Goal: Task Accomplishment & Management: Use online tool/utility

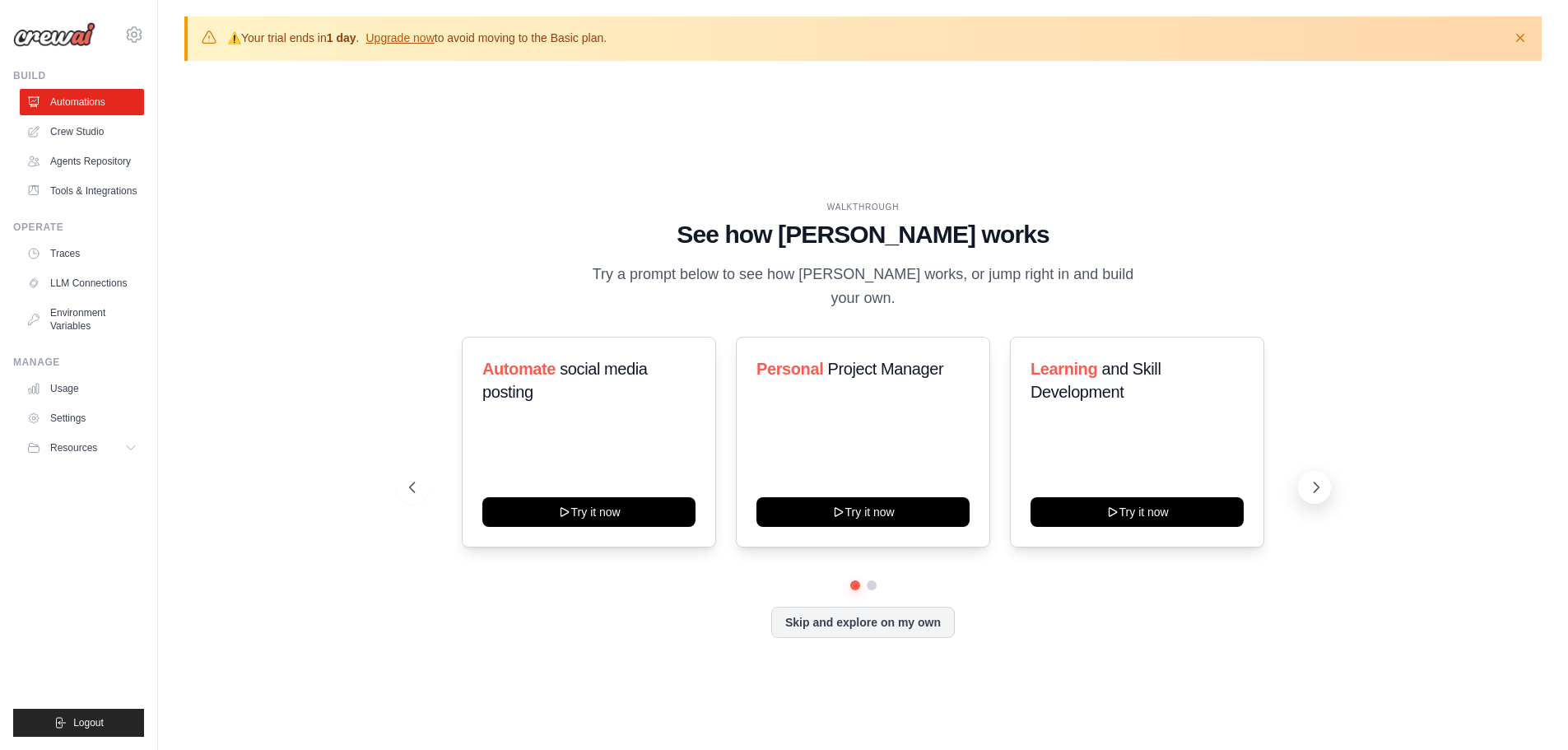
click at [1320, 479] on icon at bounding box center [1316, 487] width 17 height 17
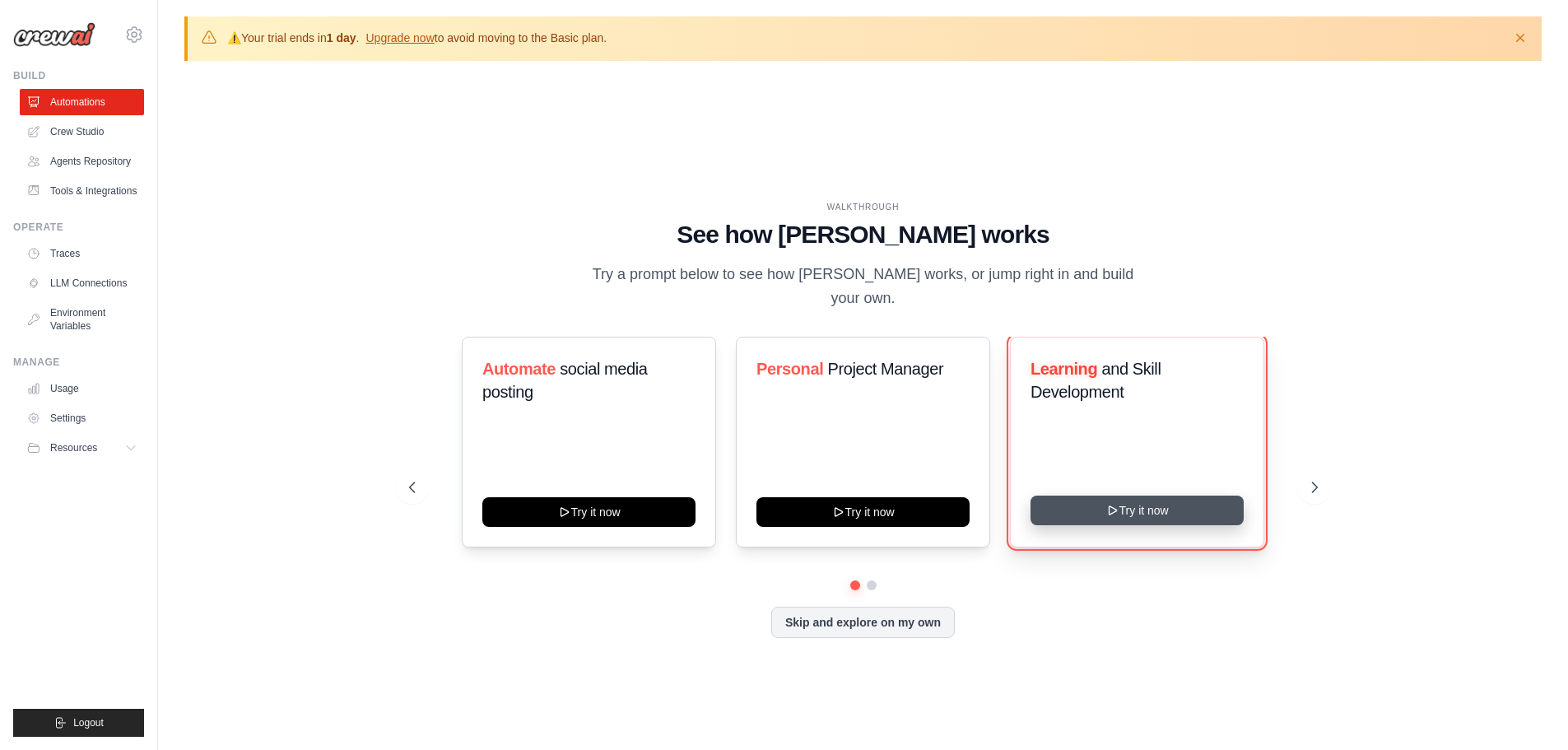
click at [1173, 498] on button "Try it now" at bounding box center [1137, 510] width 213 height 30
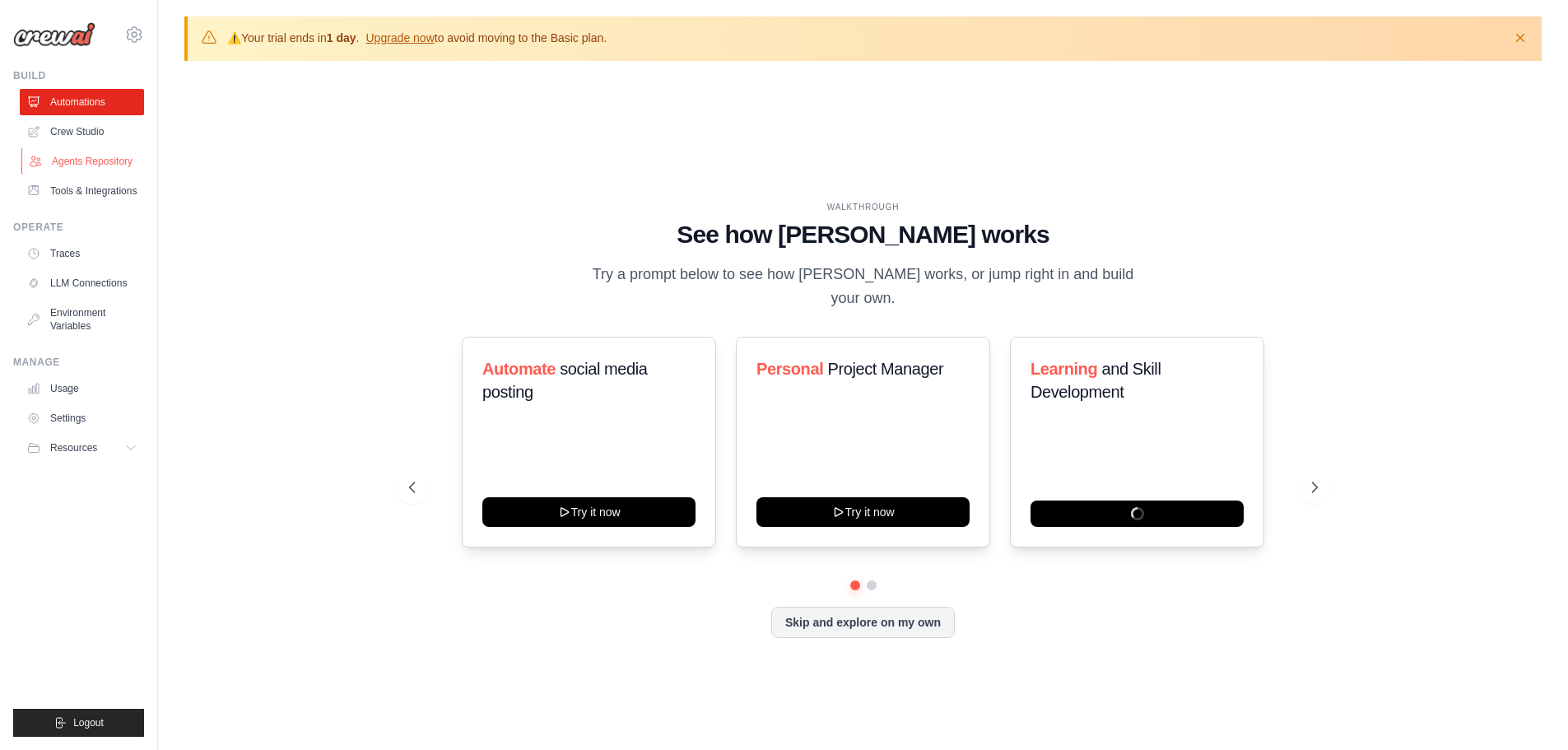
click at [91, 155] on link "Agents Repository" at bounding box center [83, 161] width 124 height 26
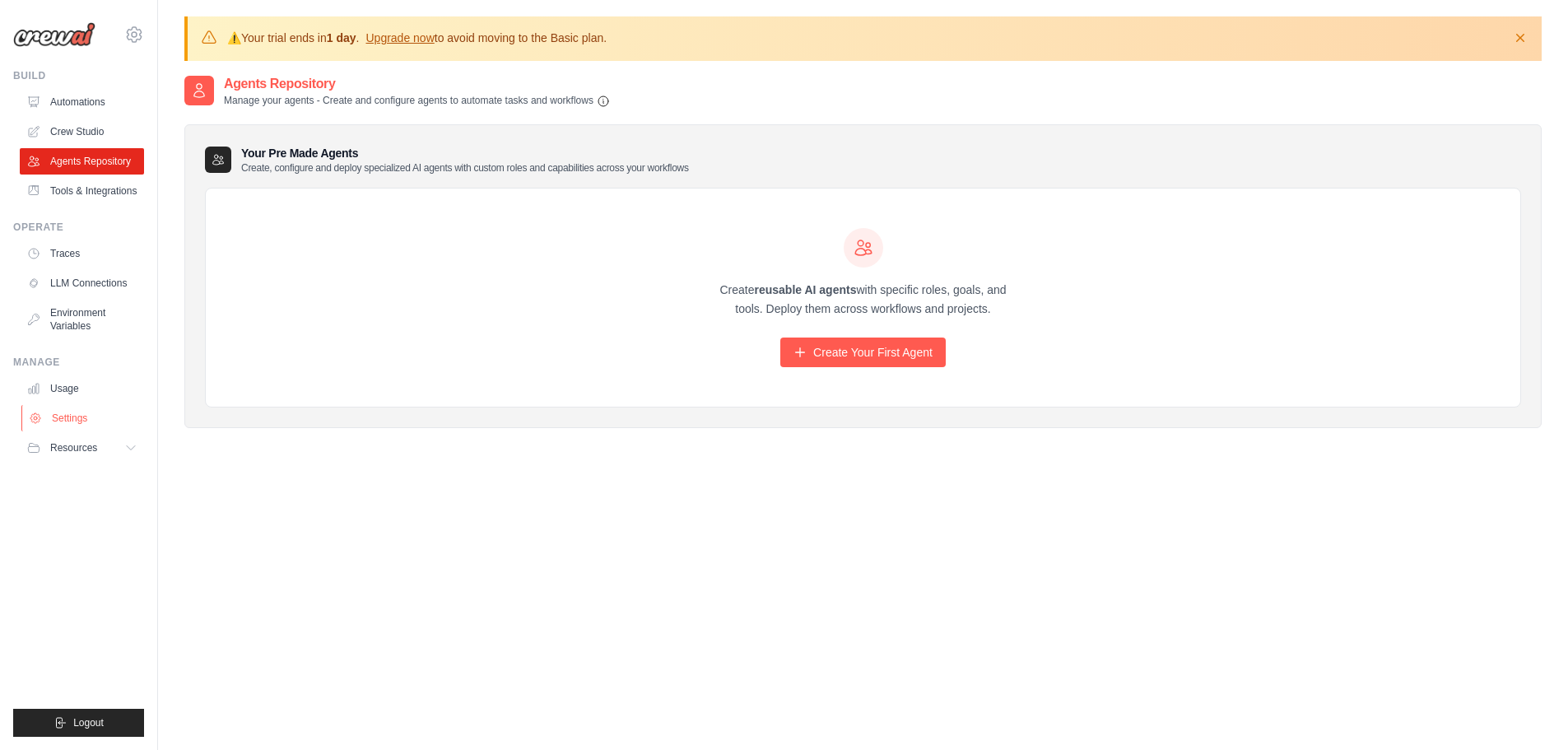
click at [65, 423] on link "Settings" at bounding box center [83, 418] width 124 height 26
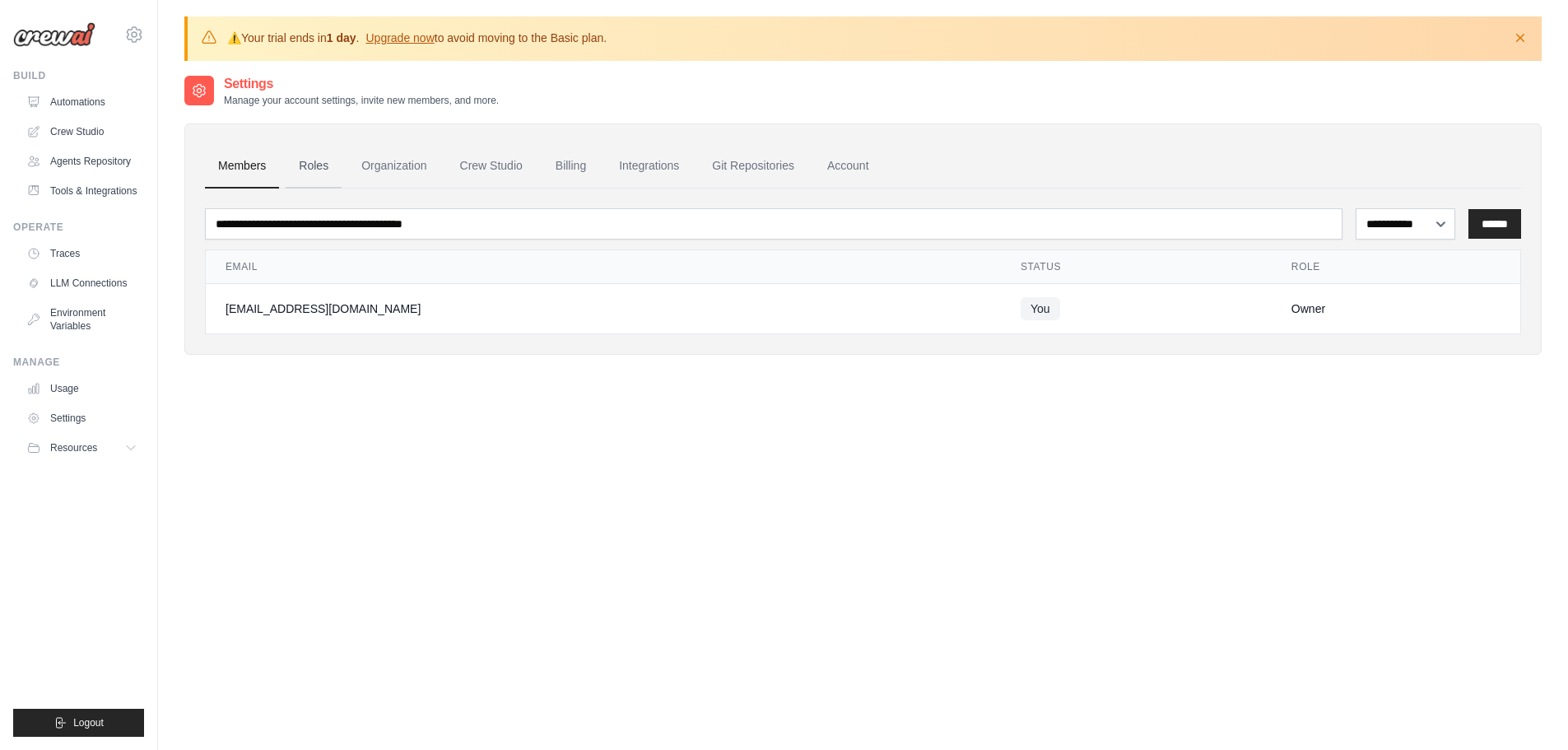
click at [322, 168] on link "Roles" at bounding box center [313, 167] width 56 height 44
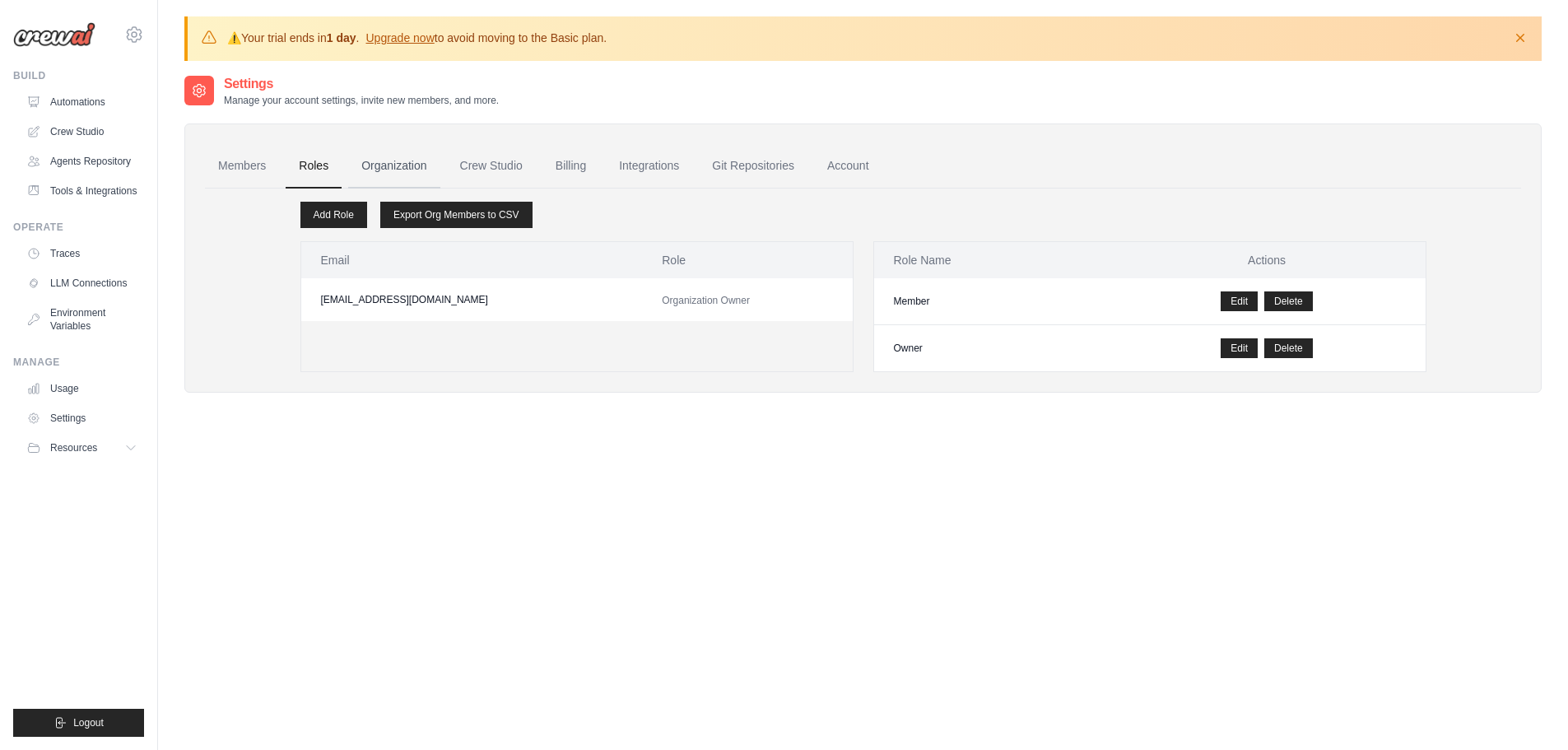
click at [396, 167] on link "Organization" at bounding box center [394, 167] width 92 height 44
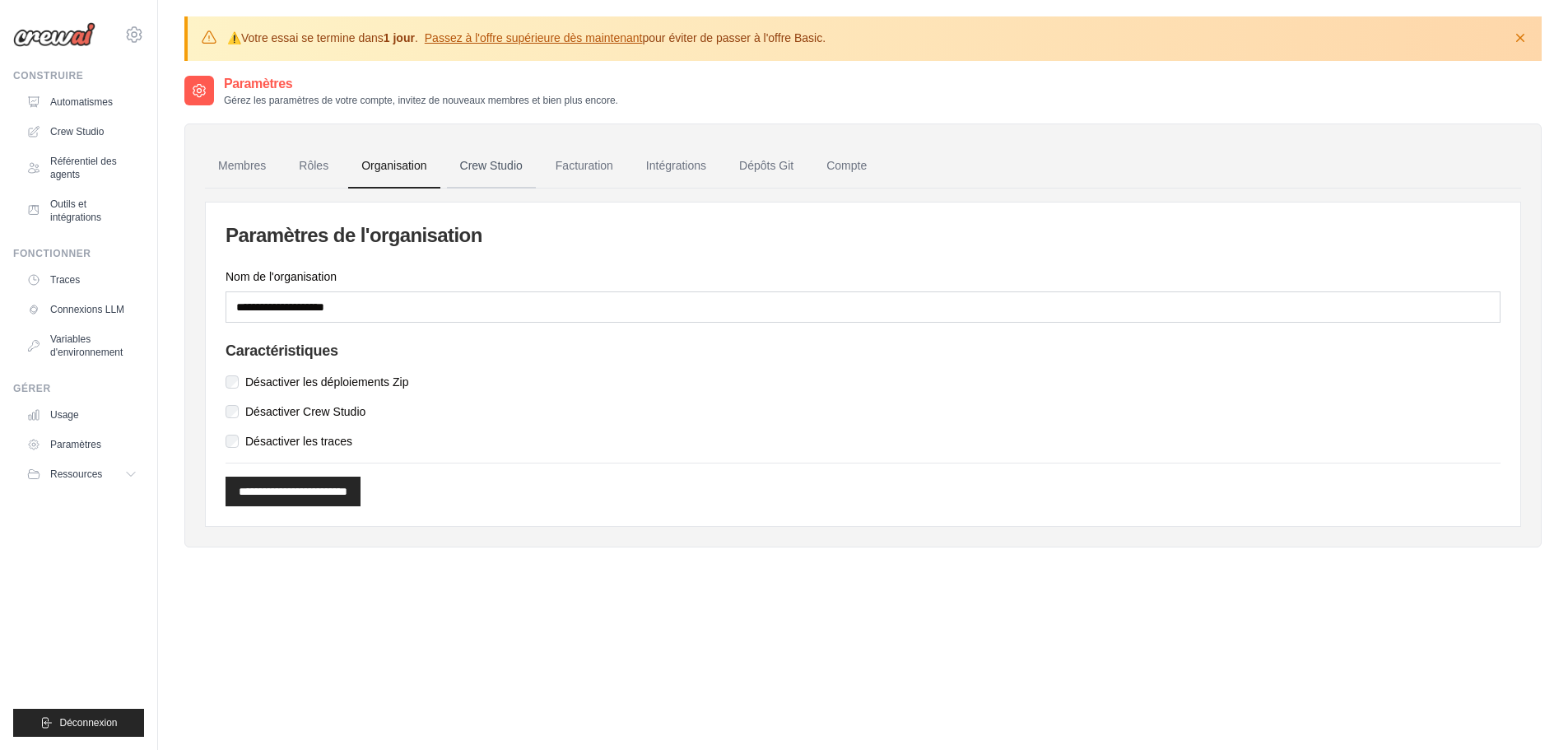
click at [487, 169] on font "Crew Studio" at bounding box center [492, 166] width 63 height 13
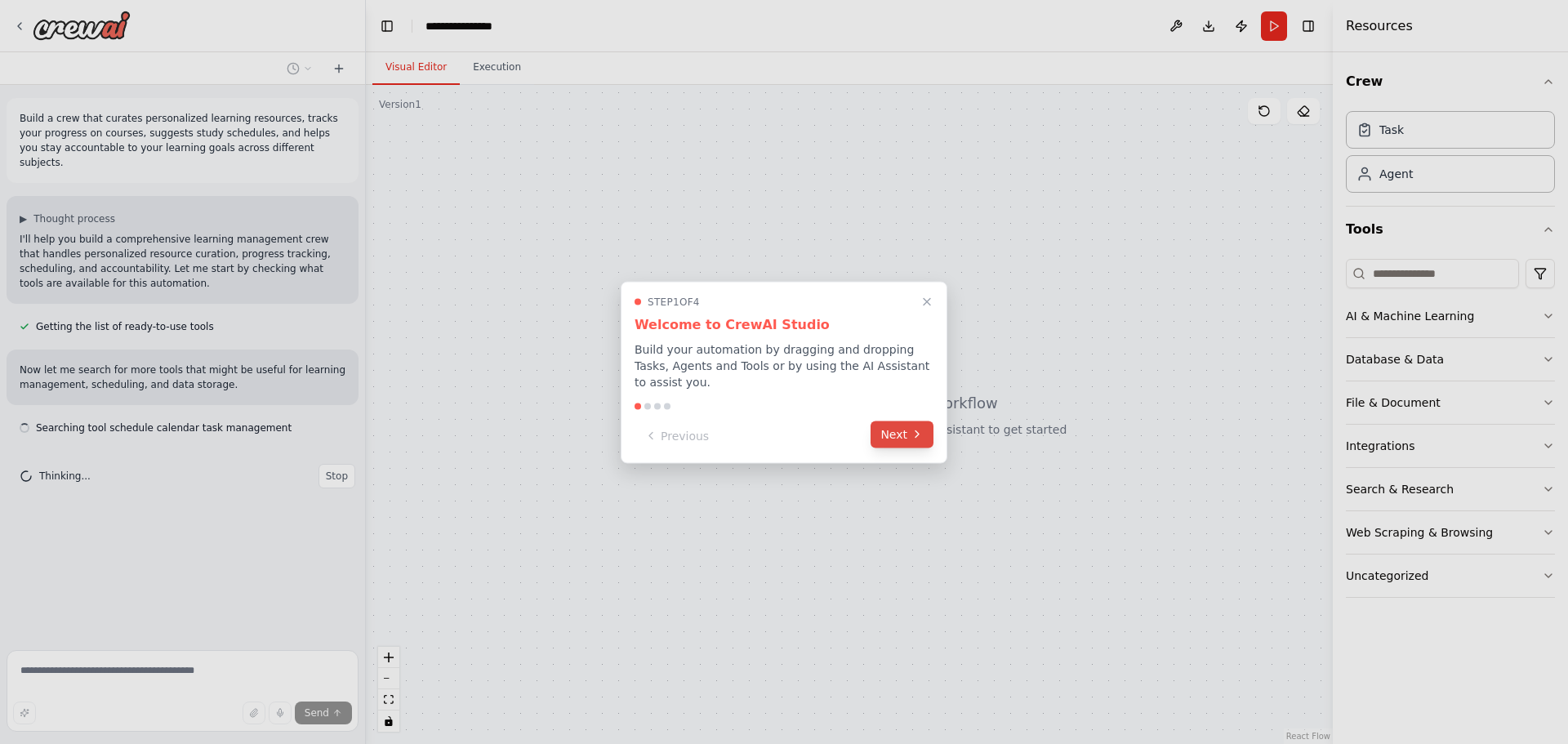
click at [905, 423] on button "Next" at bounding box center [901, 434] width 62 height 27
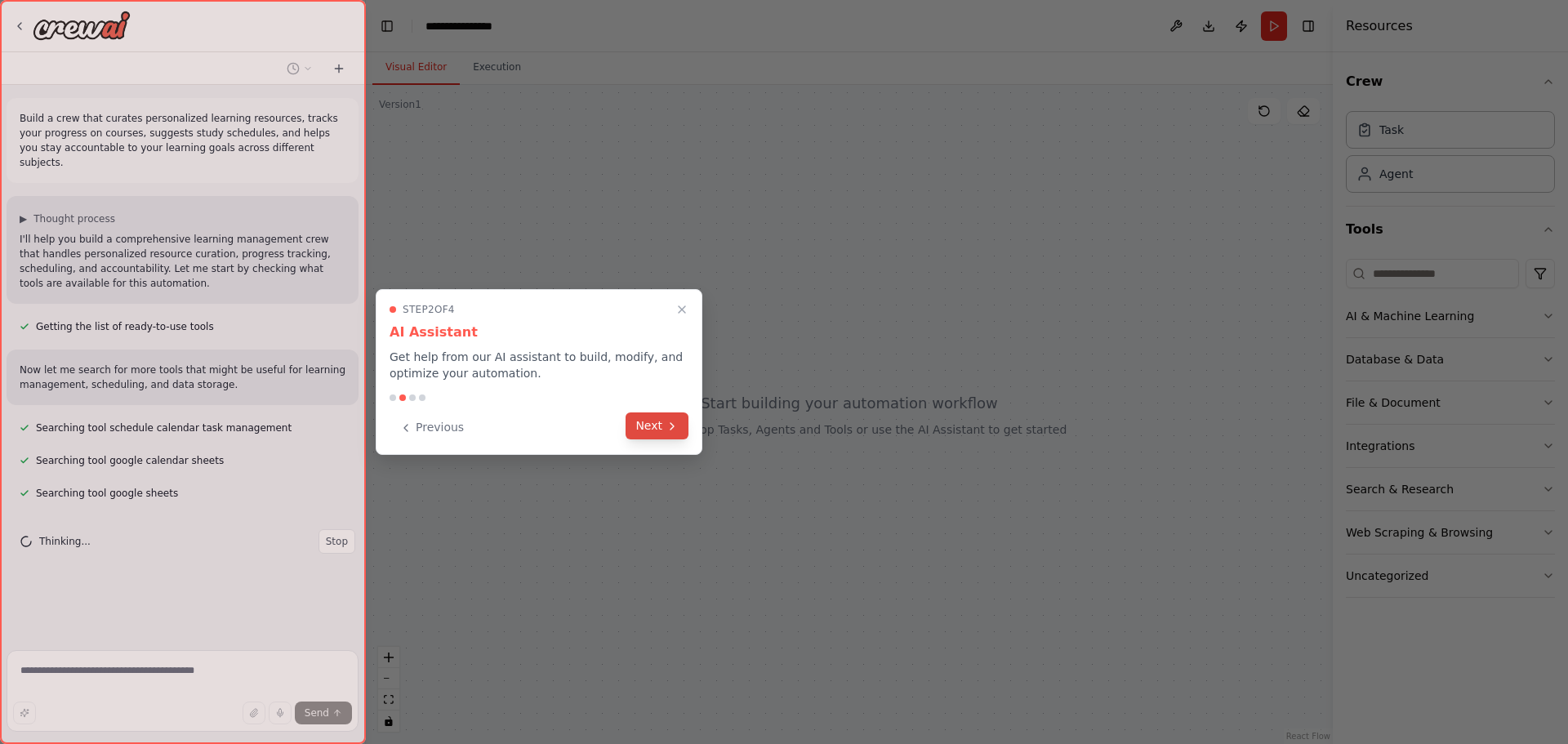
click at [660, 423] on button "Next" at bounding box center [657, 425] width 62 height 27
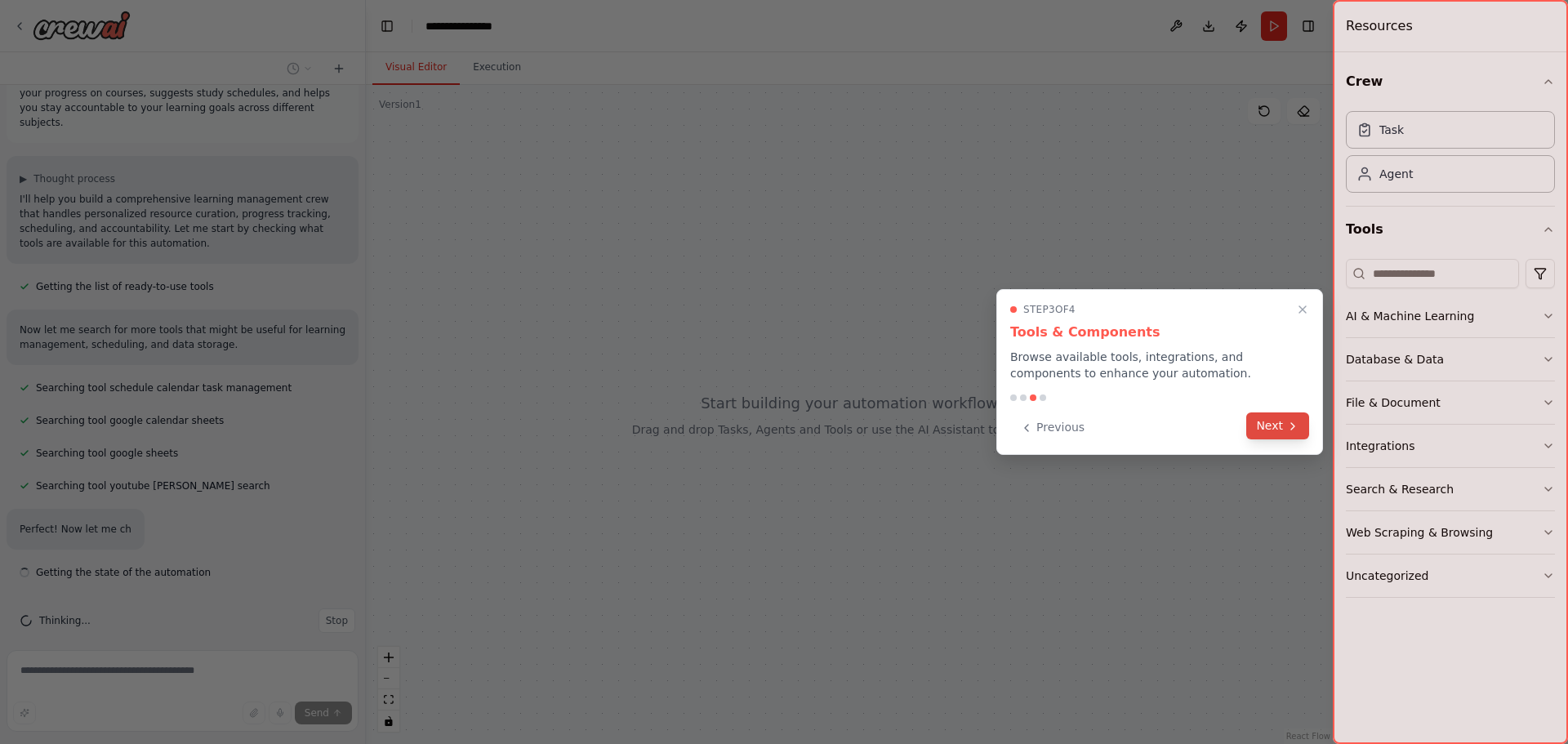
click at [1286, 427] on icon at bounding box center [1292, 426] width 13 height 13
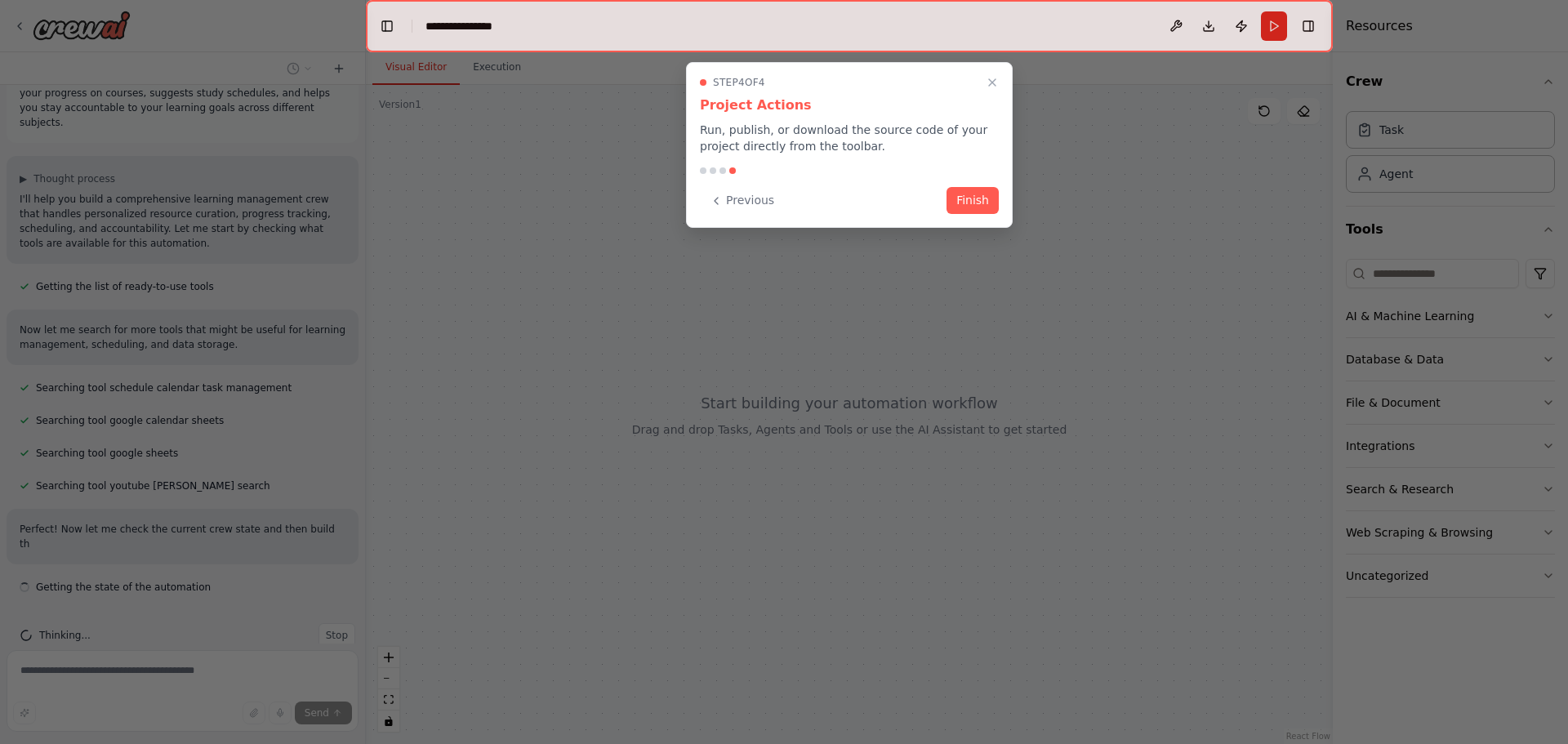
scroll to position [55, 0]
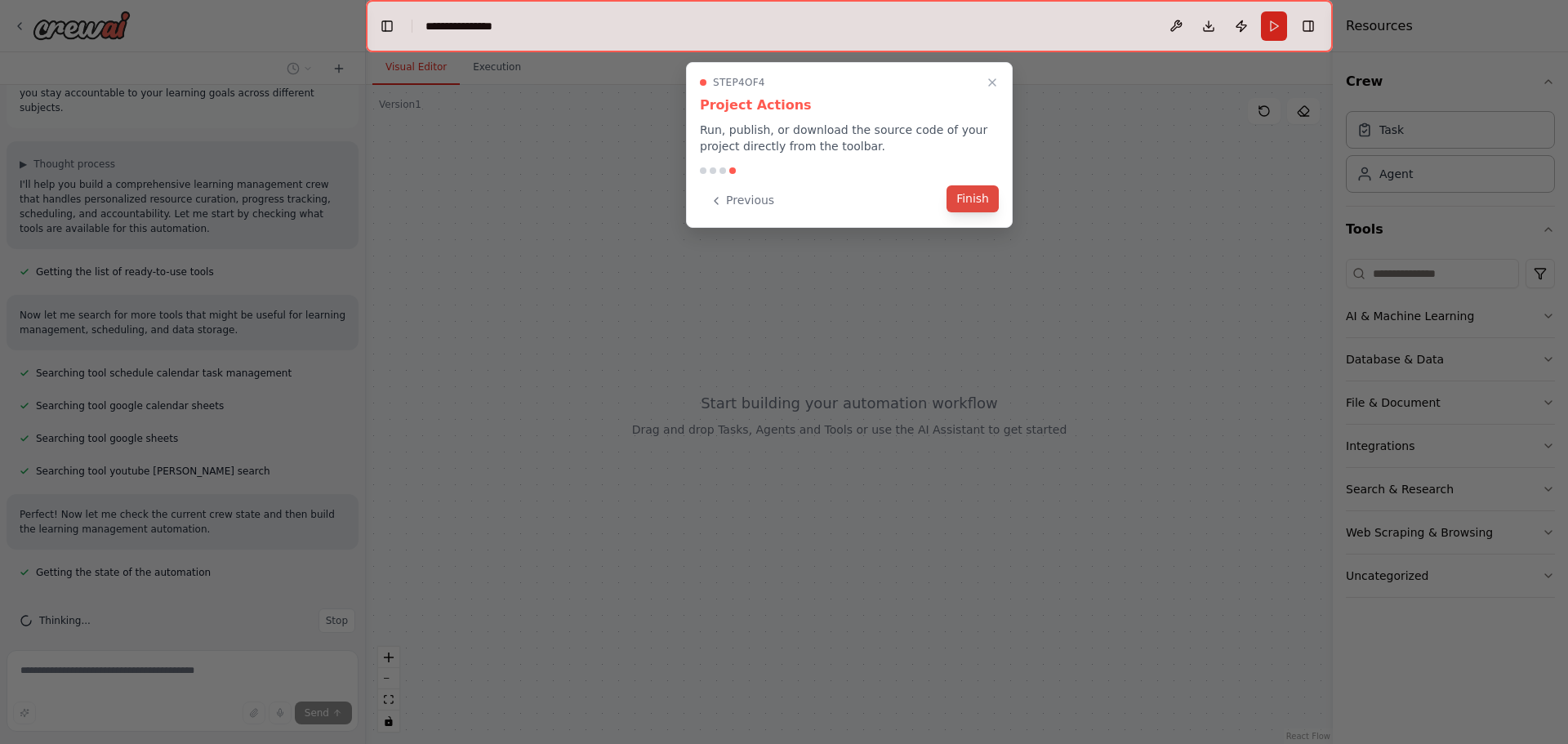
click at [979, 197] on button "Finish" at bounding box center [972, 198] width 52 height 27
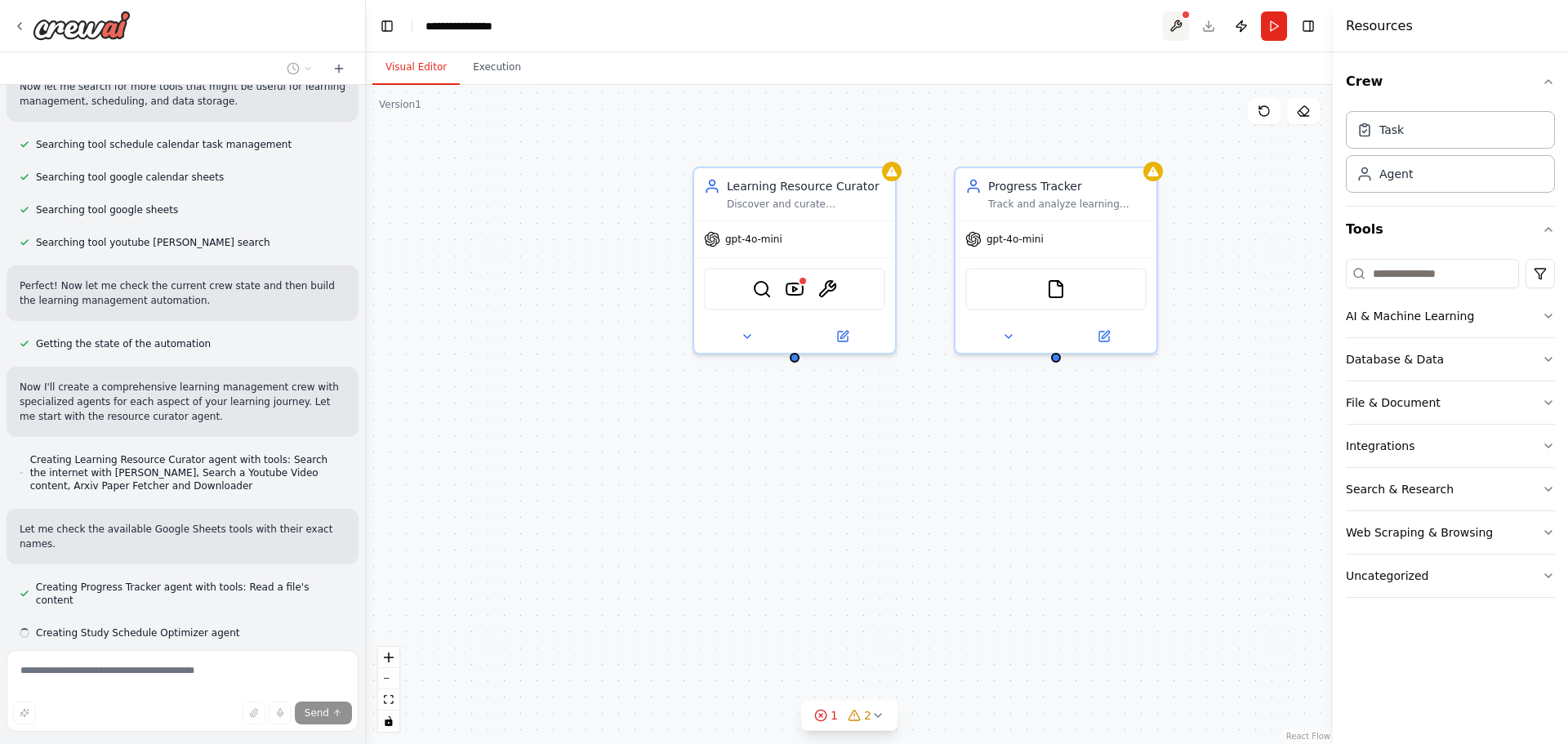
scroll to position [316, 0]
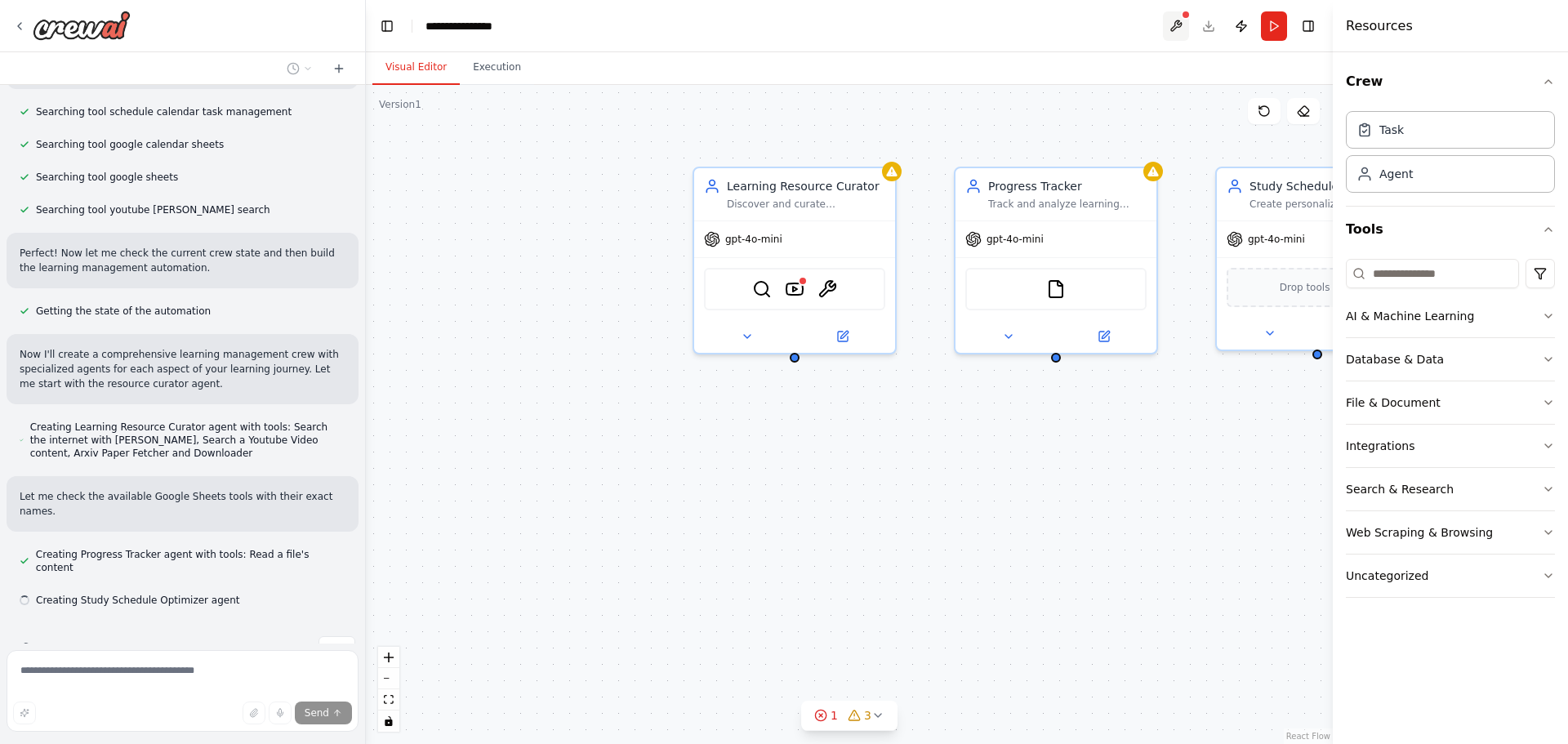
click at [1179, 24] on button at bounding box center [1176, 26] width 26 height 29
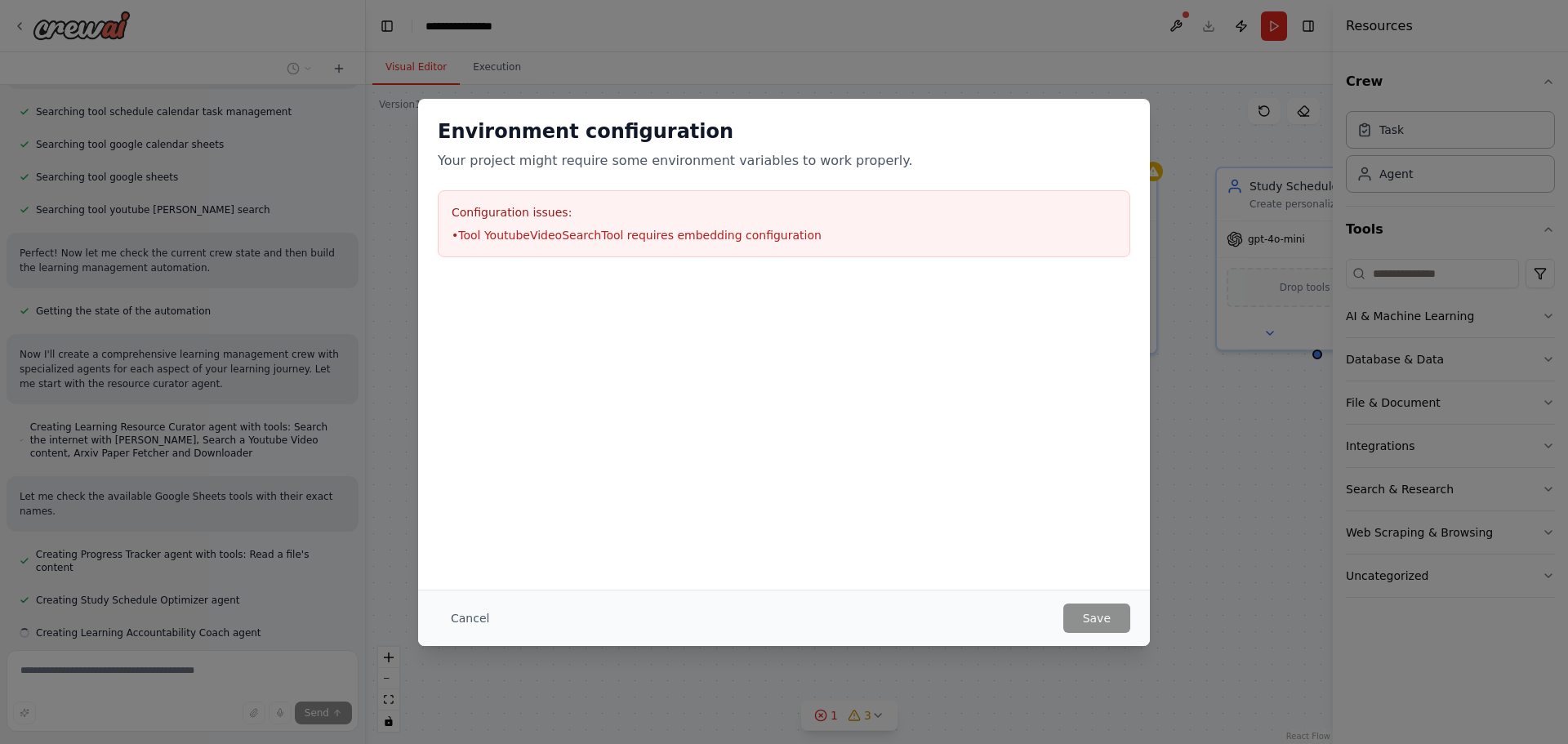
scroll to position [349, 0]
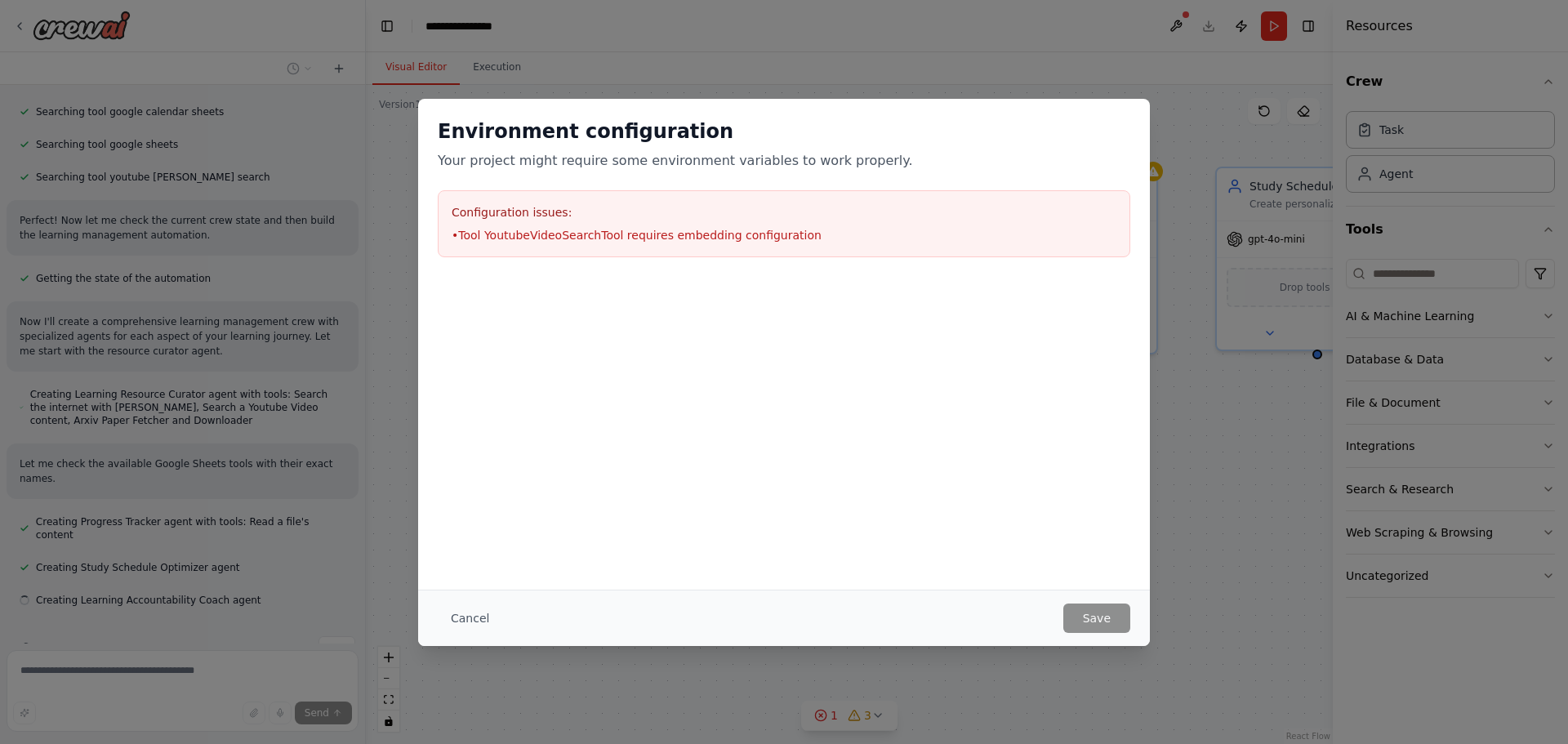
click at [1090, 90] on div "Environment configuration Your project might require some environment variables…" at bounding box center [784, 372] width 1568 height 744
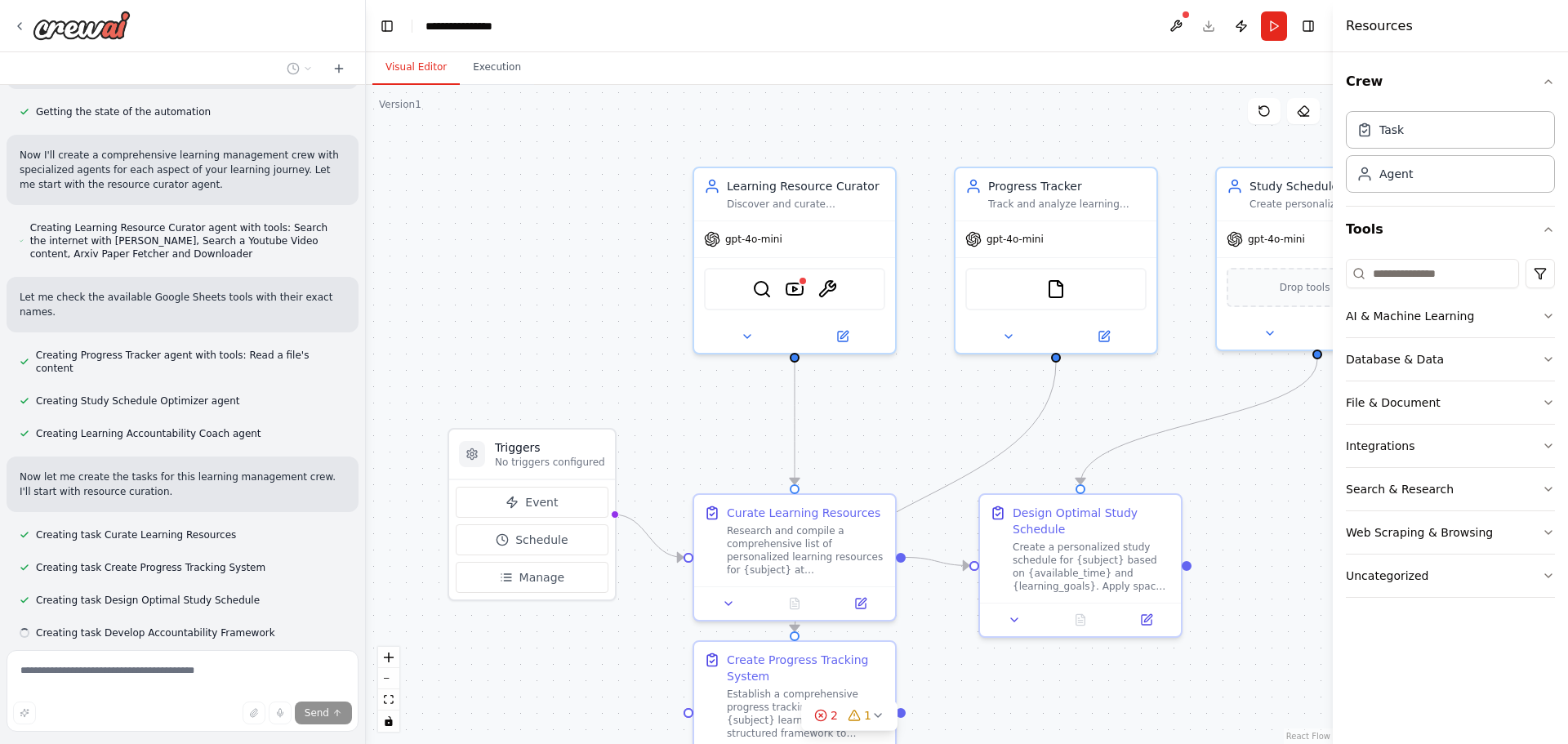
scroll to position [547, 0]
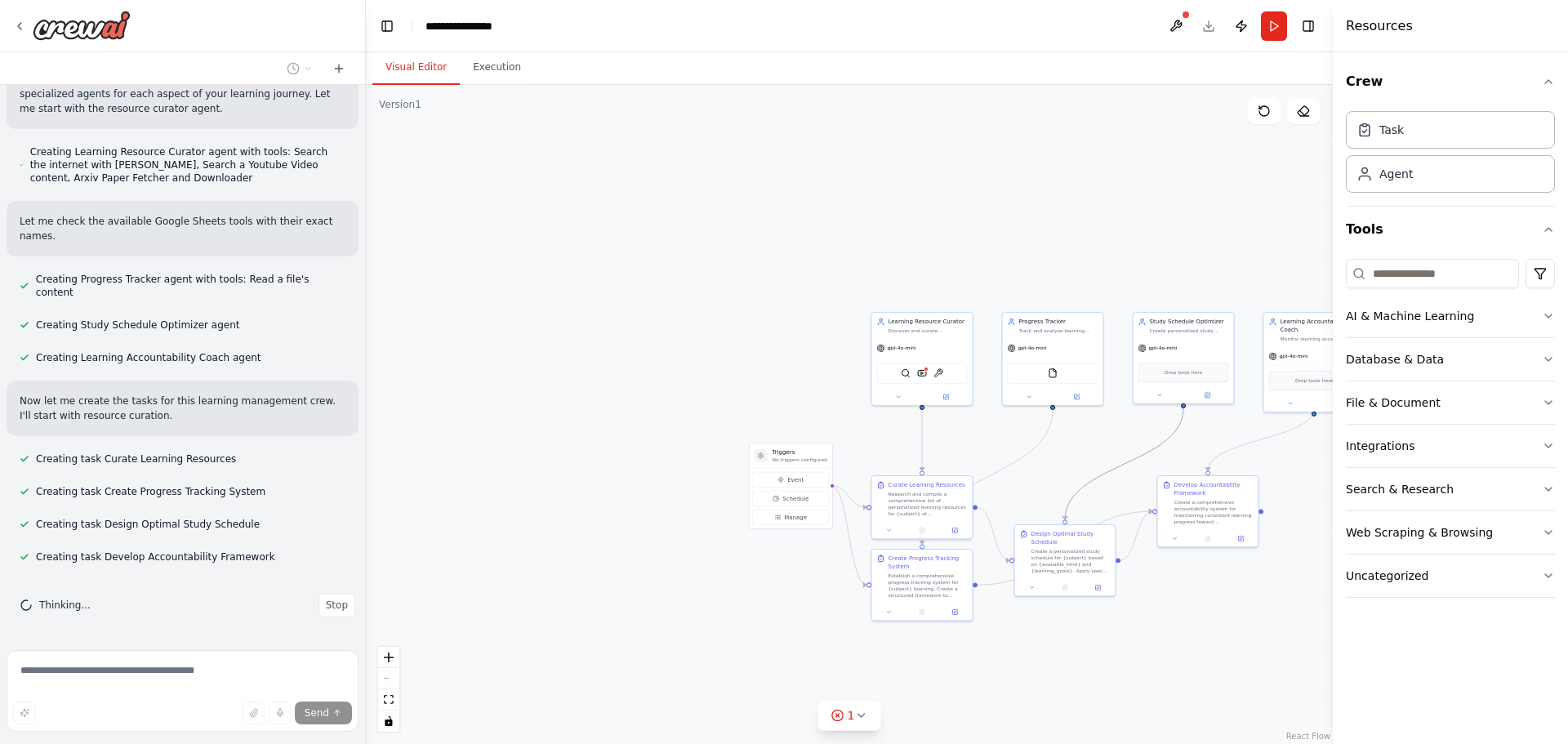
drag, startPoint x: 1129, startPoint y: 457, endPoint x: 1061, endPoint y: 432, distance: 72.4
click at [708, 271] on div ".deletable-edge-delete-btn { width: 20px; height: 20px; border: 0px solid #ffff…" at bounding box center [708, 271] width 0 height 0
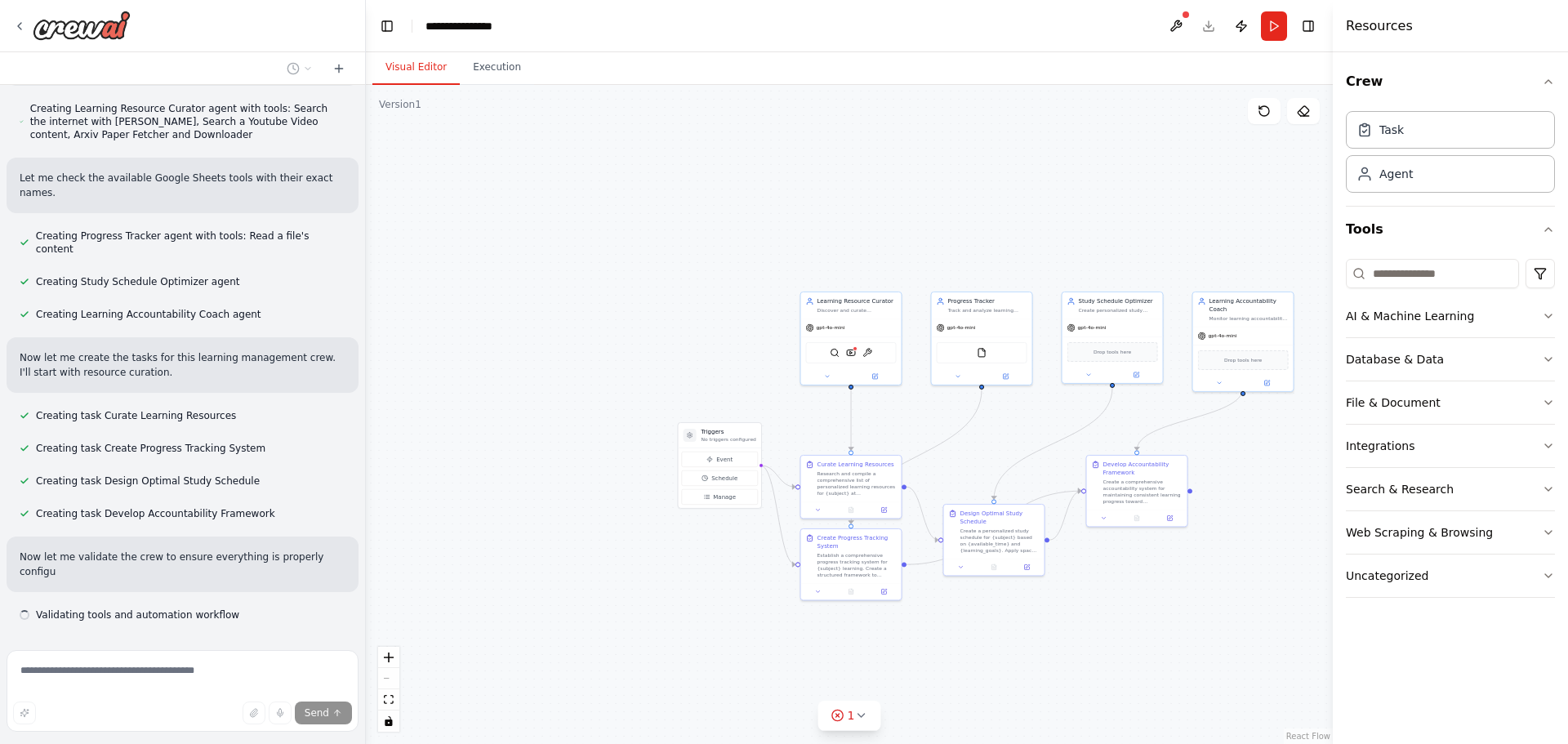
scroll to position [649, 0]
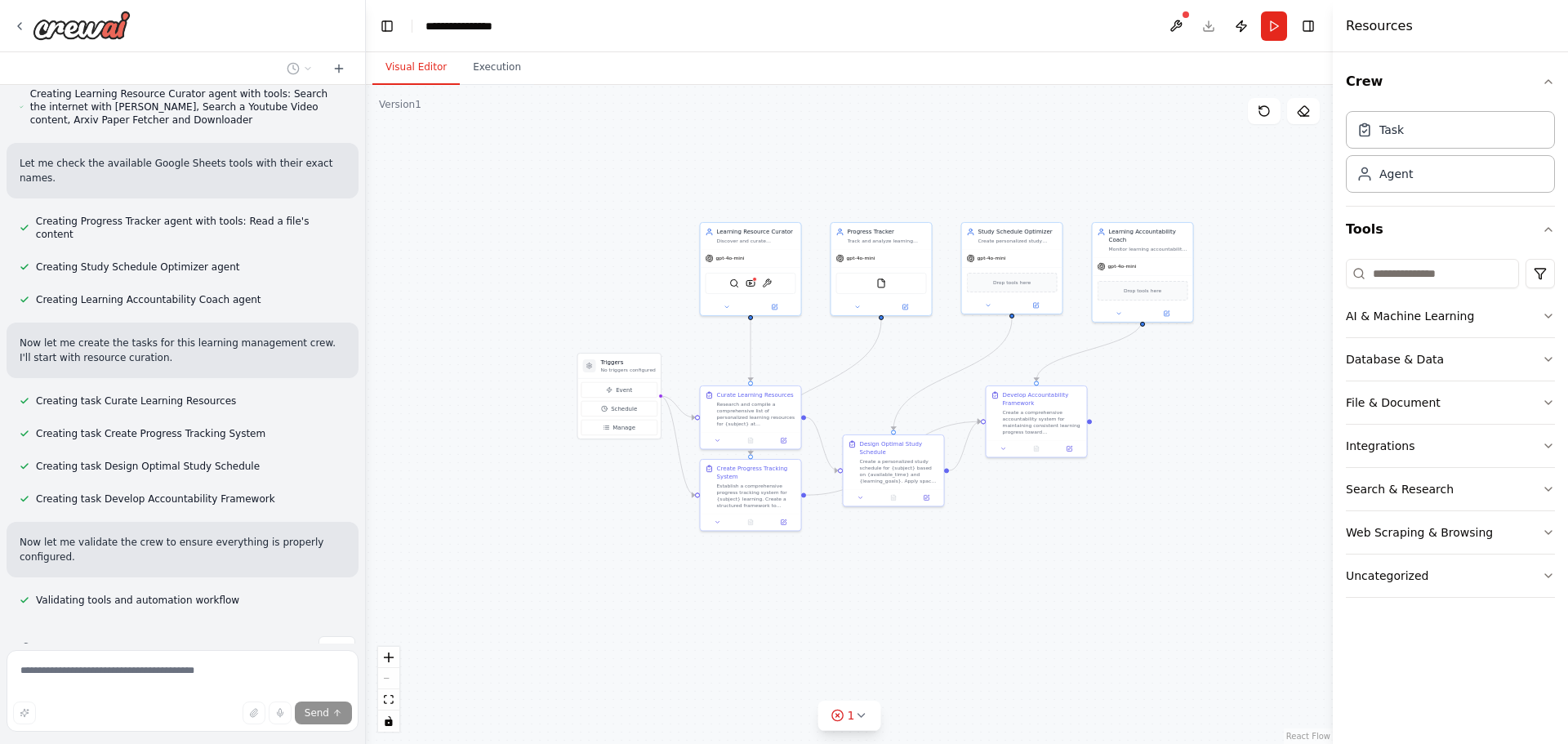
drag, startPoint x: 1100, startPoint y: 438, endPoint x: 930, endPoint y: 349, distance: 191.9
click at [930, 349] on div ".deletable-edge-delete-btn { width: 20px; height: 20px; border: 0px solid #ffff…" at bounding box center [849, 413] width 966 height 659
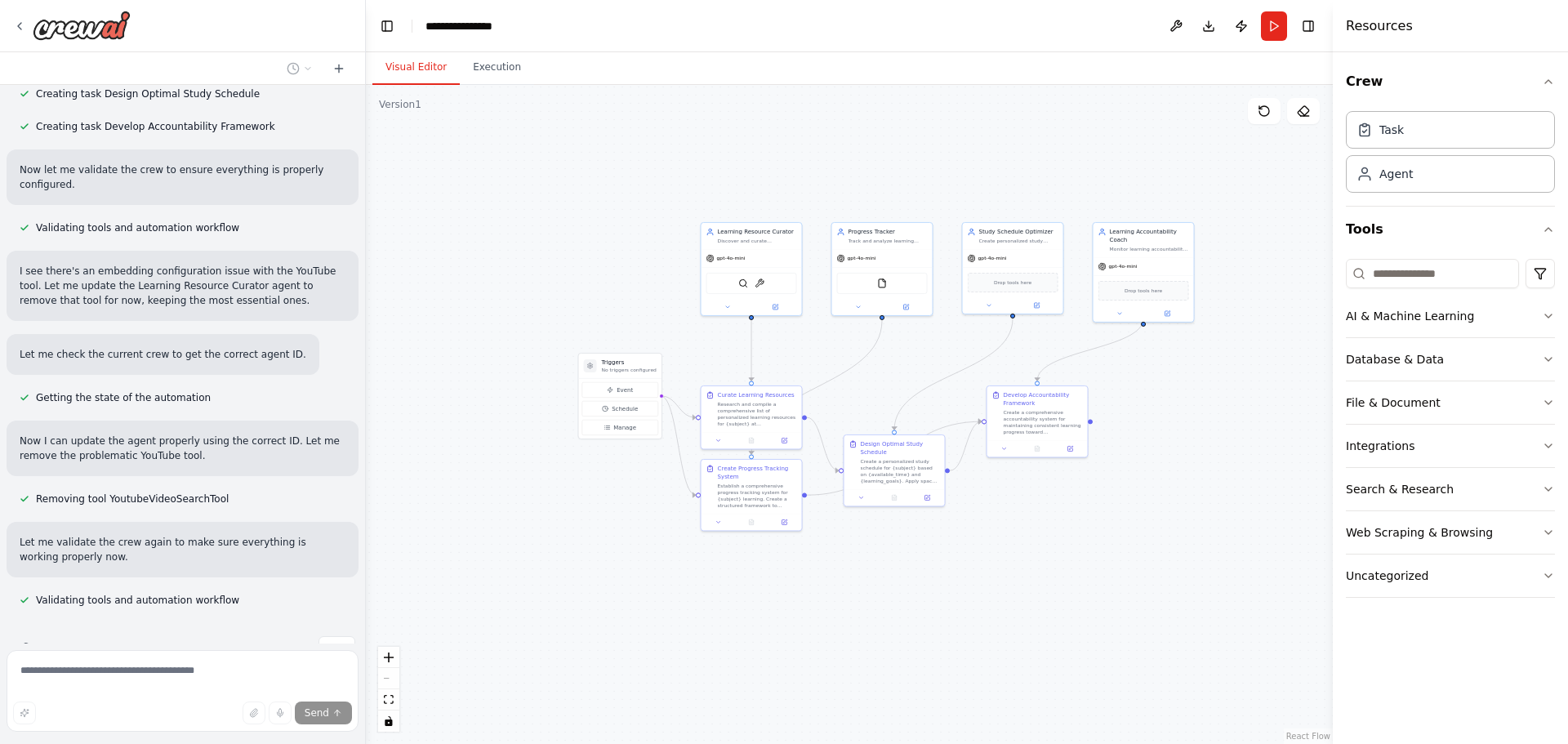
scroll to position [1061, 0]
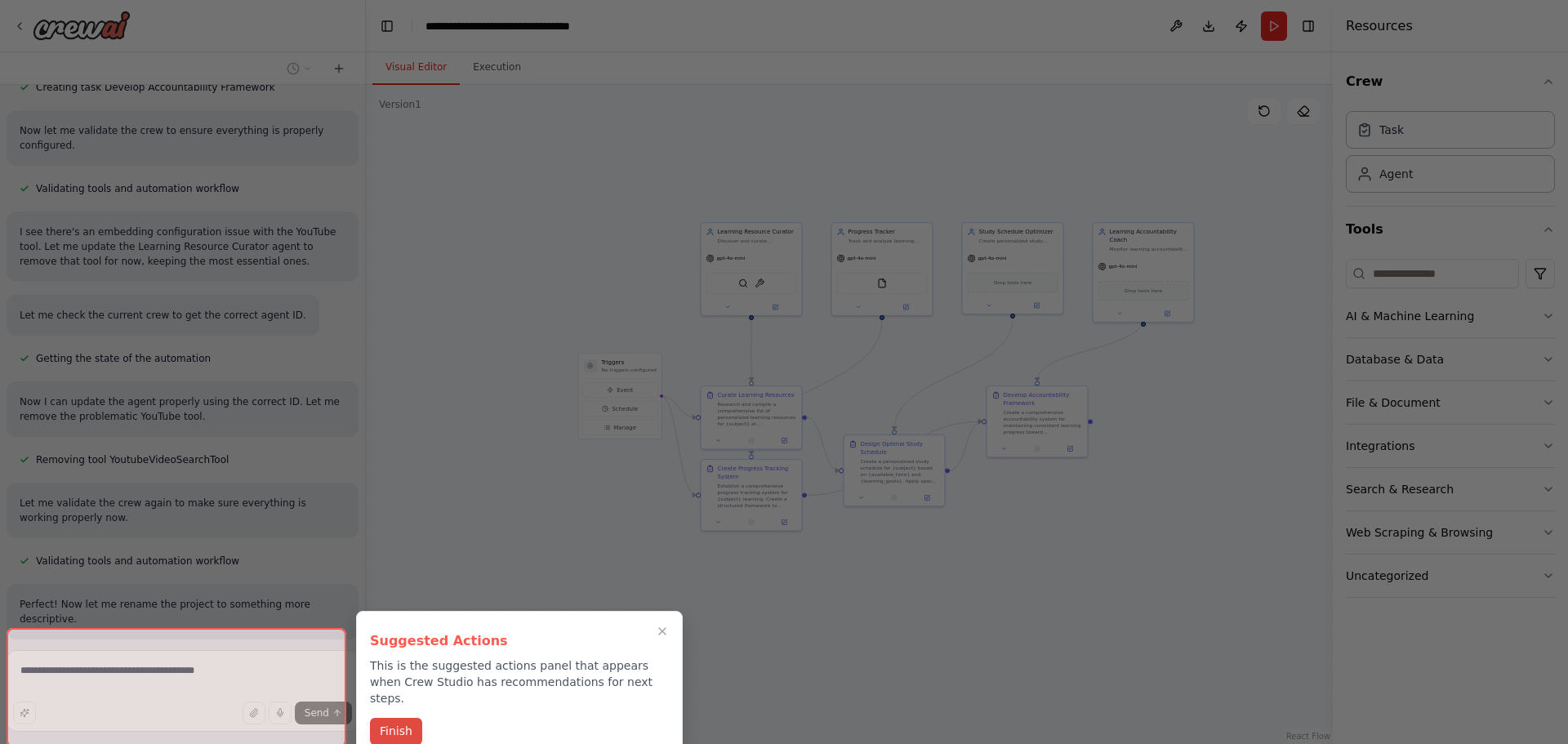
click at [397, 717] on button "Finish" at bounding box center [396, 730] width 52 height 27
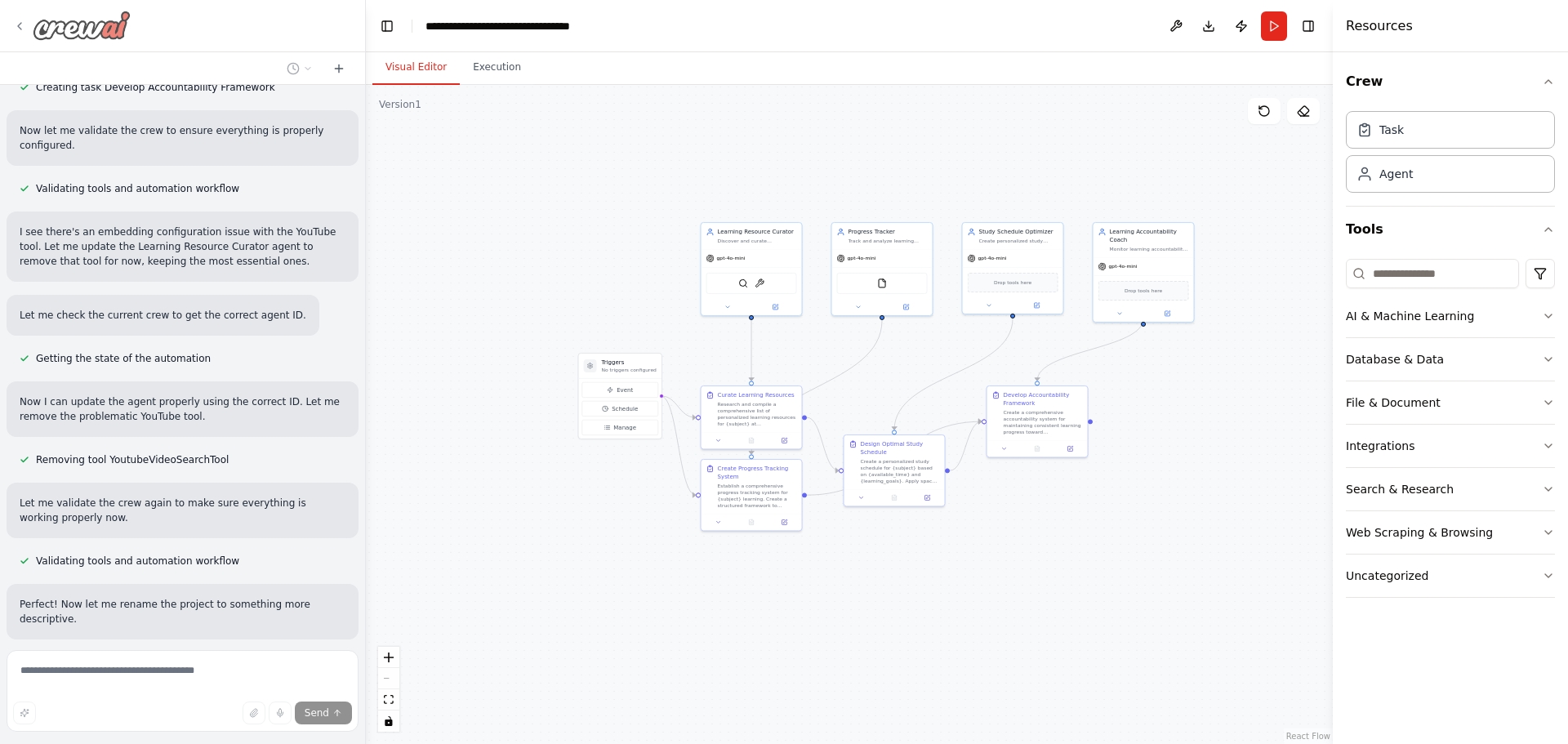
click at [16, 21] on icon at bounding box center [19, 26] width 13 height 13
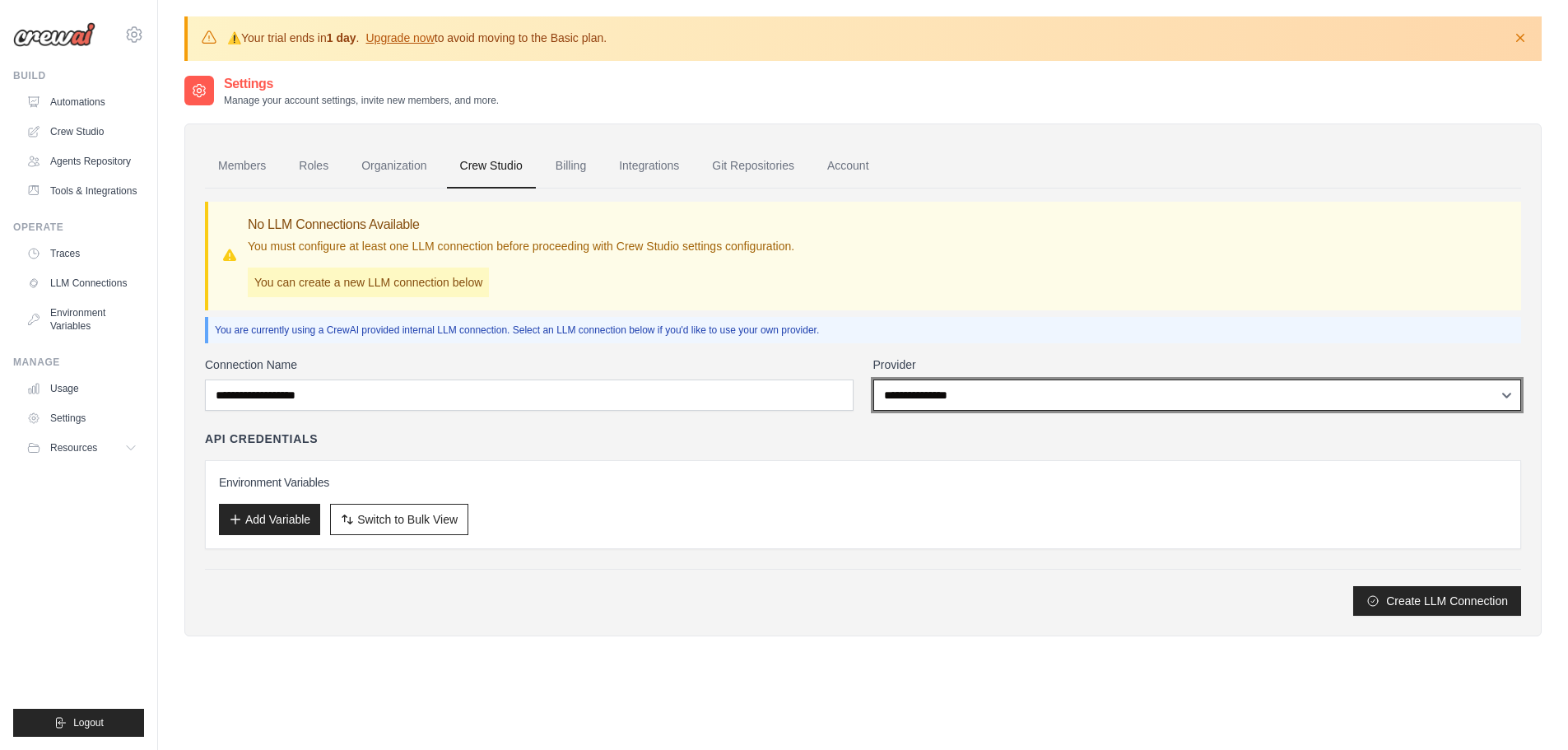
click at [977, 392] on select "**********" at bounding box center [1198, 395] width 648 height 31
select select "******"
click at [873, 380] on select "**********" at bounding box center [1198, 395] width 648 height 31
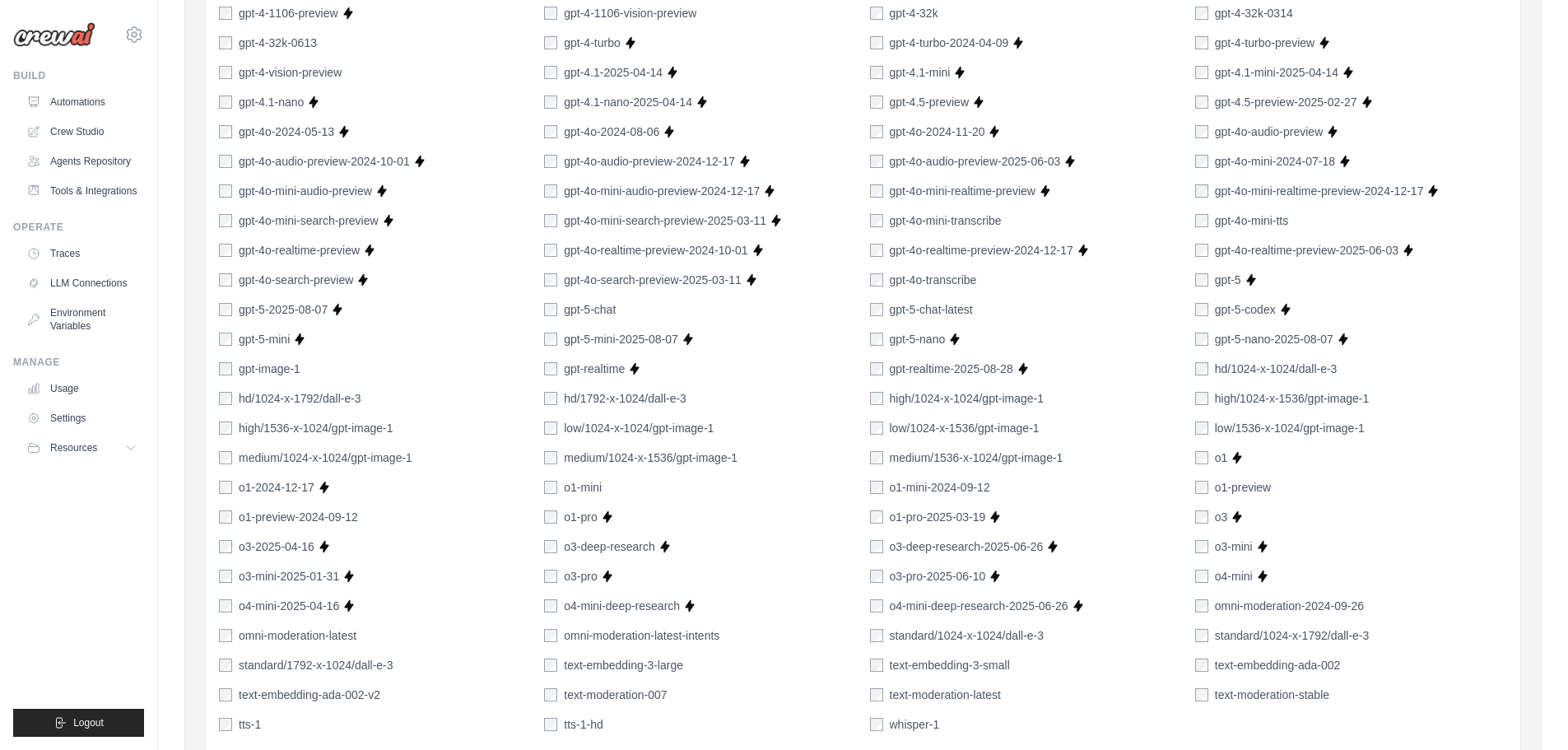
scroll to position [837, 0]
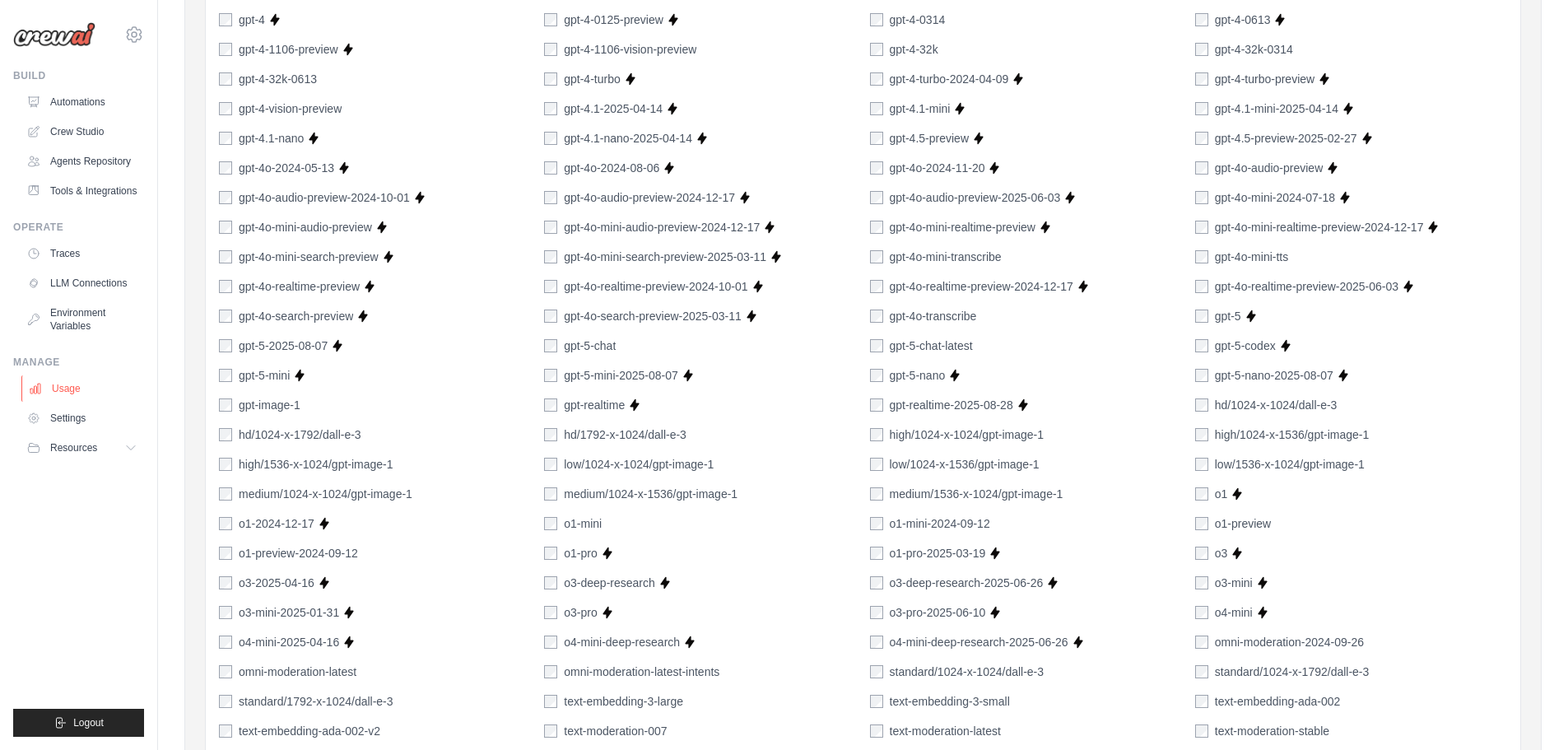
click at [68, 382] on link "Usage" at bounding box center [83, 388] width 124 height 26
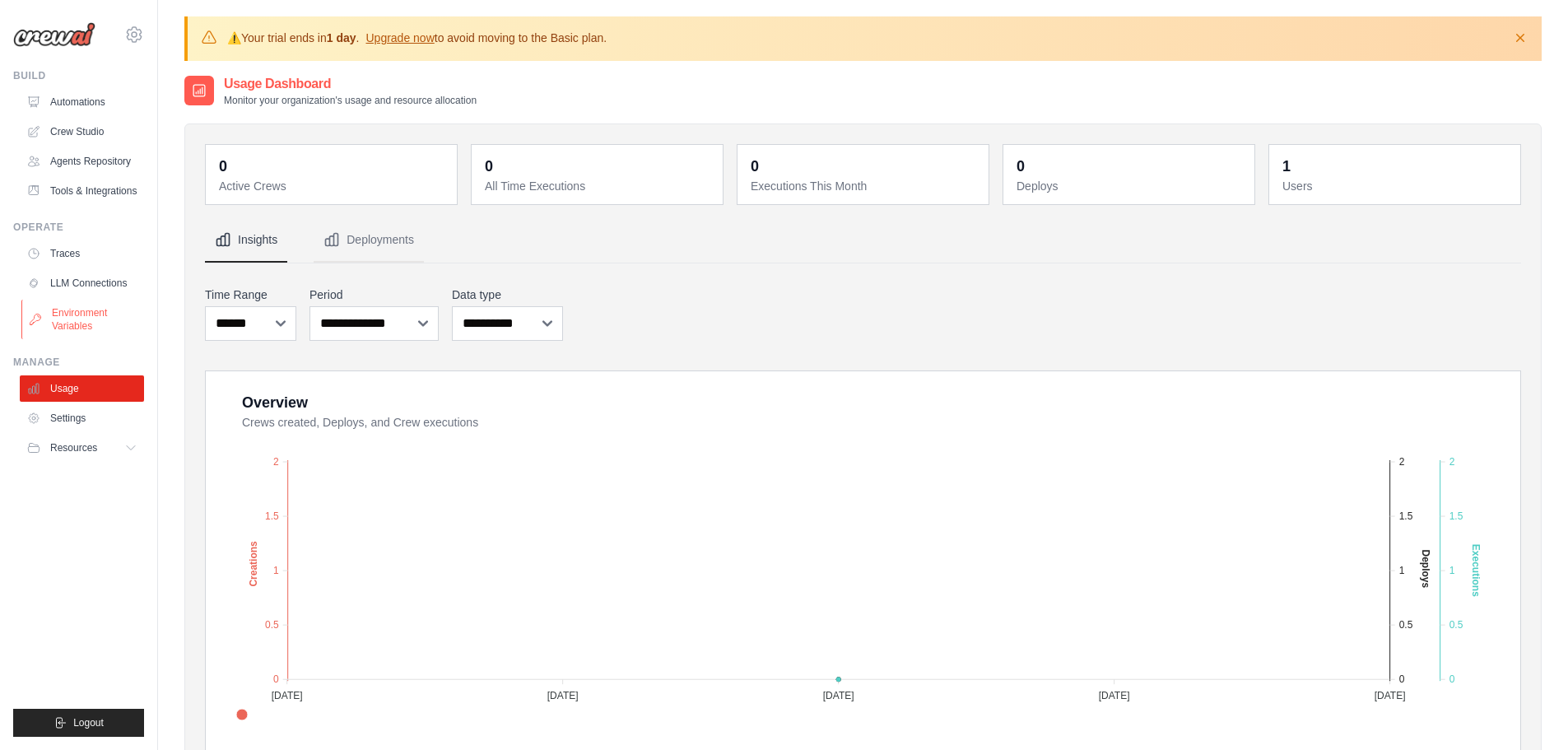
click at [73, 319] on link "Environment Variables" at bounding box center [83, 319] width 124 height 40
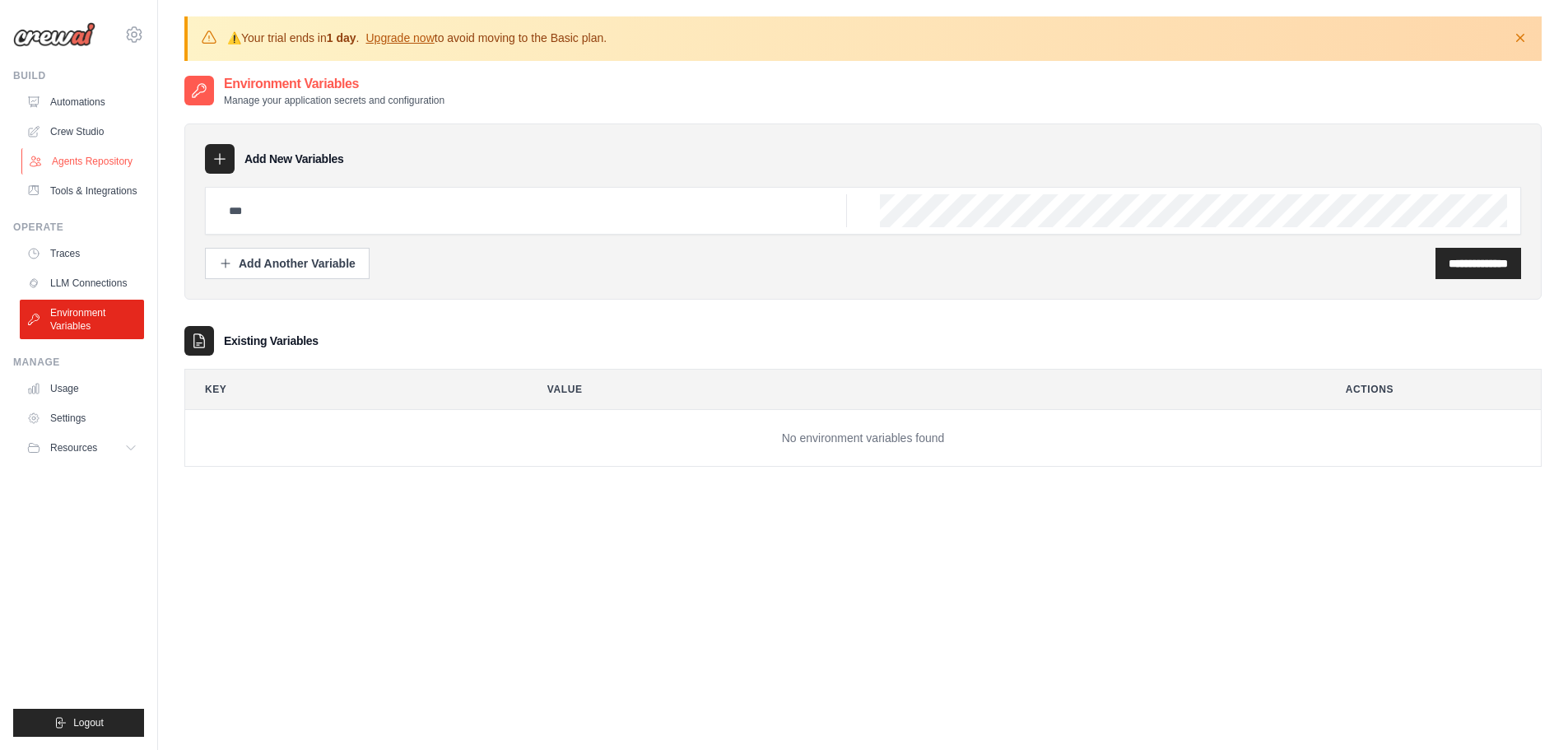
click at [94, 157] on link "Agents Repository" at bounding box center [83, 161] width 124 height 26
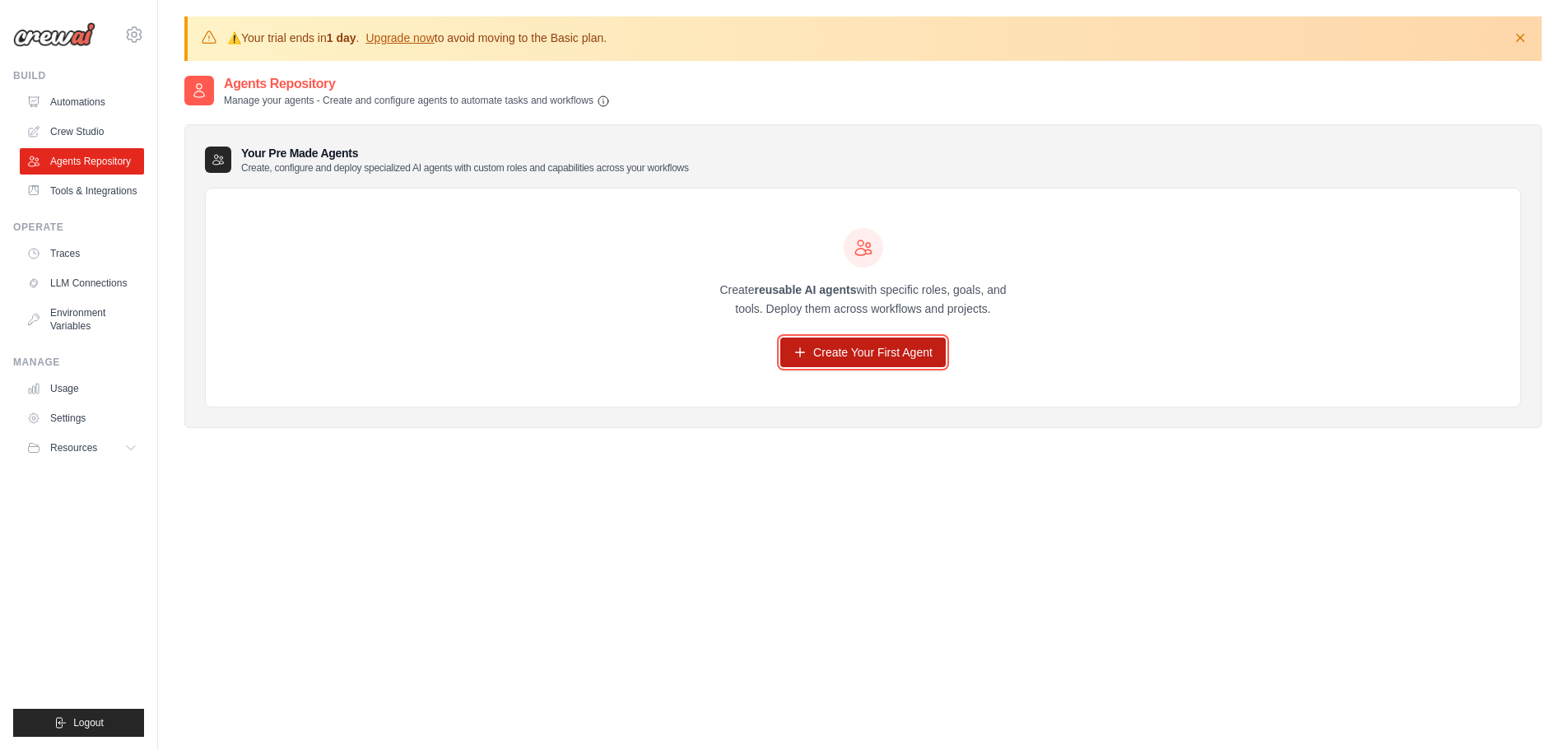
click at [809, 352] on link "Create Your First Agent" at bounding box center [863, 352] width 166 height 30
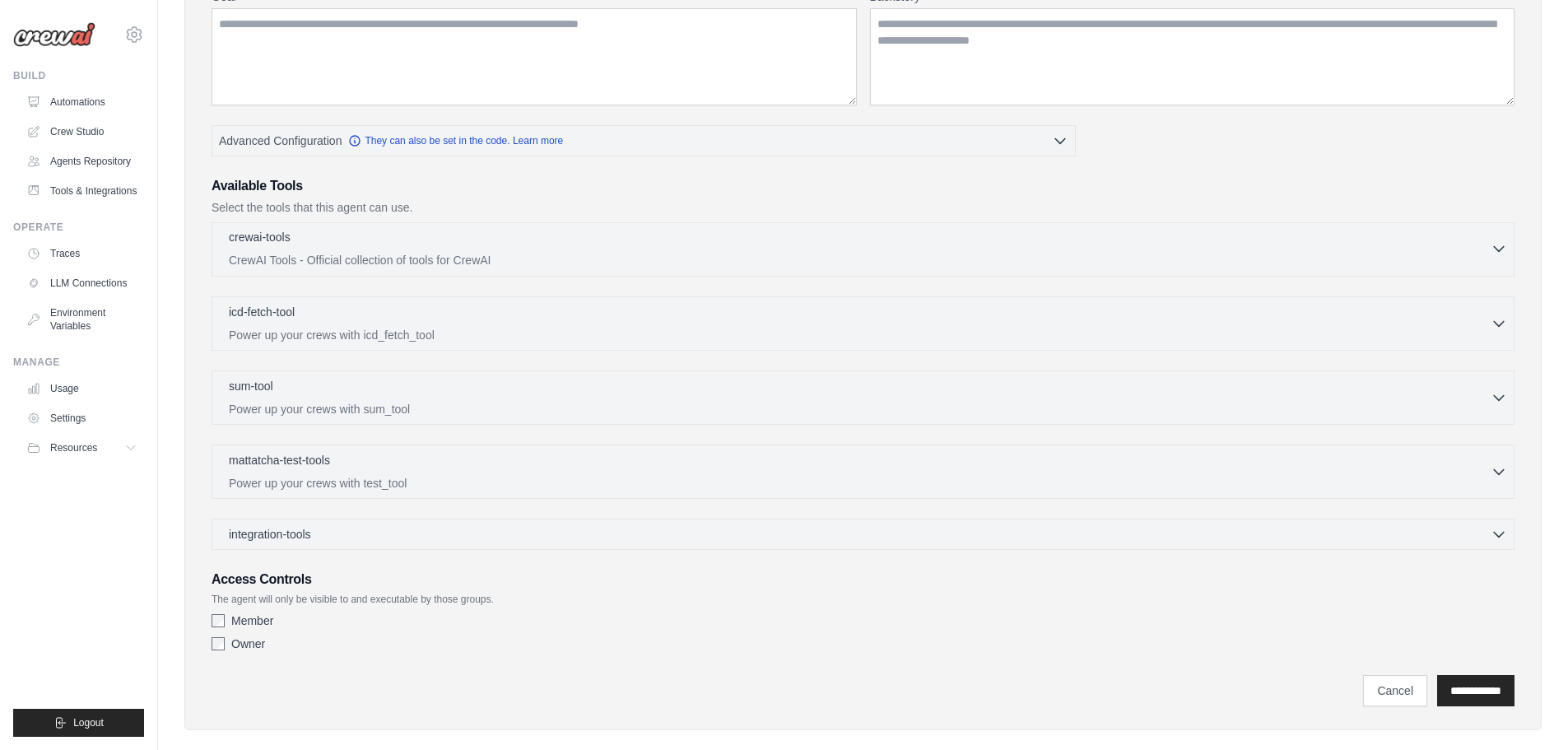
scroll to position [316, 0]
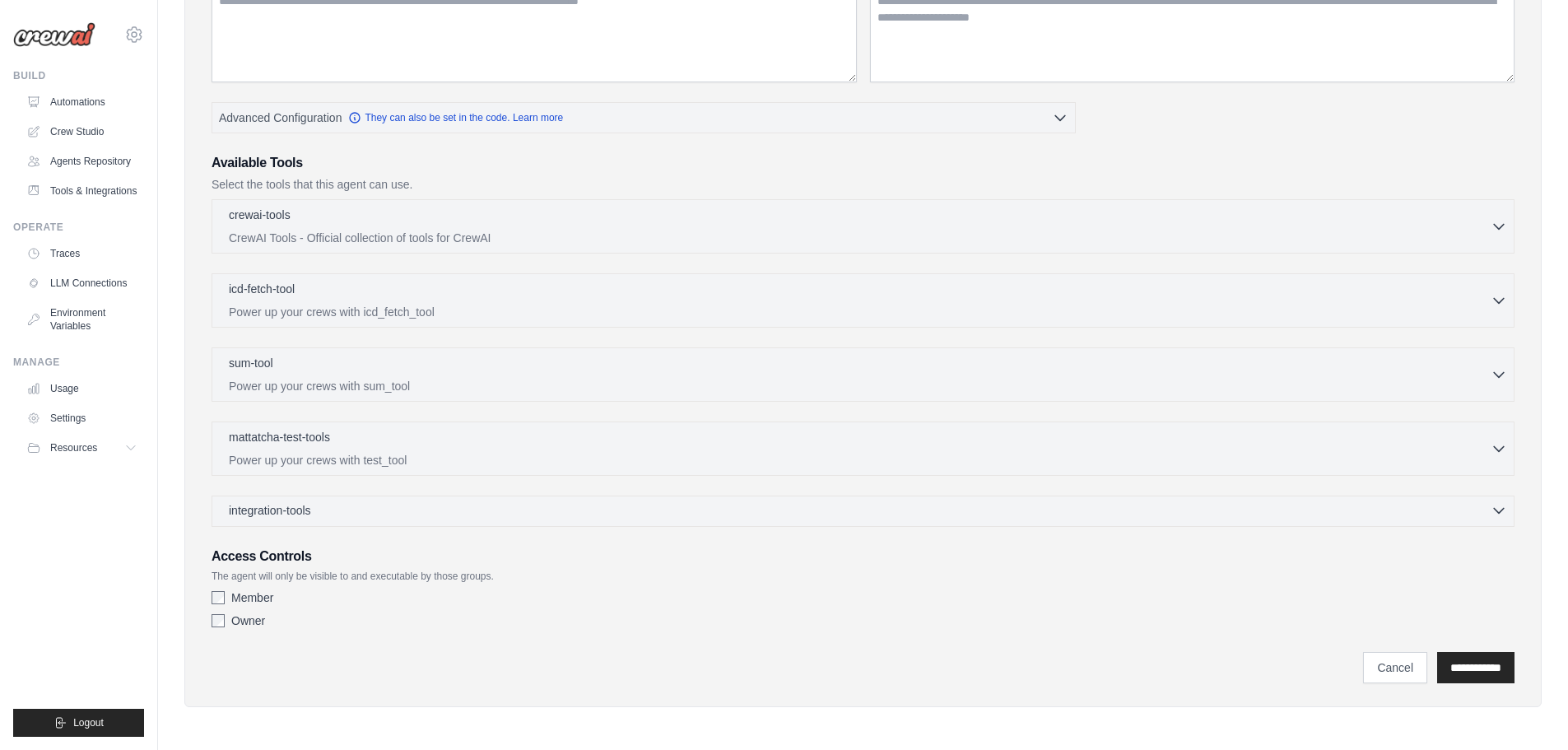
click at [475, 515] on div "integration-tools 0 selected" at bounding box center [868, 510] width 1278 height 17
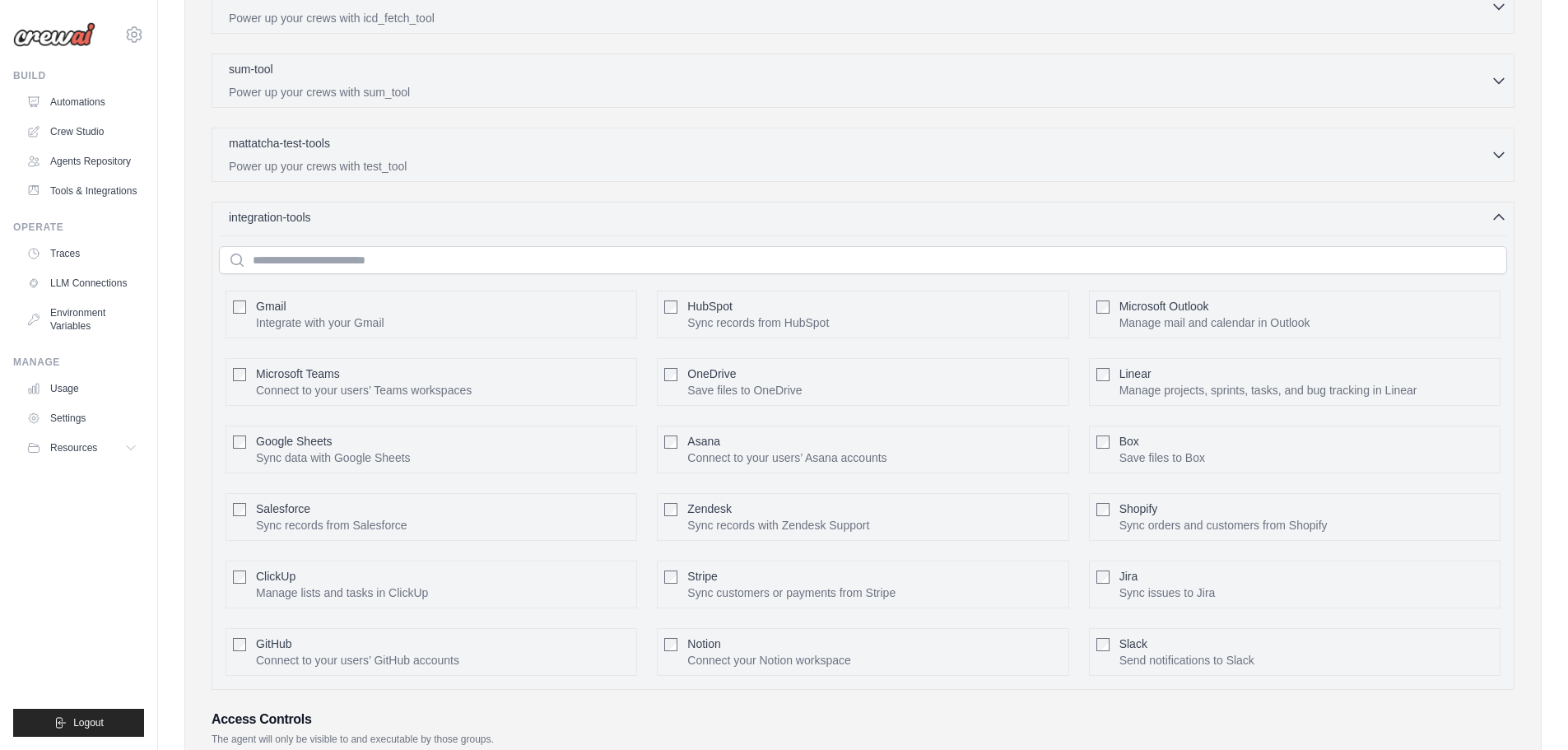
scroll to position [526, 0]
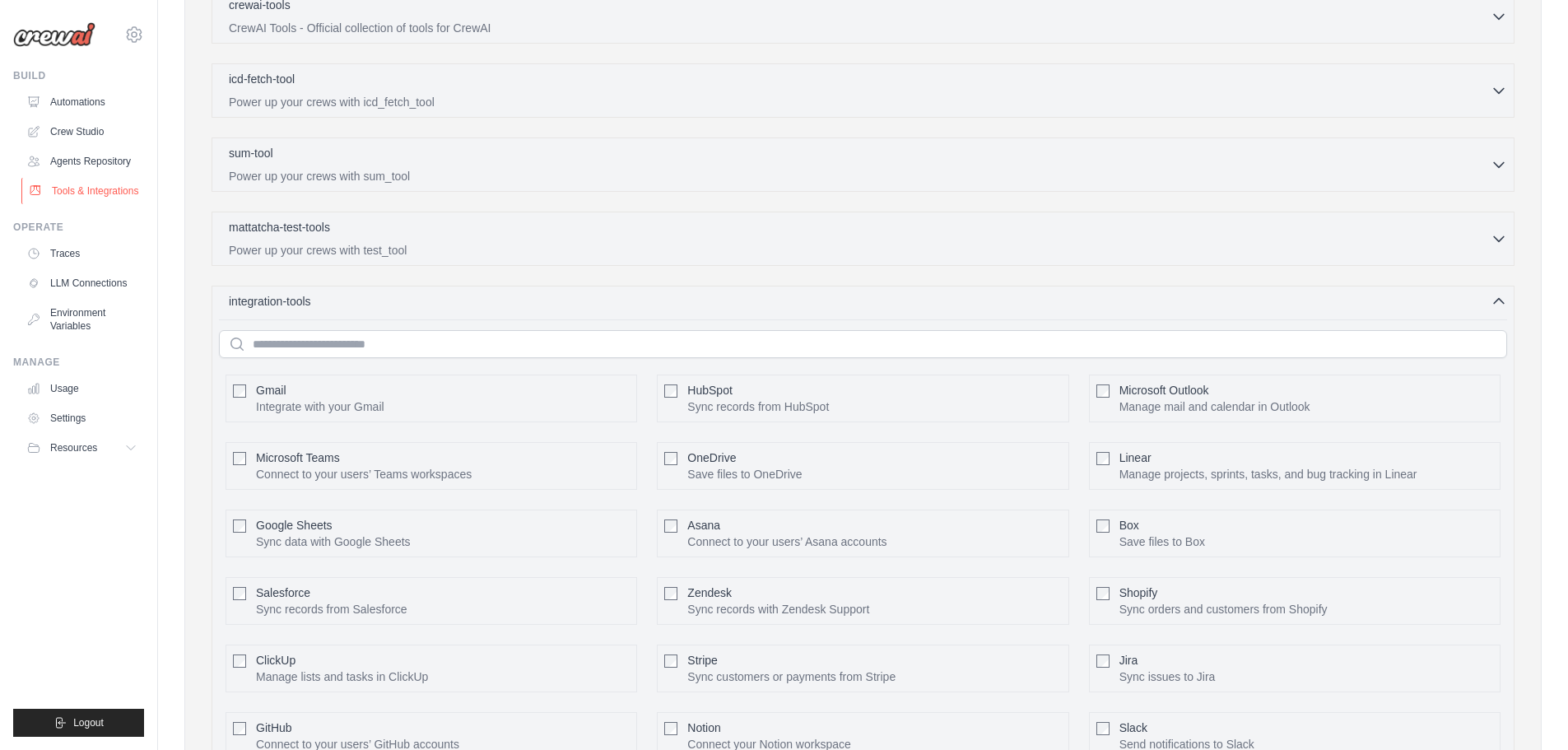
click at [94, 189] on link "Tools & Integrations" at bounding box center [83, 191] width 124 height 26
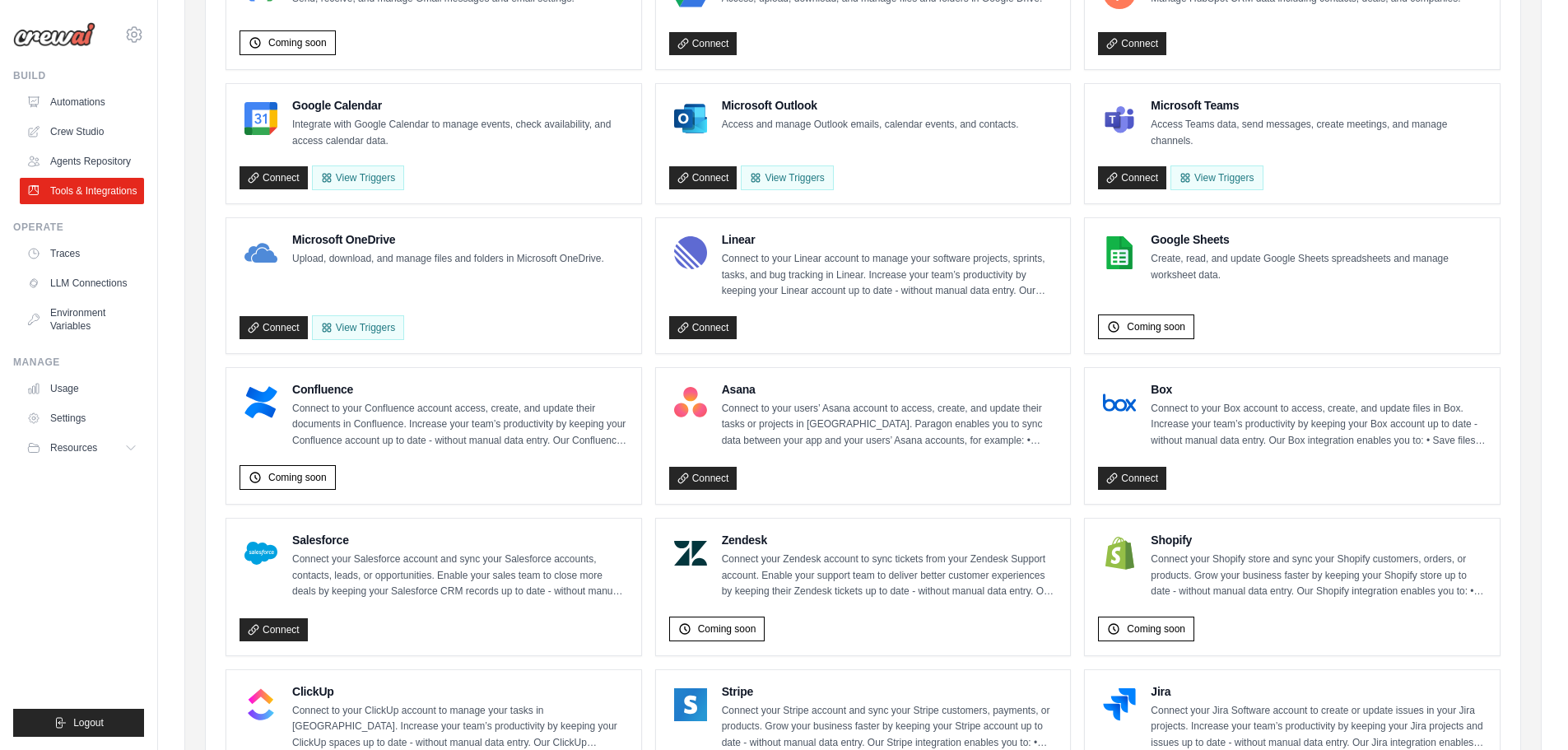
scroll to position [314, 0]
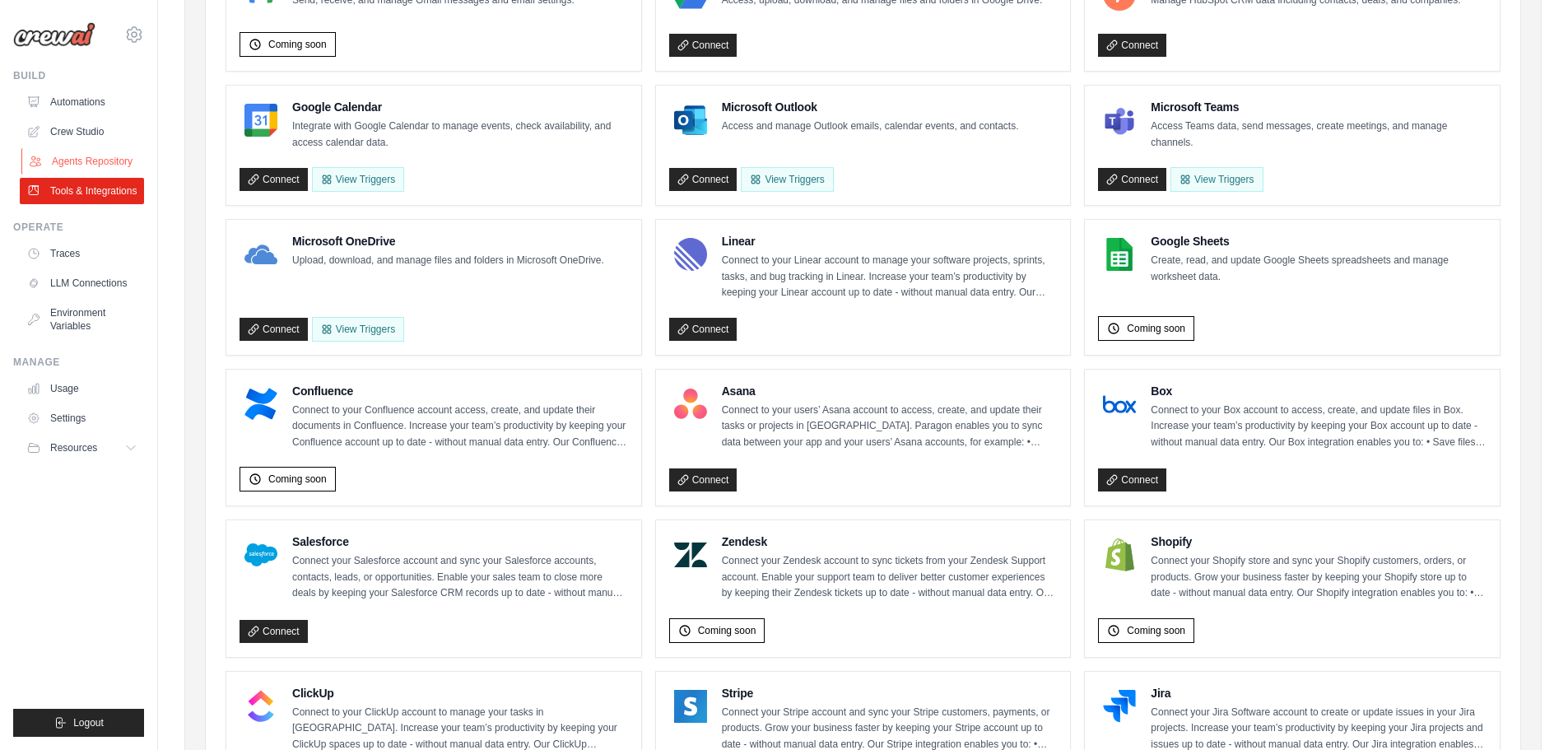
click at [116, 165] on link "Agents Repository" at bounding box center [83, 161] width 124 height 26
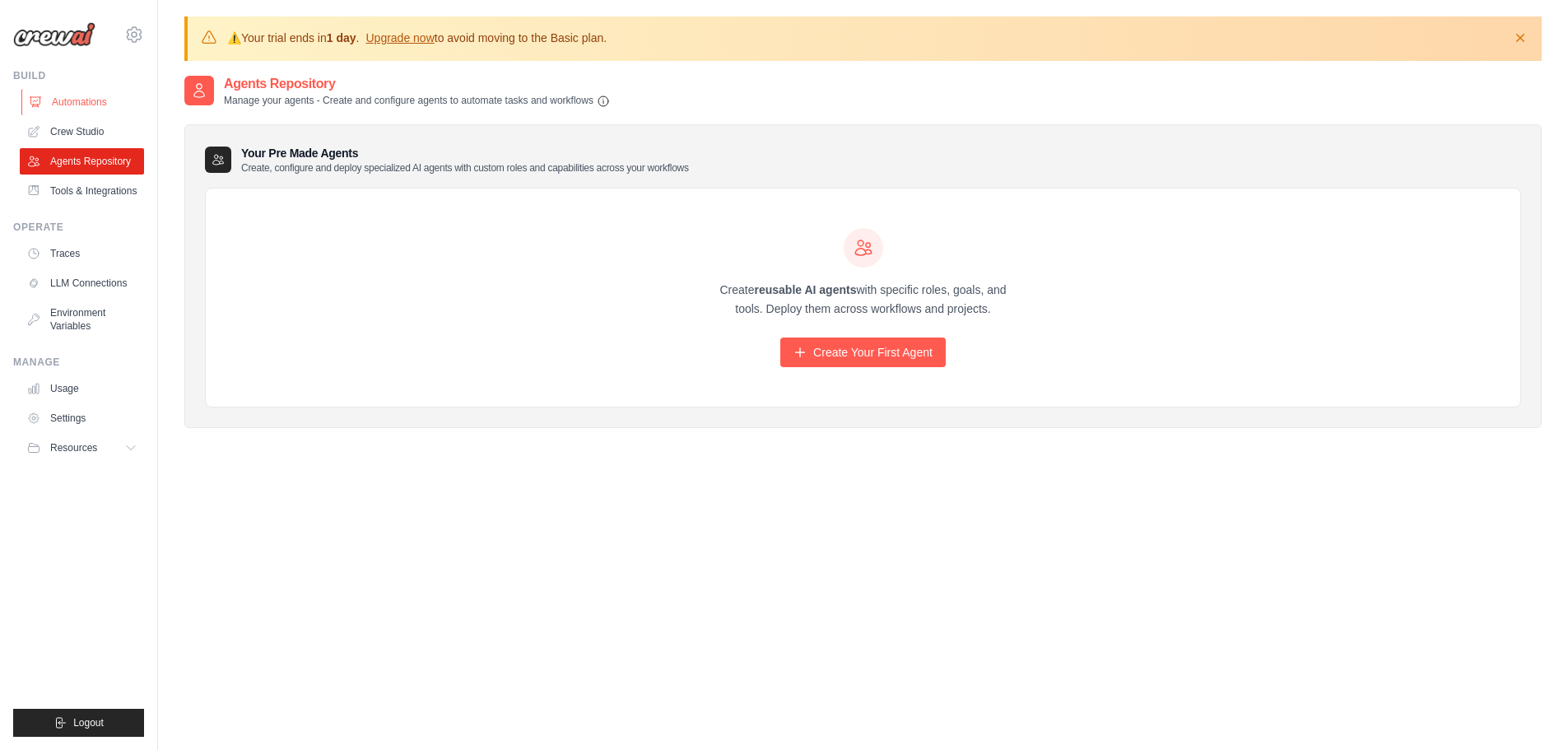
click at [94, 103] on link "Automations" at bounding box center [83, 102] width 124 height 26
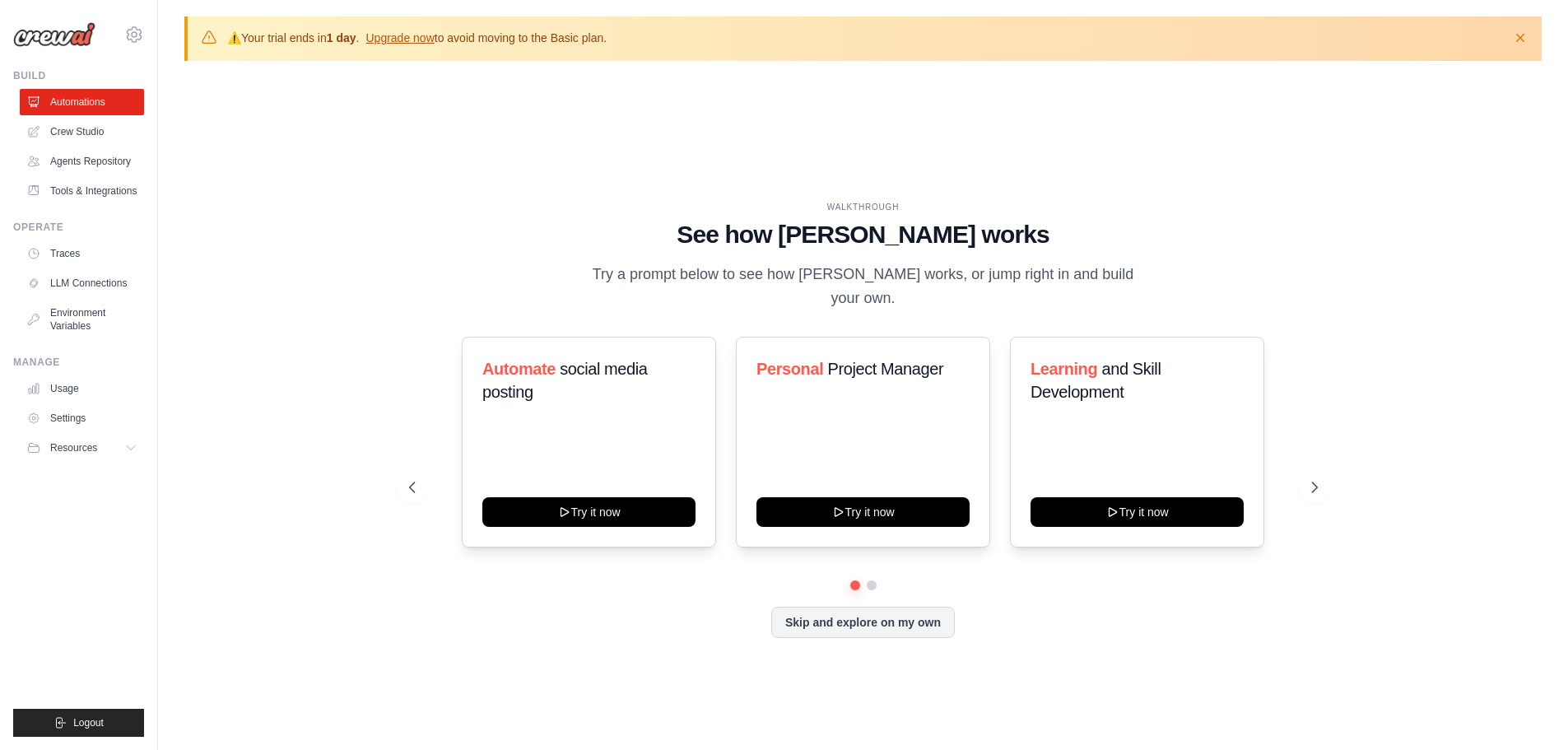
click at [86, 132] on link "Crew Studio" at bounding box center [82, 131] width 124 height 26
click at [137, 41] on icon at bounding box center [134, 33] width 15 height 14
click at [168, 105] on span "Settings" at bounding box center [206, 102] width 130 height 17
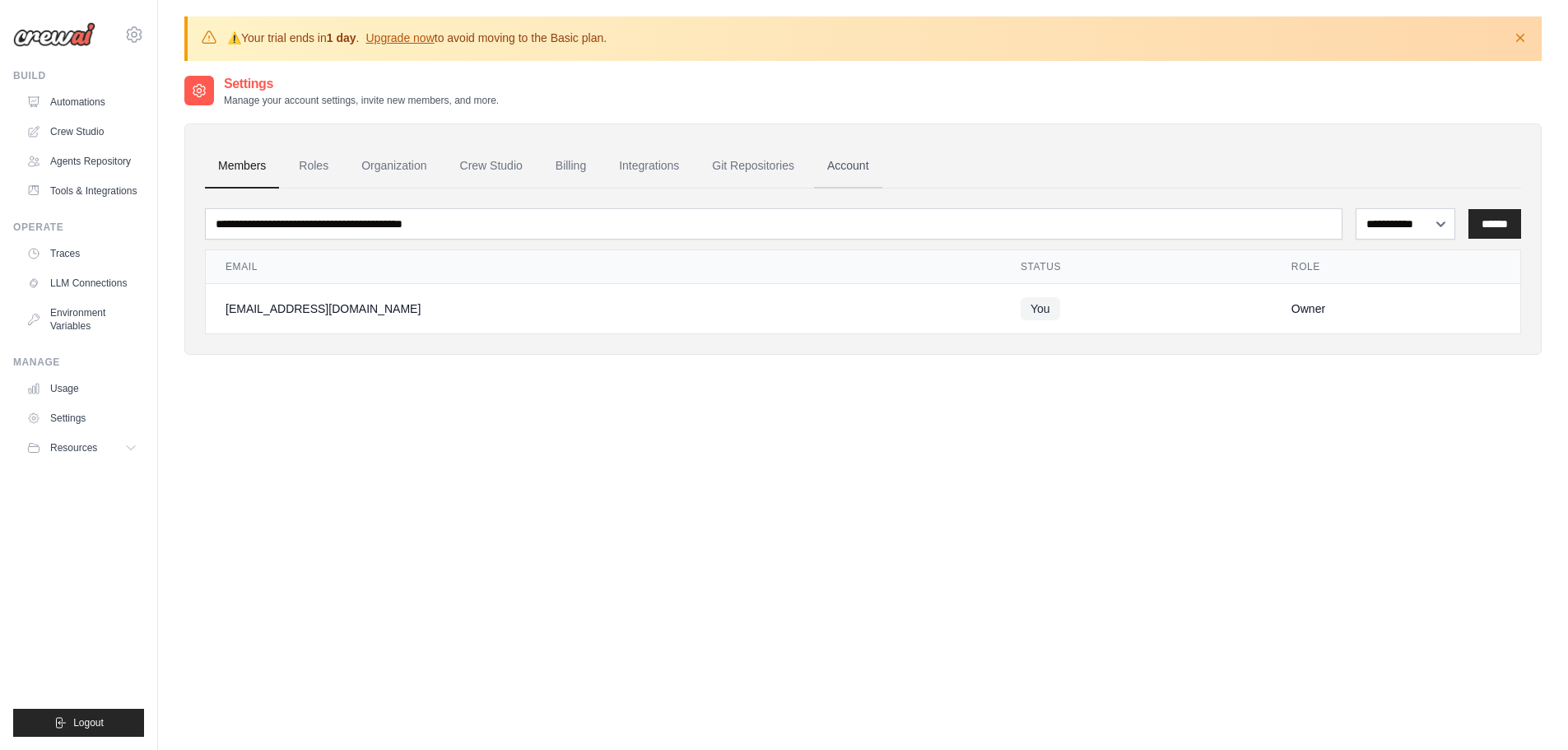
click at [854, 165] on link "Account" at bounding box center [848, 167] width 69 height 44
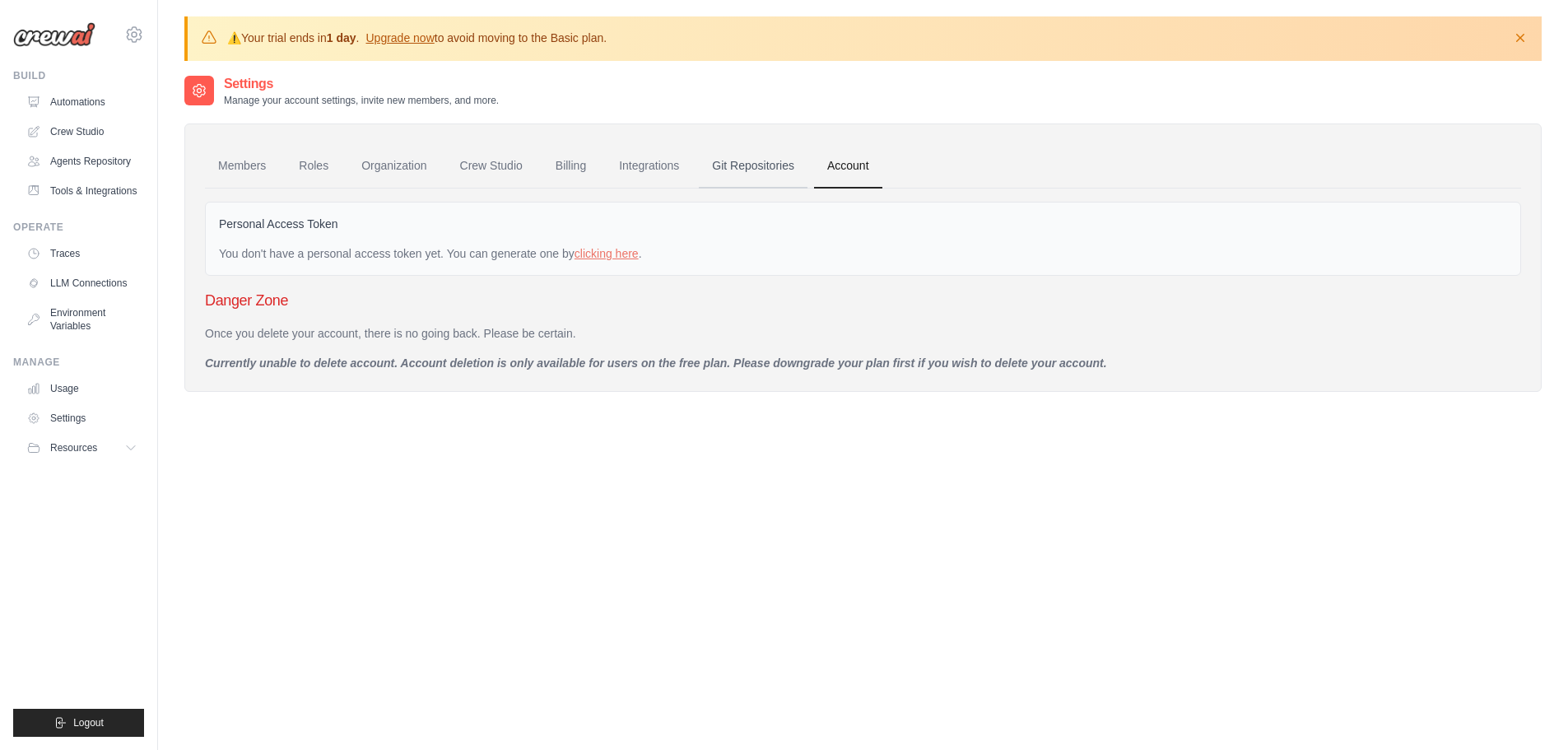
click at [751, 162] on link "Git Repositories" at bounding box center [753, 167] width 108 height 44
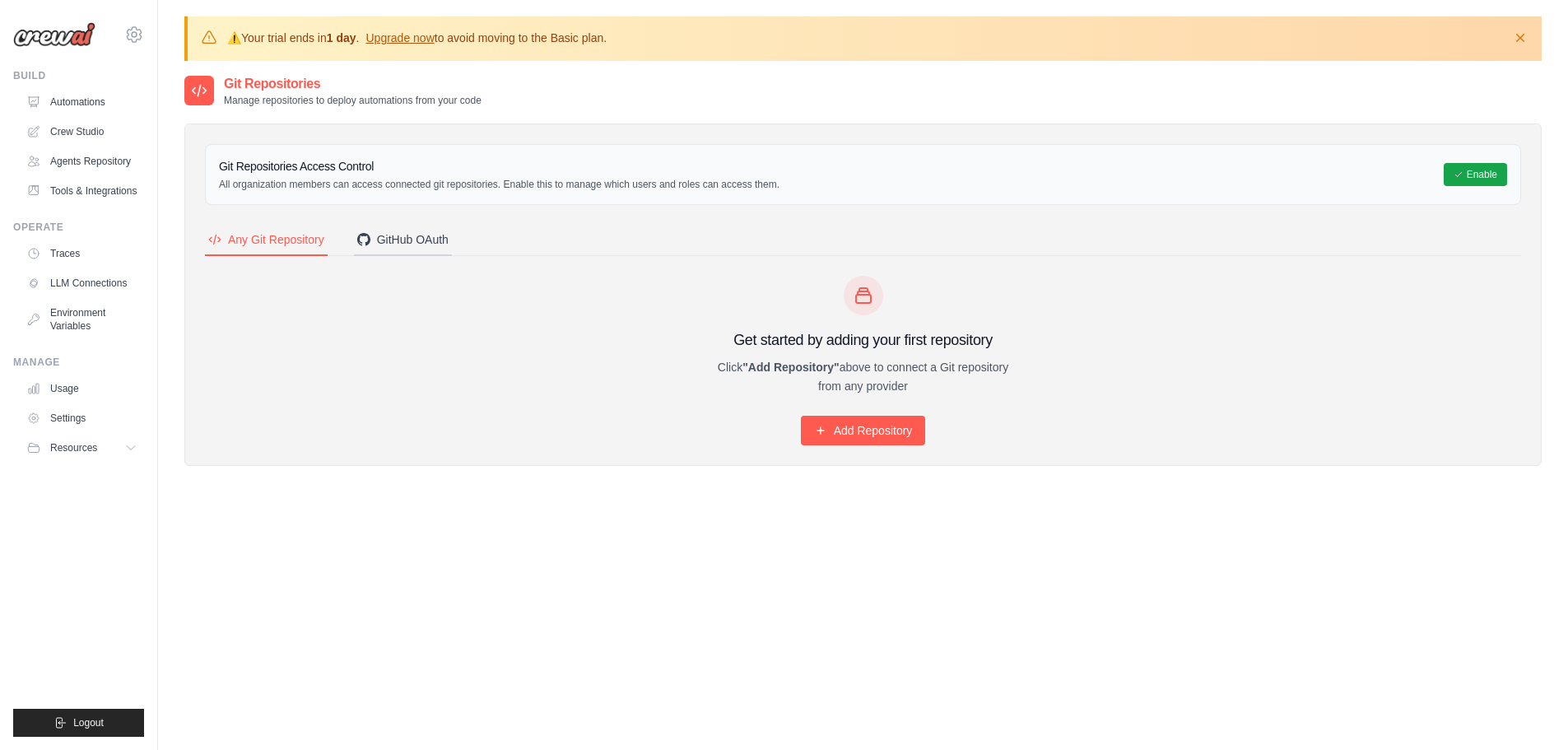
click at [404, 240] on div "GitHub OAuth" at bounding box center [403, 240] width 92 height 17
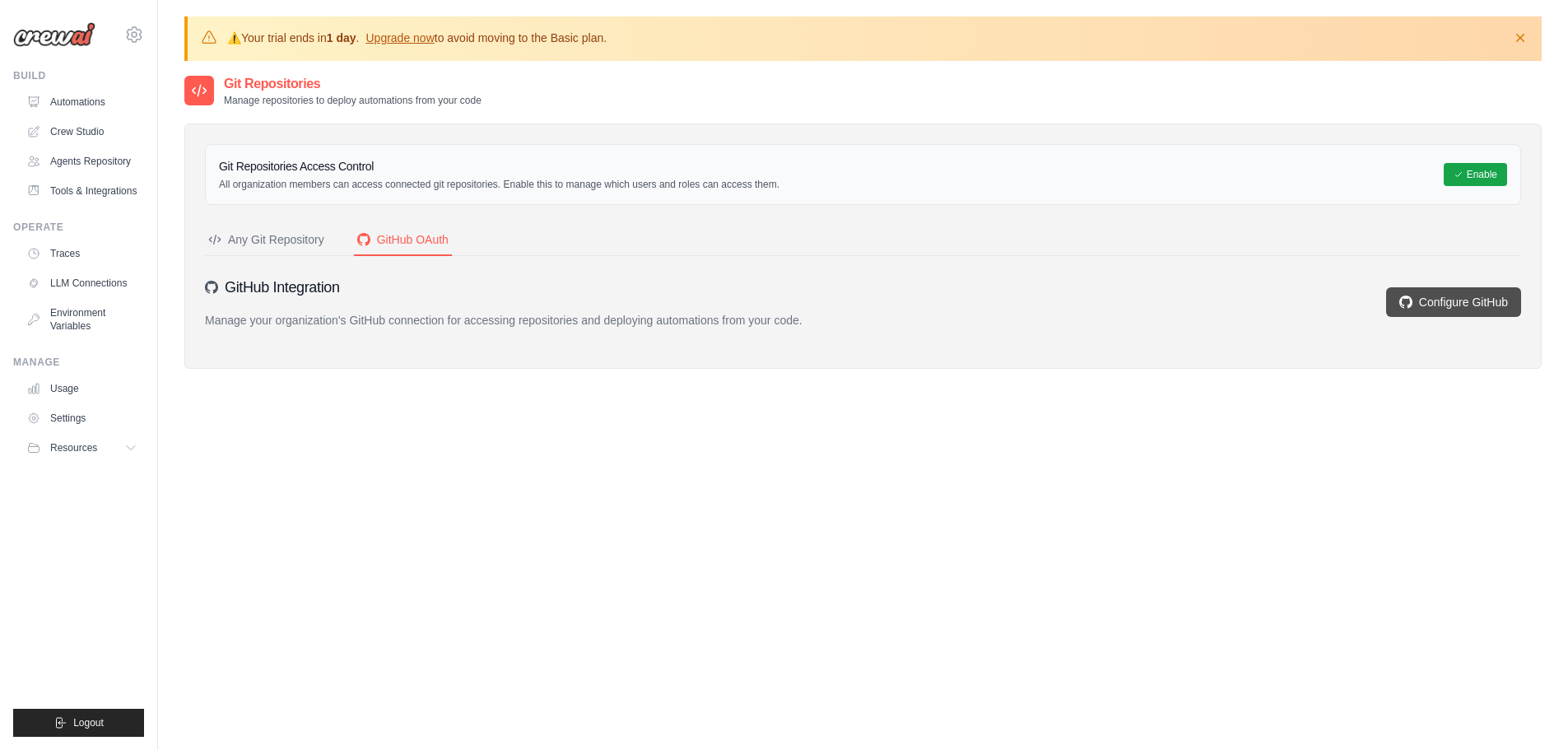
click at [1436, 306] on link "Configure GitHub" at bounding box center [1454, 302] width 135 height 30
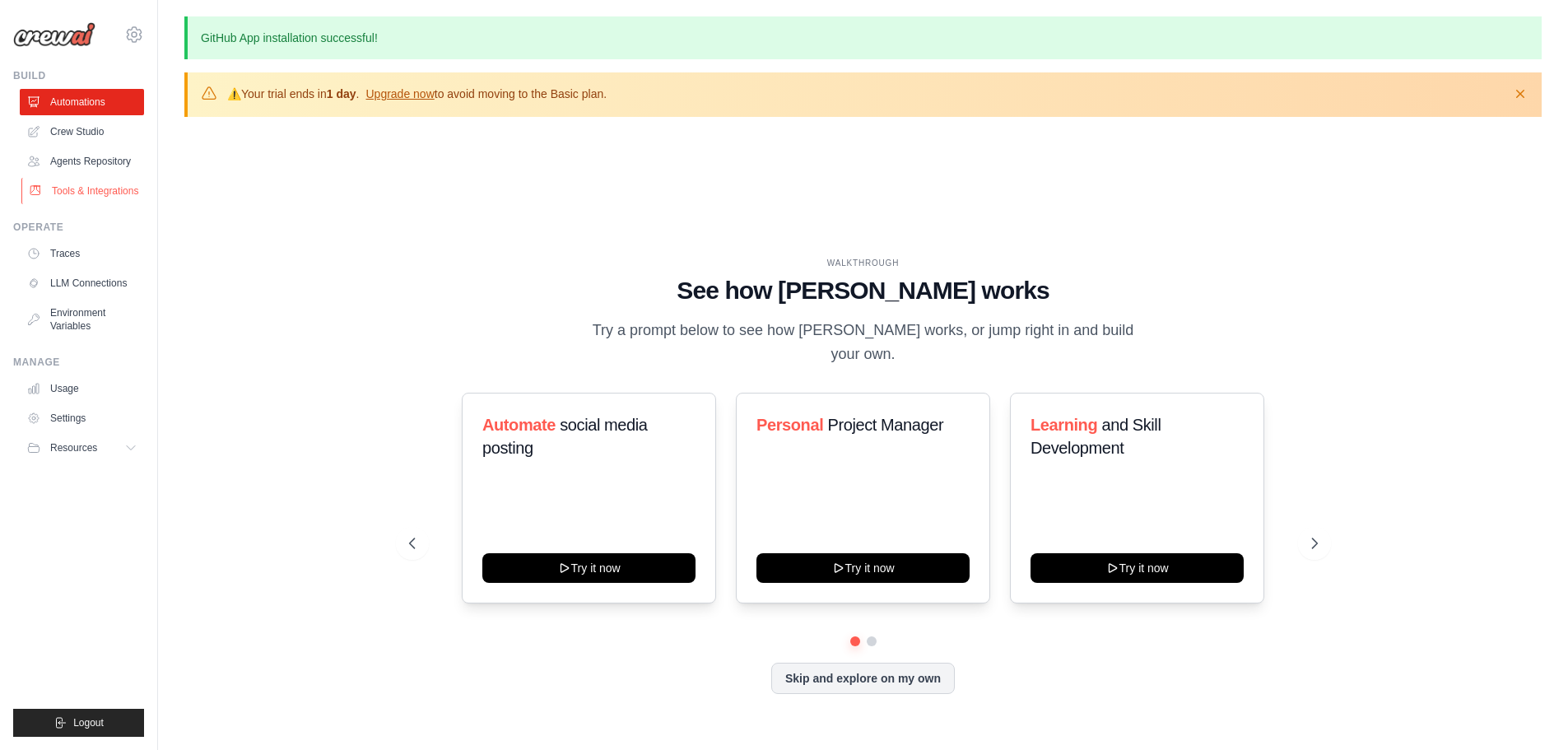
click at [86, 189] on link "Tools & Integrations" at bounding box center [83, 191] width 124 height 26
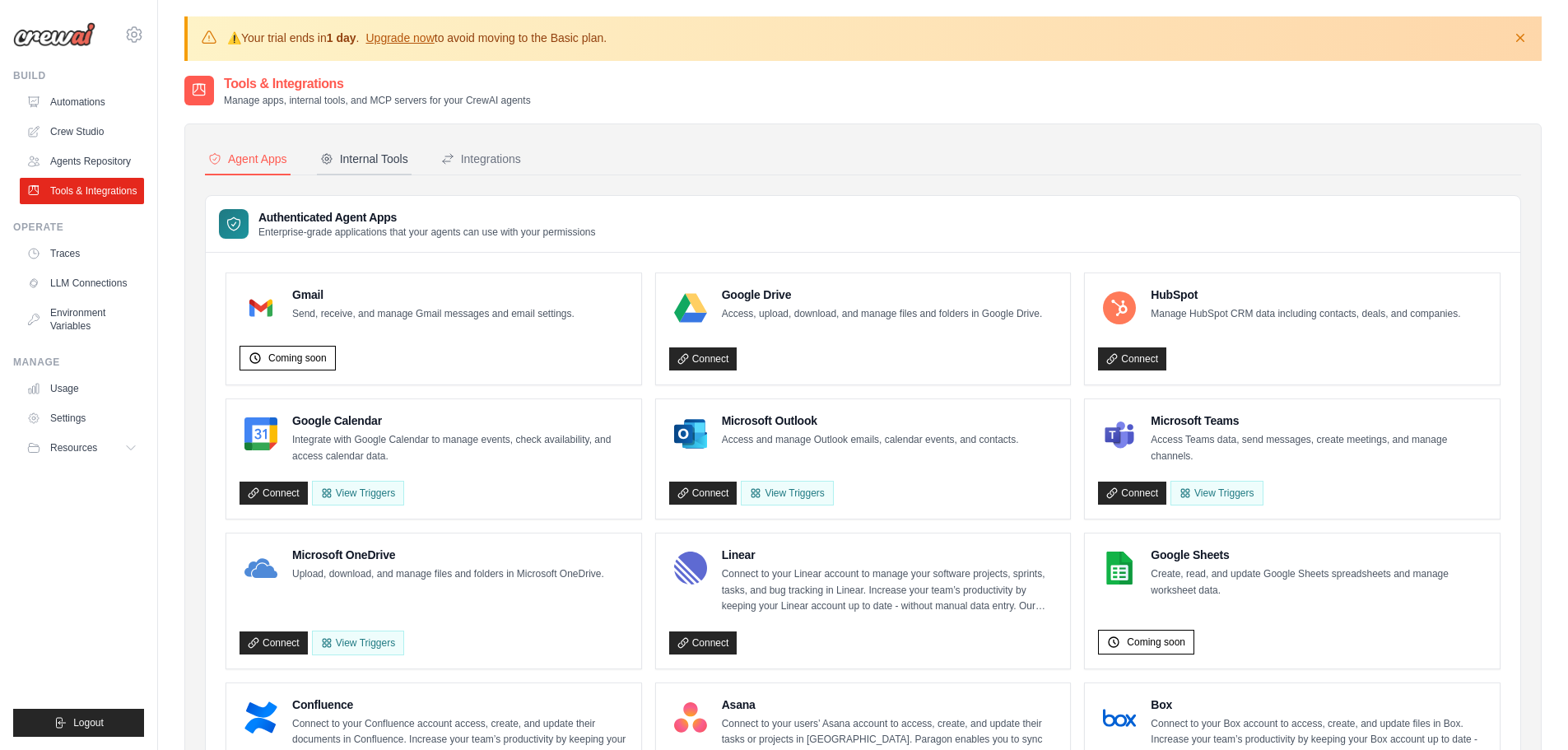
click at [357, 160] on div "Internal Tools" at bounding box center [364, 159] width 88 height 17
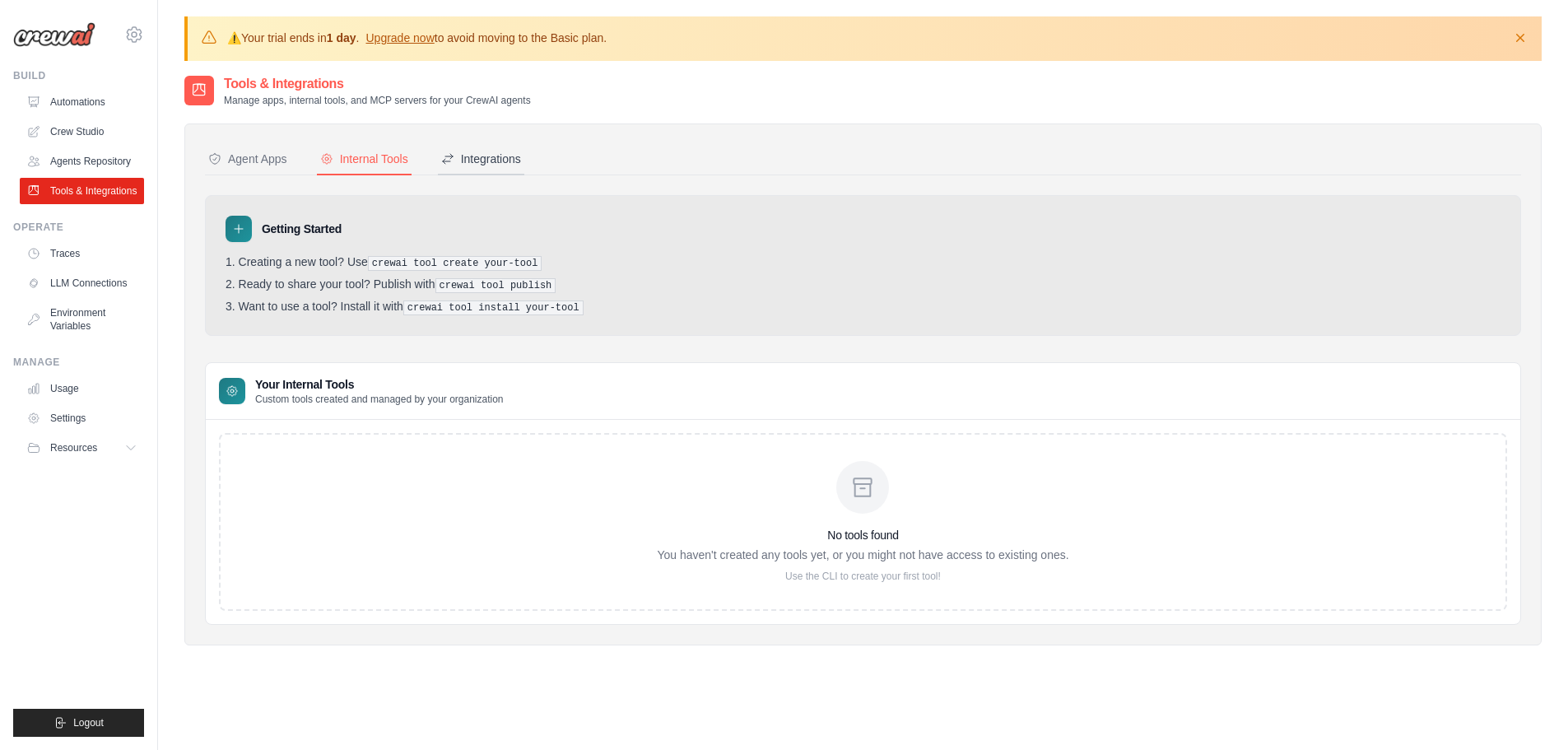
click at [493, 155] on div "Integrations" at bounding box center [481, 159] width 80 height 17
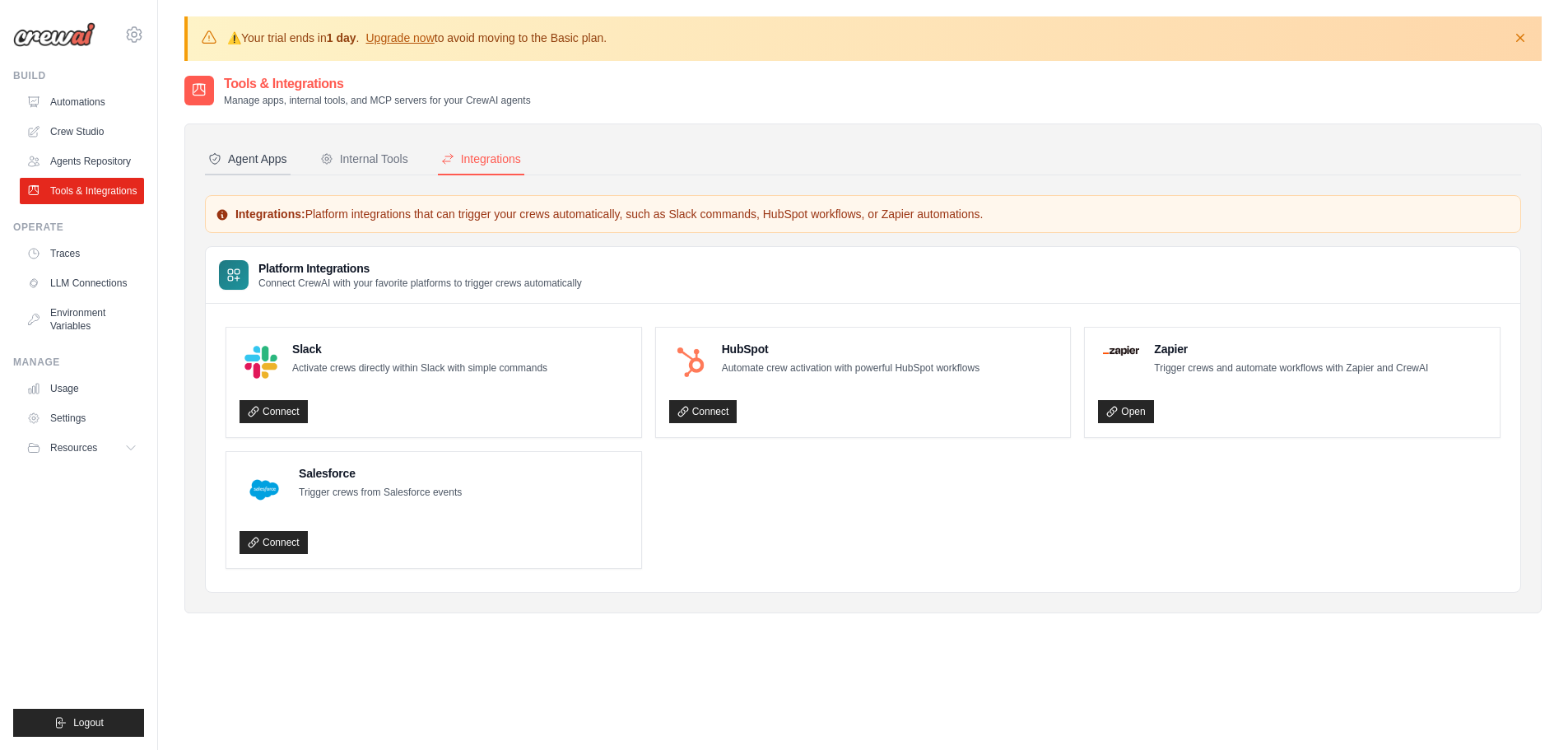
click at [263, 156] on div "Agent Apps" at bounding box center [247, 159] width 79 height 17
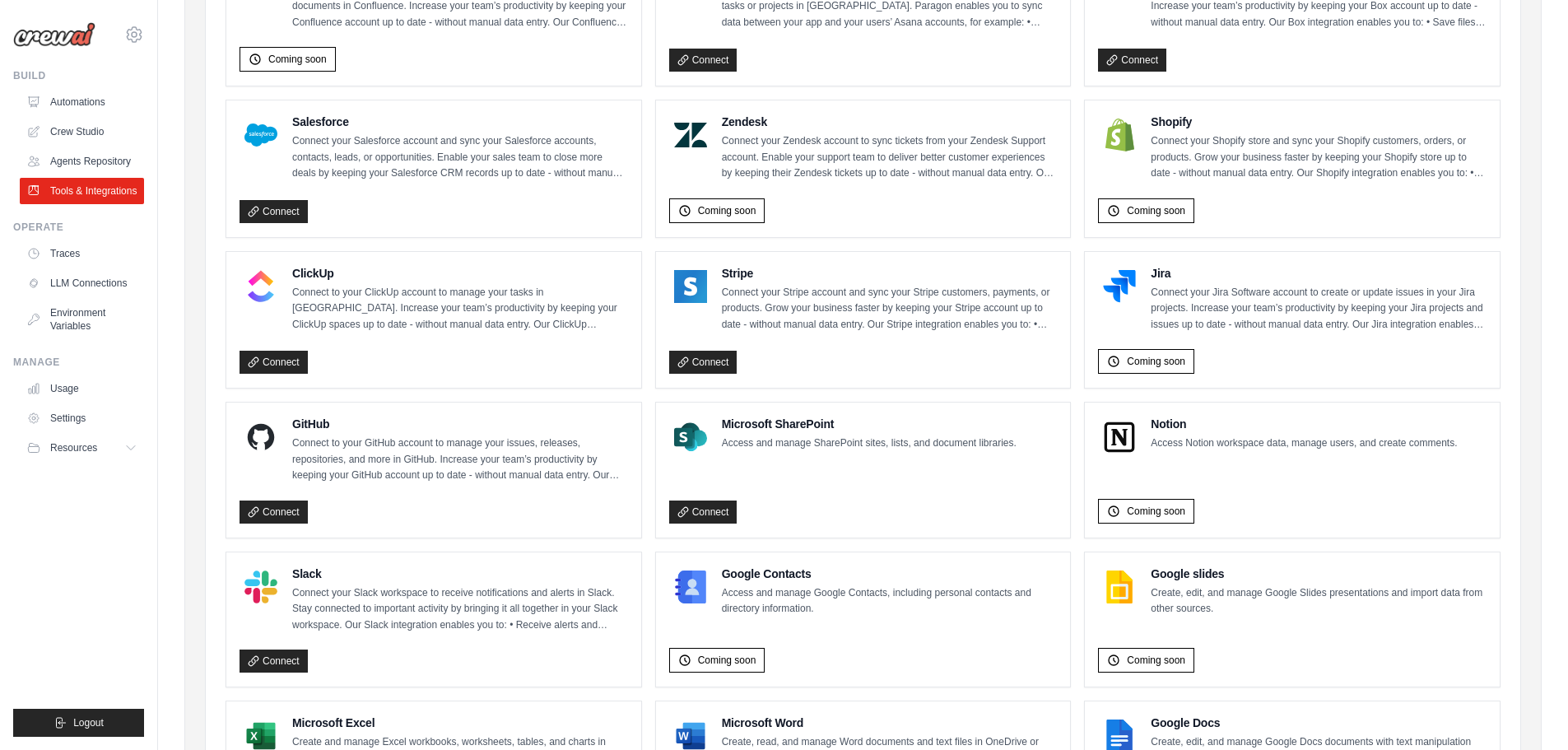
scroll to position [807, 0]
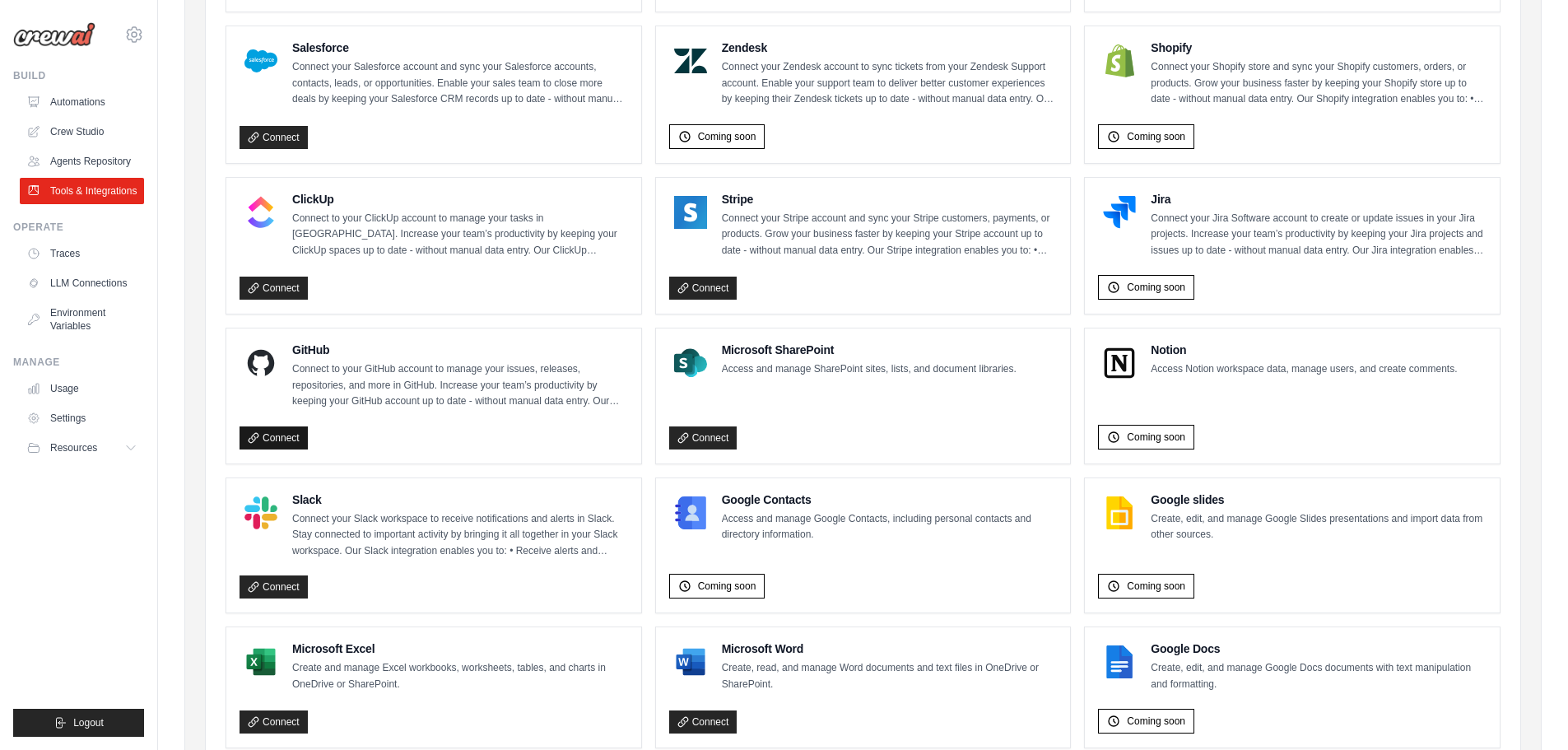
click at [272, 435] on link "Connect" at bounding box center [274, 437] width 69 height 23
click at [83, 103] on link "Automations" at bounding box center [83, 102] width 124 height 26
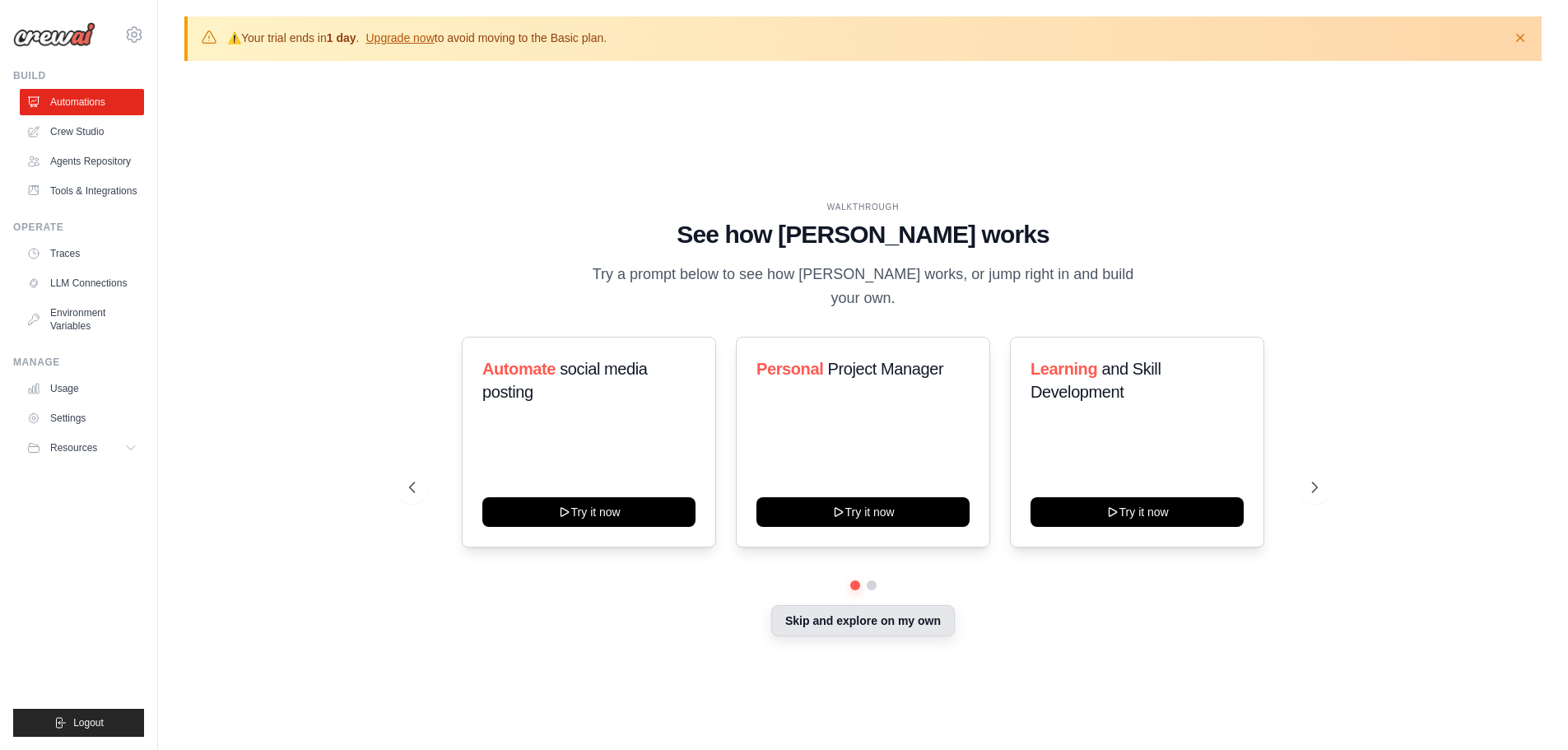
click at [926, 615] on button "Skip and explore on my own" at bounding box center [863, 620] width 183 height 31
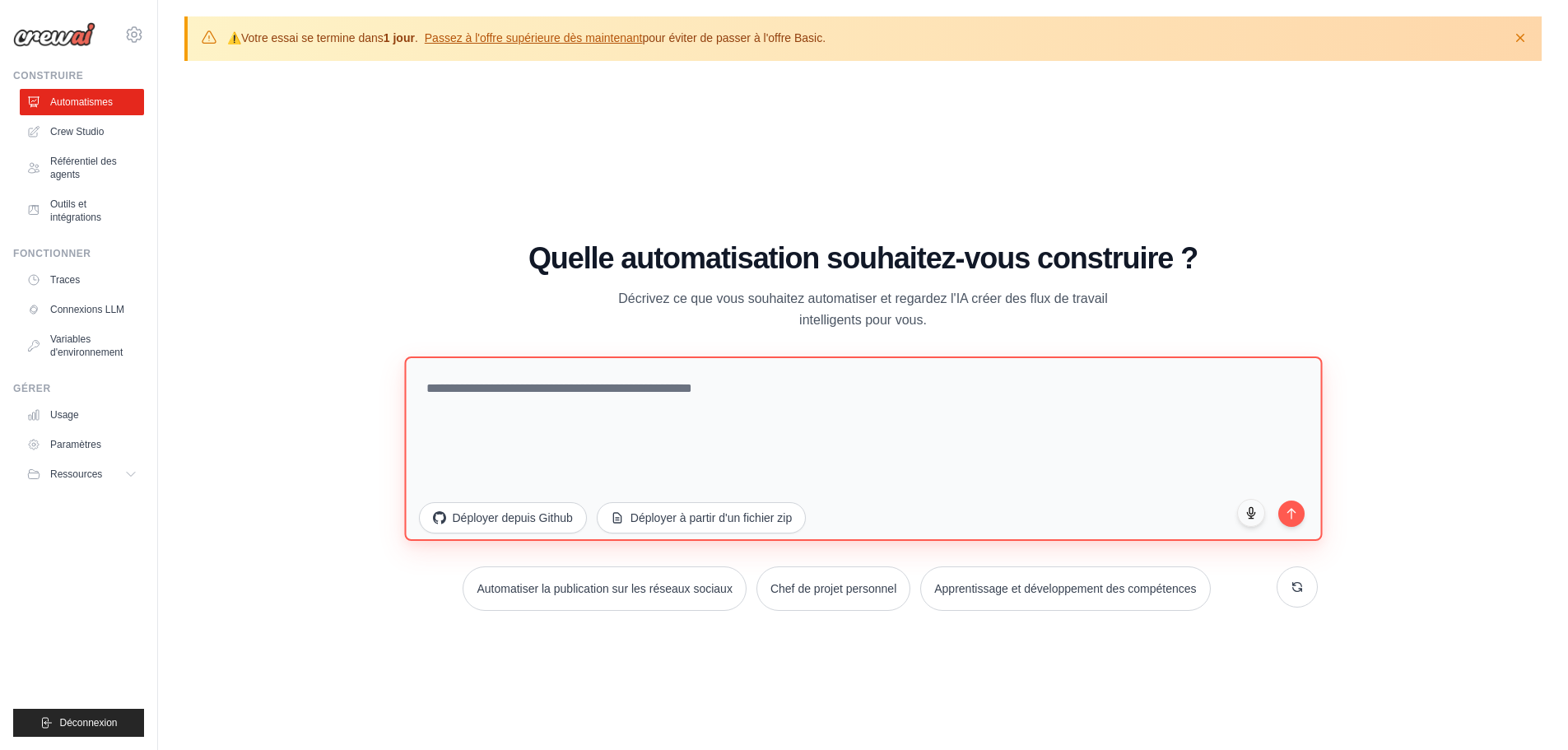
click at [588, 390] on textarea at bounding box center [862, 447] width 918 height 184
click at [589, 381] on textarea at bounding box center [862, 447] width 918 height 184
paste textarea "**********"
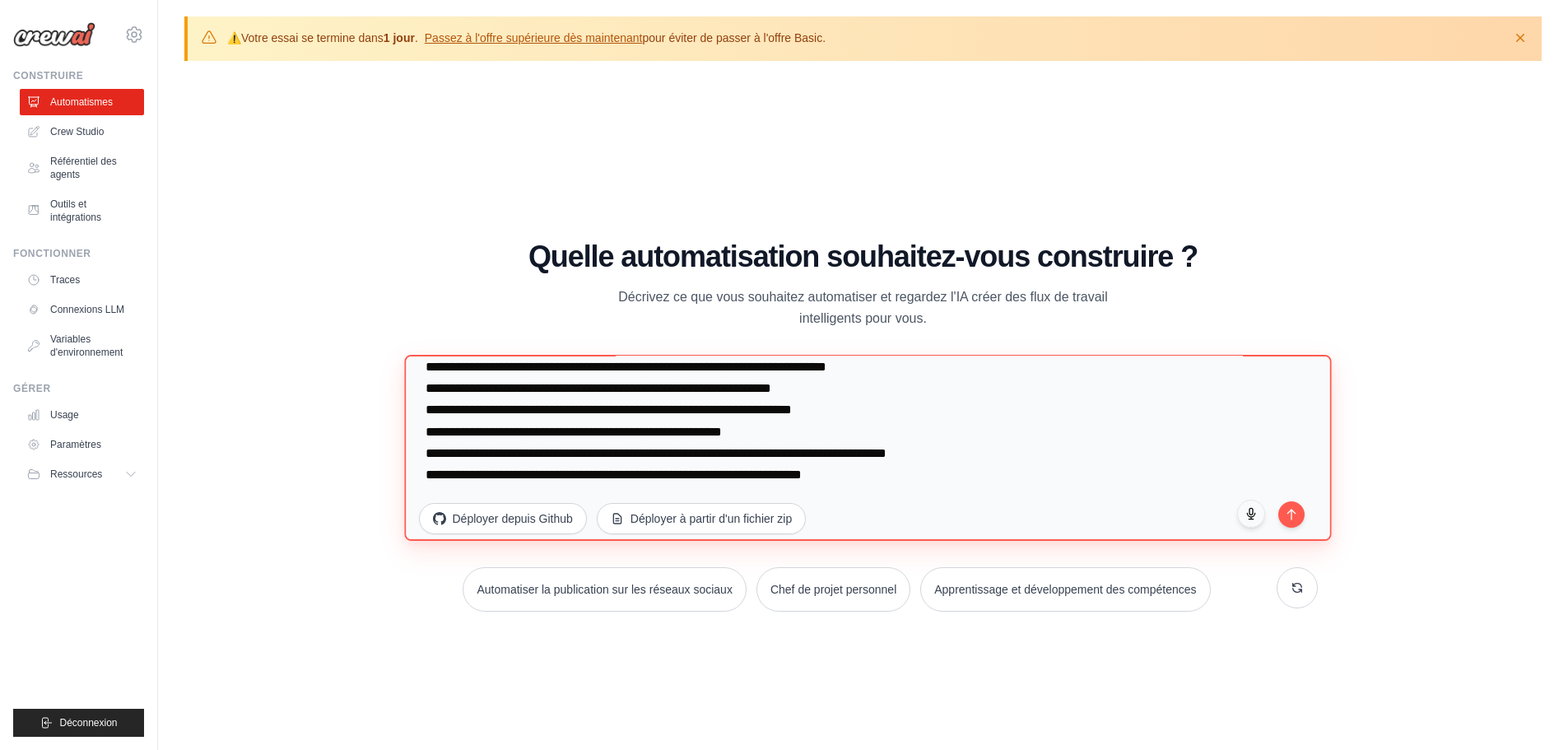
scroll to position [5699, 0]
type textarea "**********"
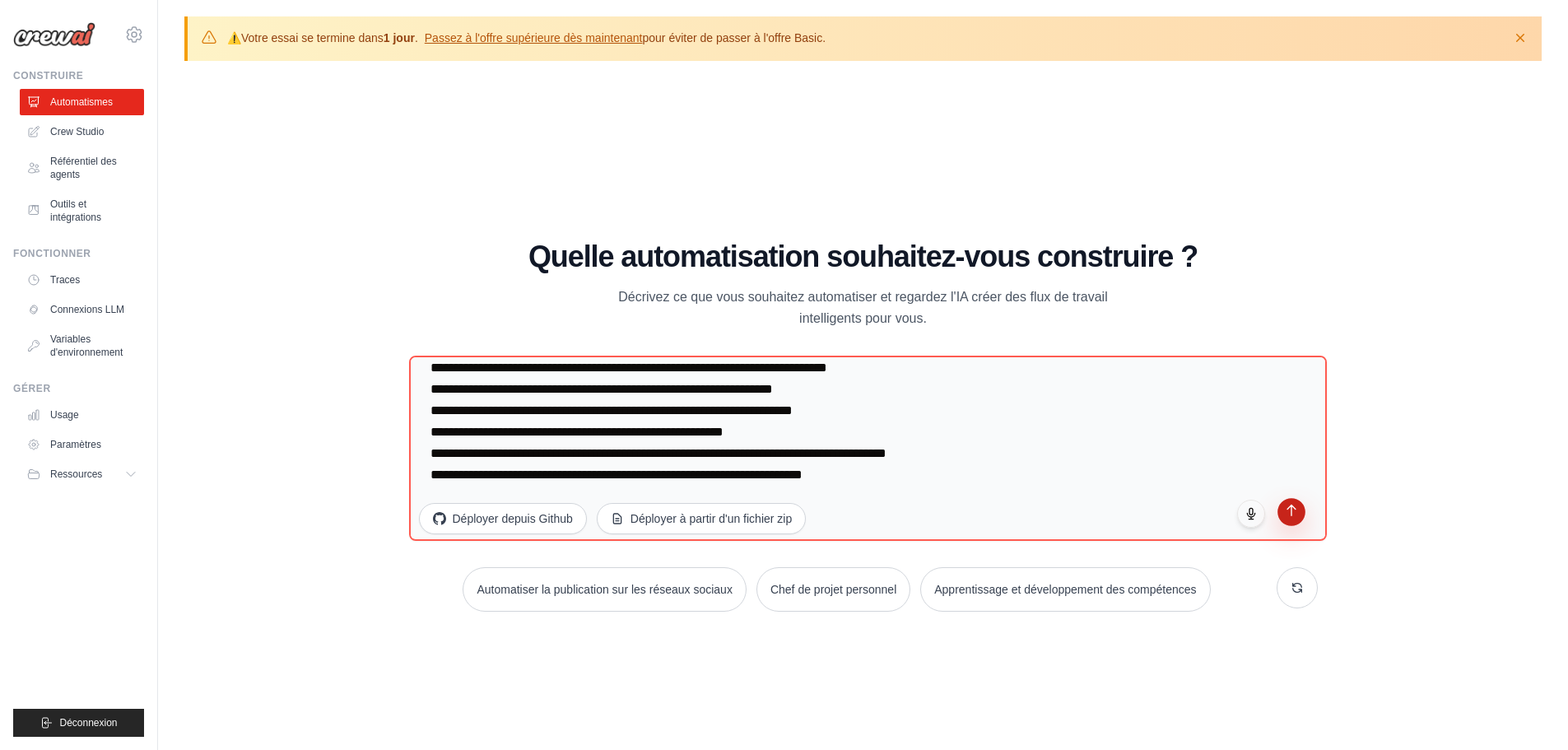
click at [1291, 515] on icon "submit" at bounding box center [1291, 509] width 14 height 14
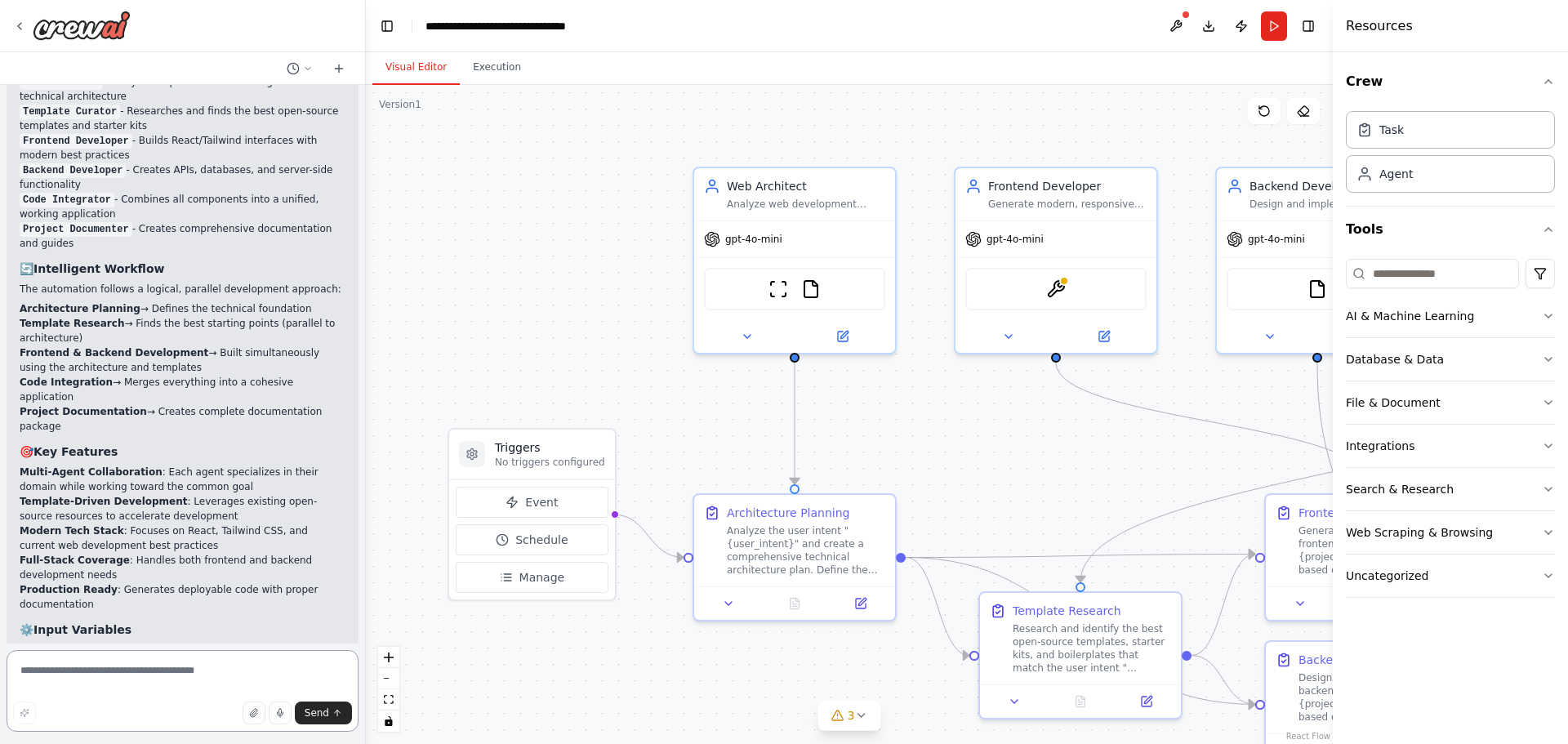
scroll to position [6496, 0]
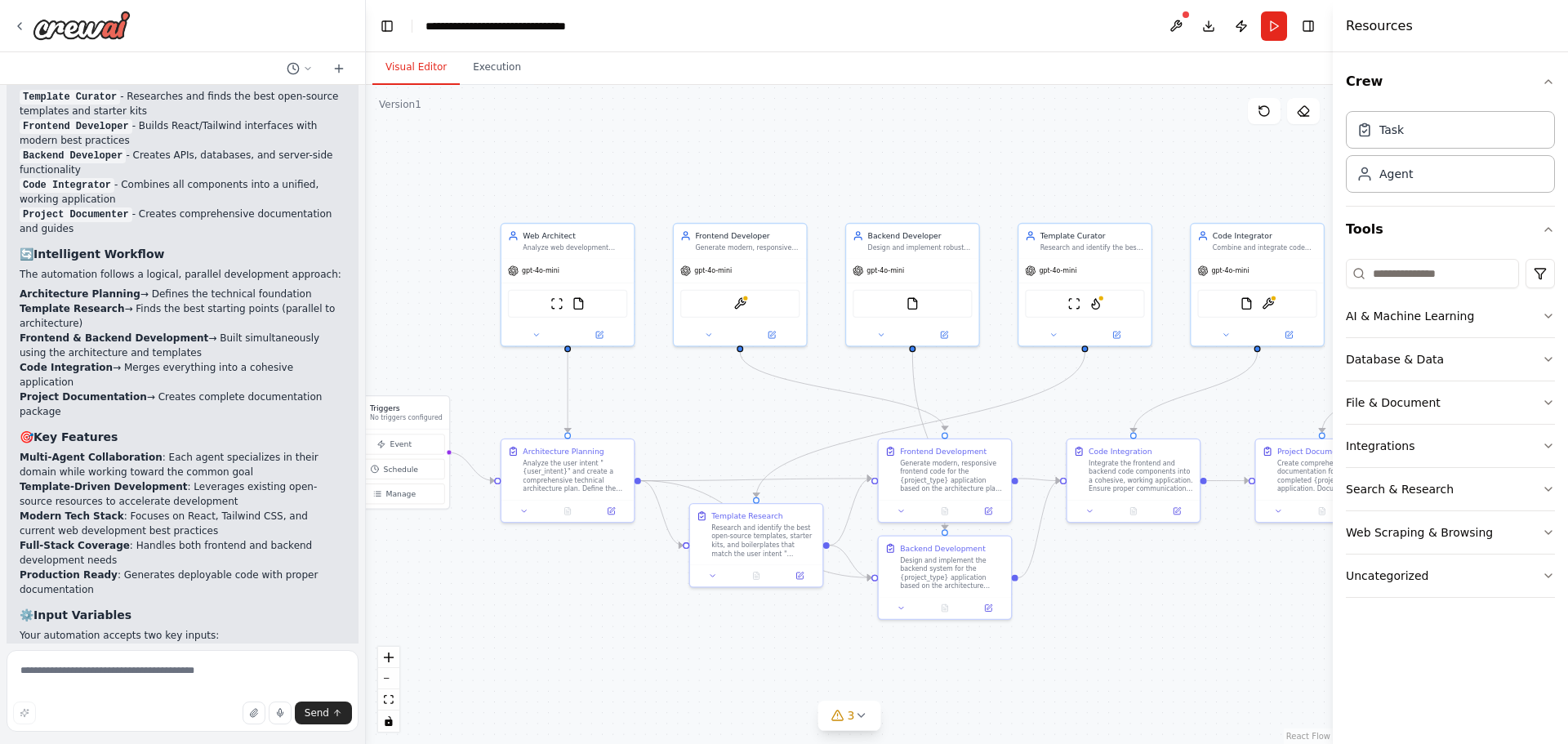
drag, startPoint x: 1070, startPoint y: 465, endPoint x: 760, endPoint y: 419, distance: 313.4
click at [760, 419] on div ".deletable-edge-delete-btn { width: 20px; height: 20px; border: 0px solid #ffff…" at bounding box center [849, 413] width 966 height 659
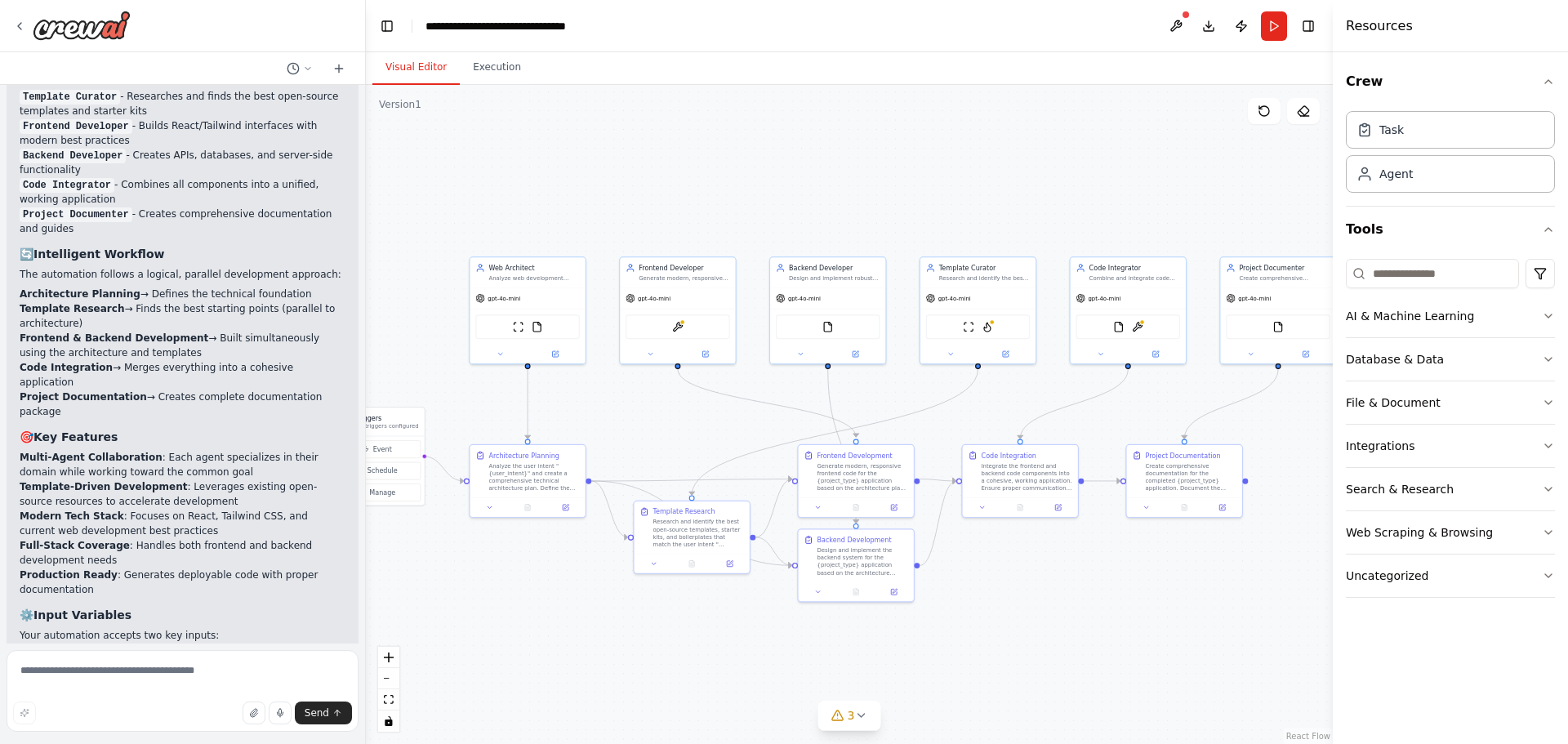
drag, startPoint x: 1092, startPoint y: 411, endPoint x: 989, endPoint y: 417, distance: 103.2
click at [987, 418] on div ".deletable-edge-delete-btn { width: 20px; height: 20px; border: 0px solid #ffff…" at bounding box center [849, 413] width 966 height 659
click at [861, 711] on icon at bounding box center [861, 715] width 13 height 13
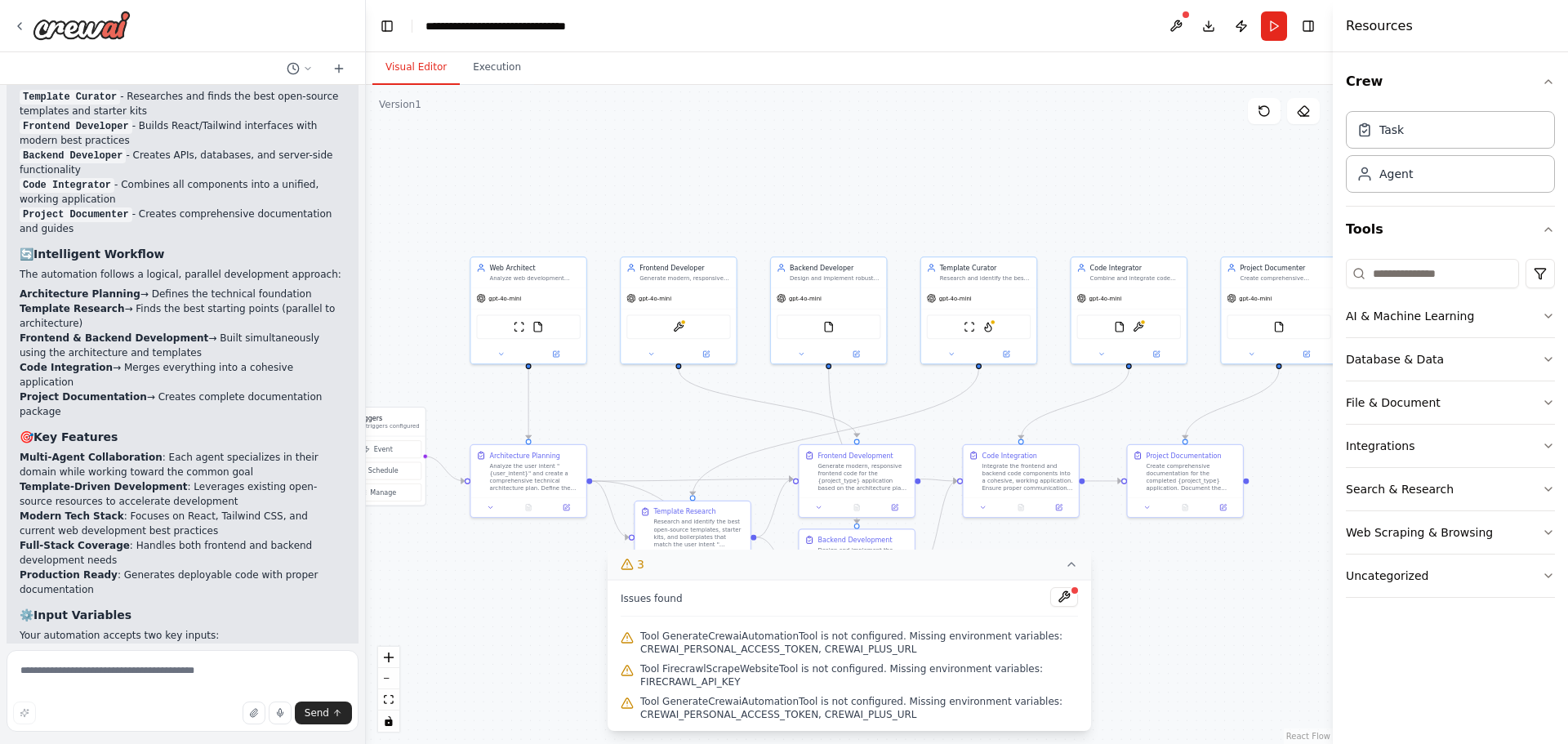
click at [1066, 562] on icon at bounding box center [1071, 564] width 13 height 13
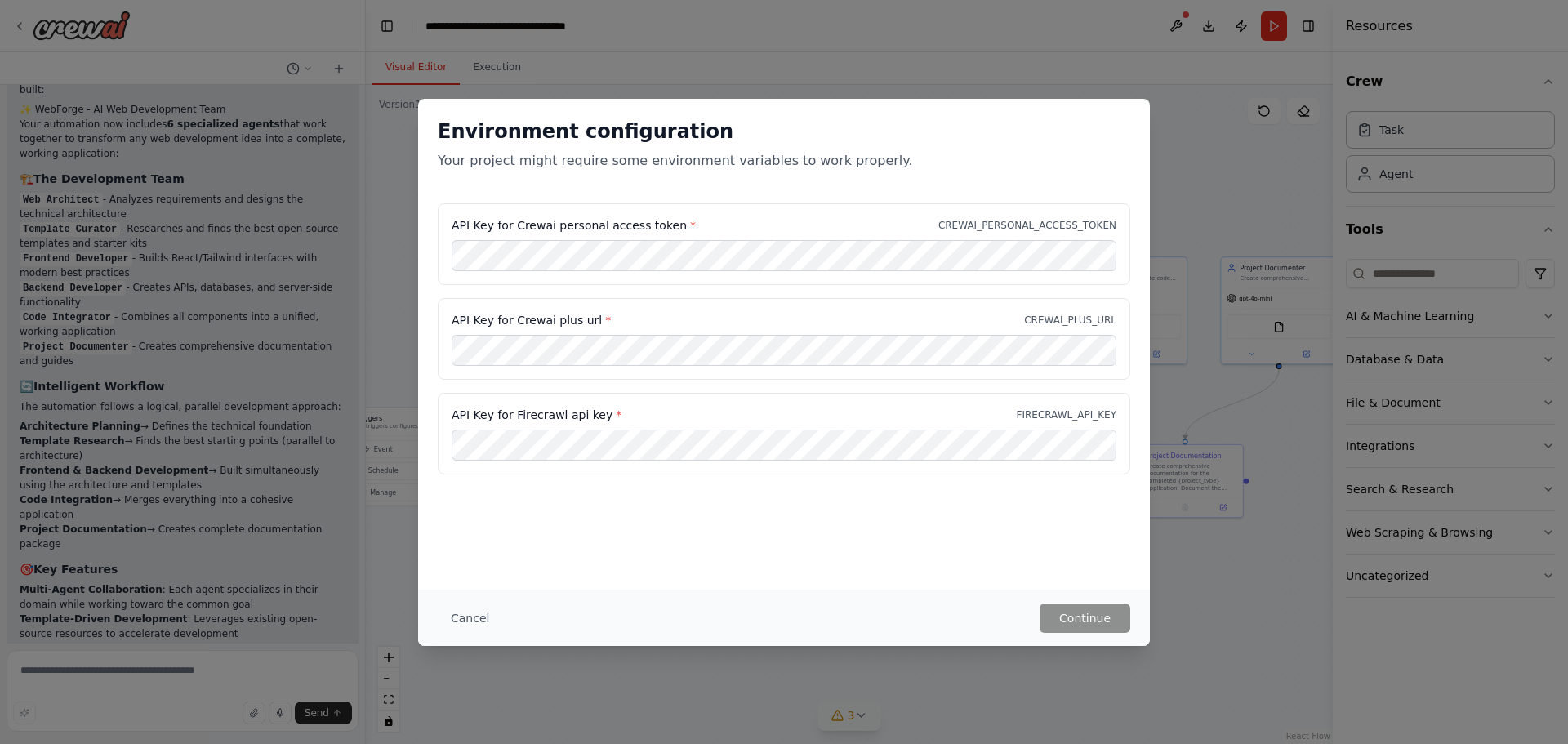
click at [954, 71] on div "Environment configuration Your project might require some environment variables…" at bounding box center [784, 372] width 1568 height 744
click at [476, 621] on button "Cancel" at bounding box center [469, 618] width 64 height 29
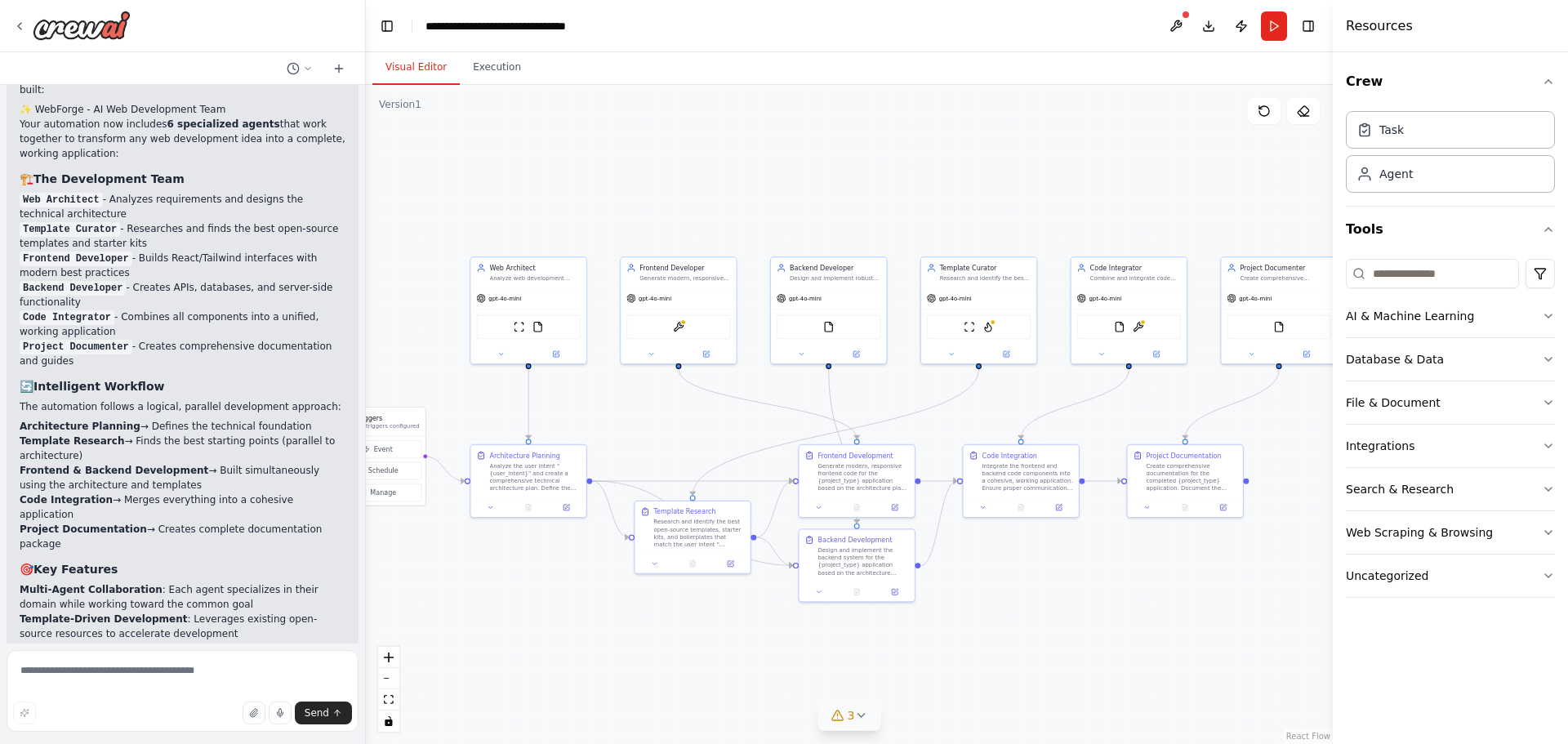
click at [863, 720] on icon at bounding box center [861, 715] width 13 height 13
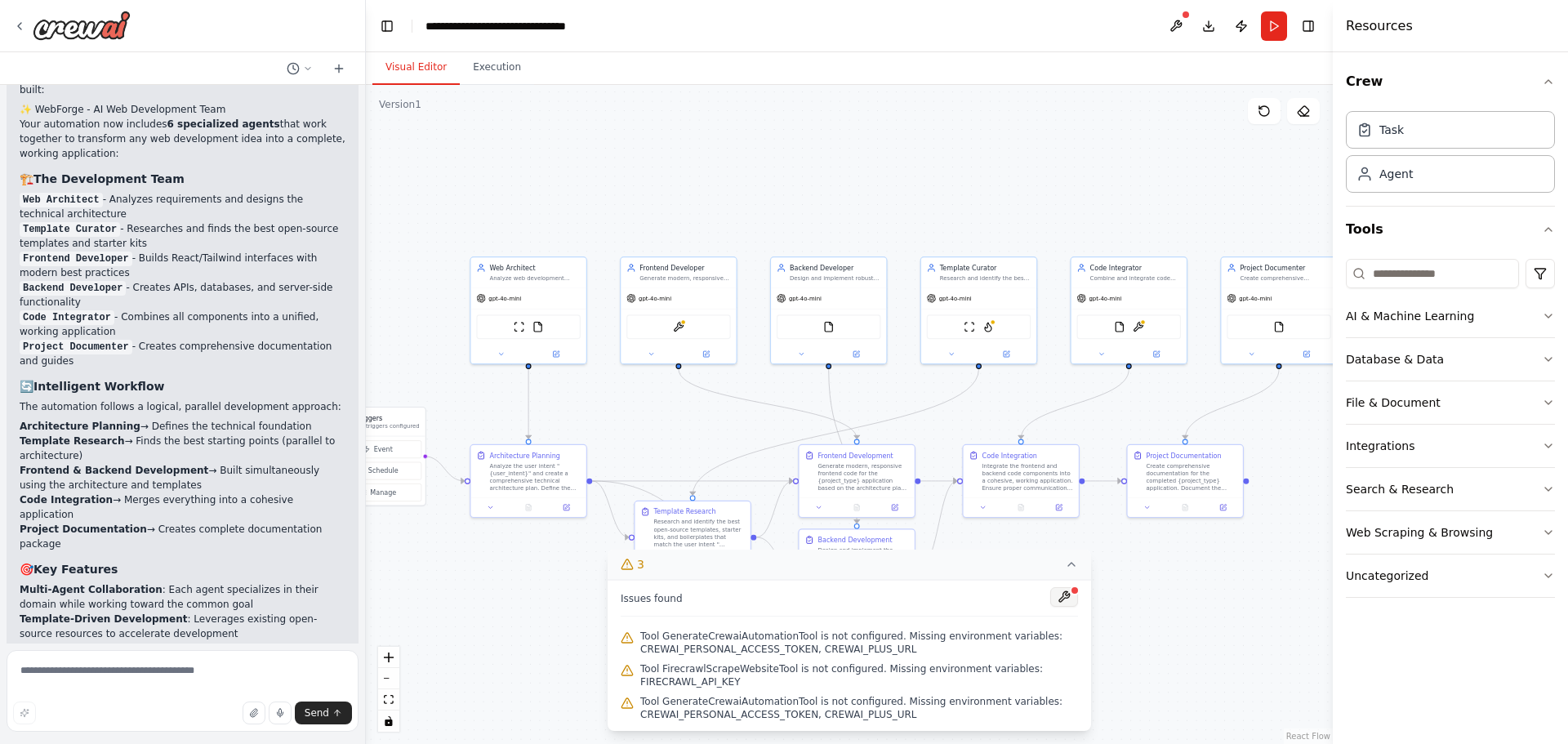
click at [1066, 592] on button at bounding box center [1064, 596] width 28 height 19
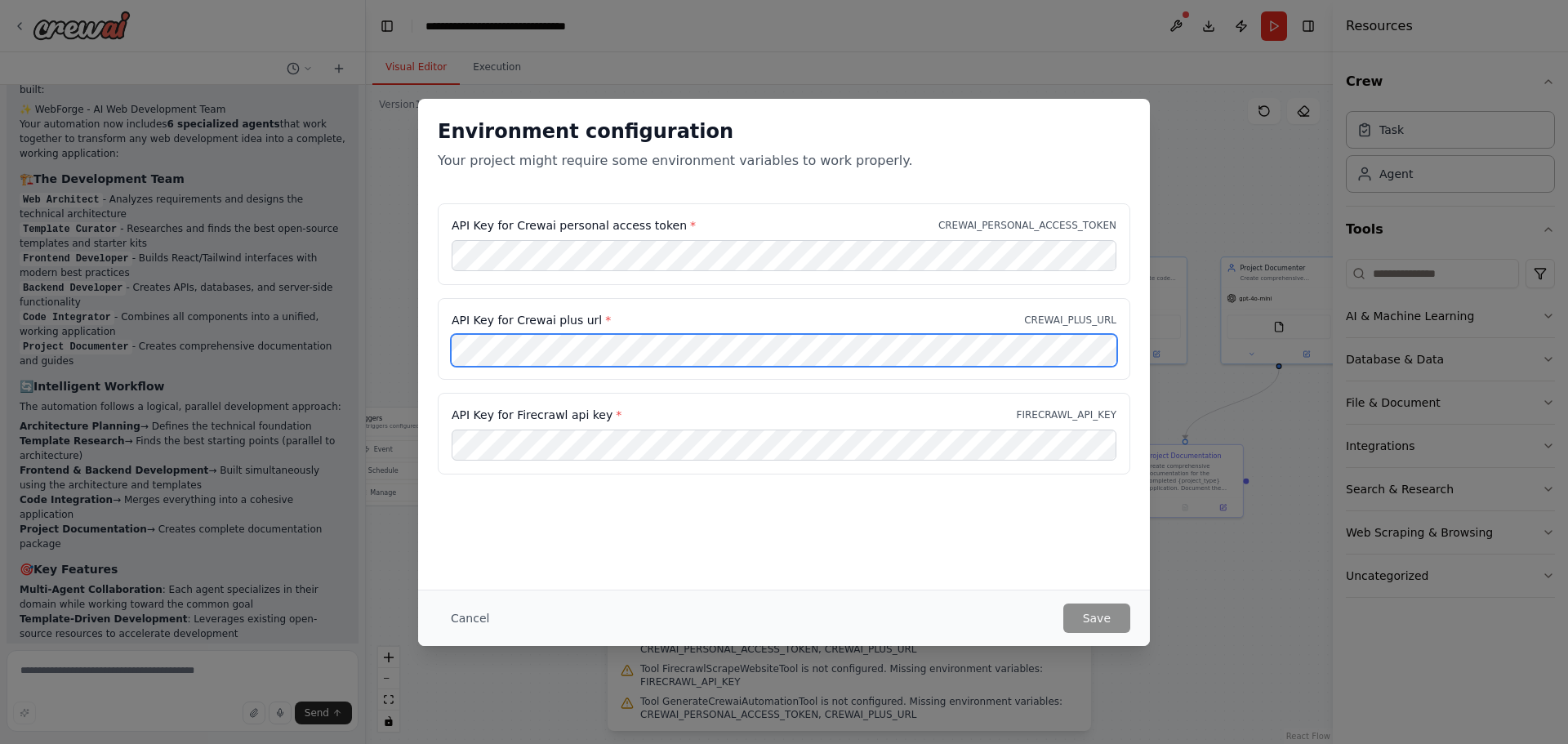
click at [428, 349] on div "API Key for Crewai personal access token * CREWAI_PERSONAL_ACCESS_TOKEN API Key…" at bounding box center [784, 348] width 731 height 290
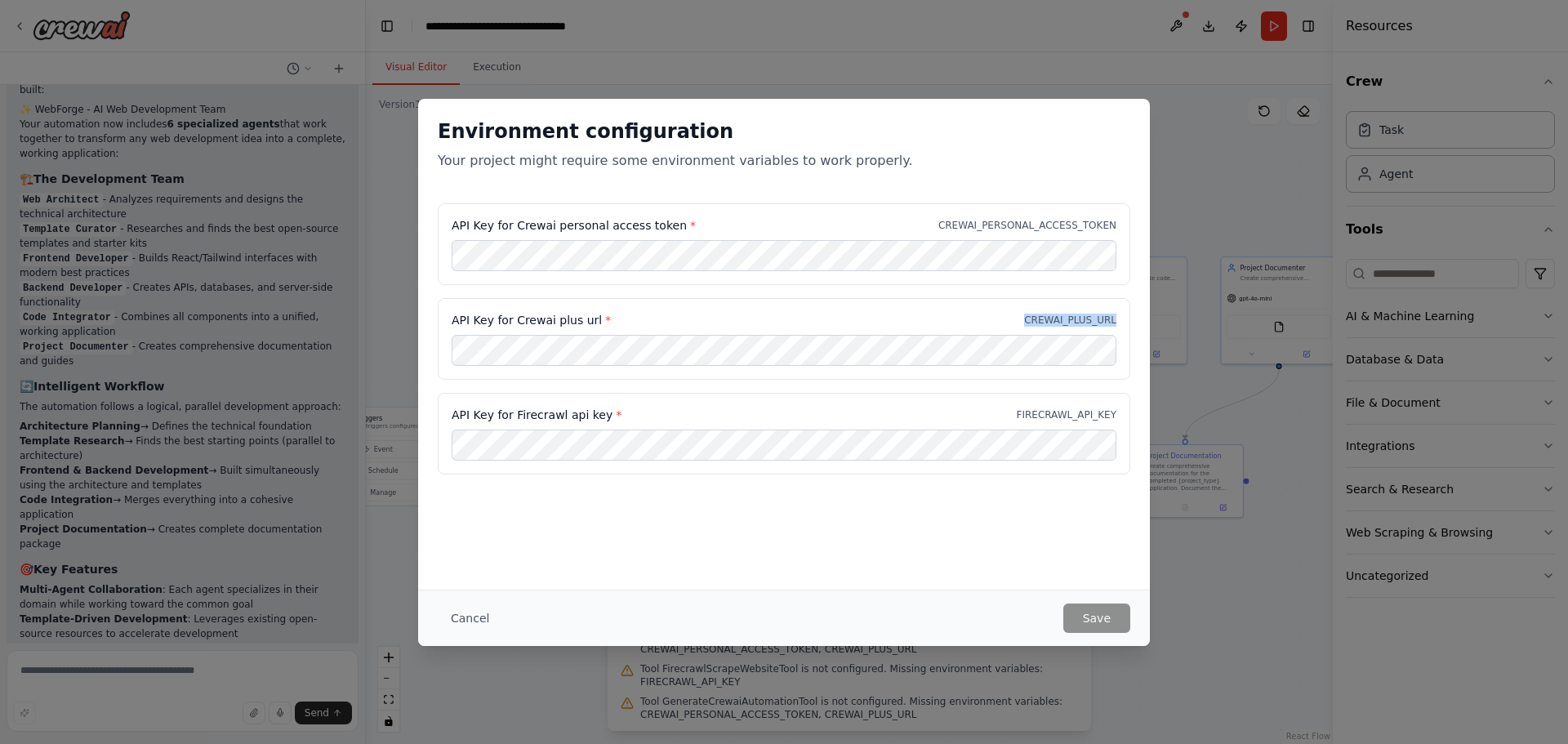
drag, startPoint x: 1050, startPoint y: 313, endPoint x: 1117, endPoint y: 319, distance: 67.3
click at [1117, 319] on div "API Key for Crewai plus url * CREWAI_PLUS_URL" at bounding box center [784, 338] width 693 height 82
click at [460, 624] on button "Cancel" at bounding box center [469, 618] width 64 height 29
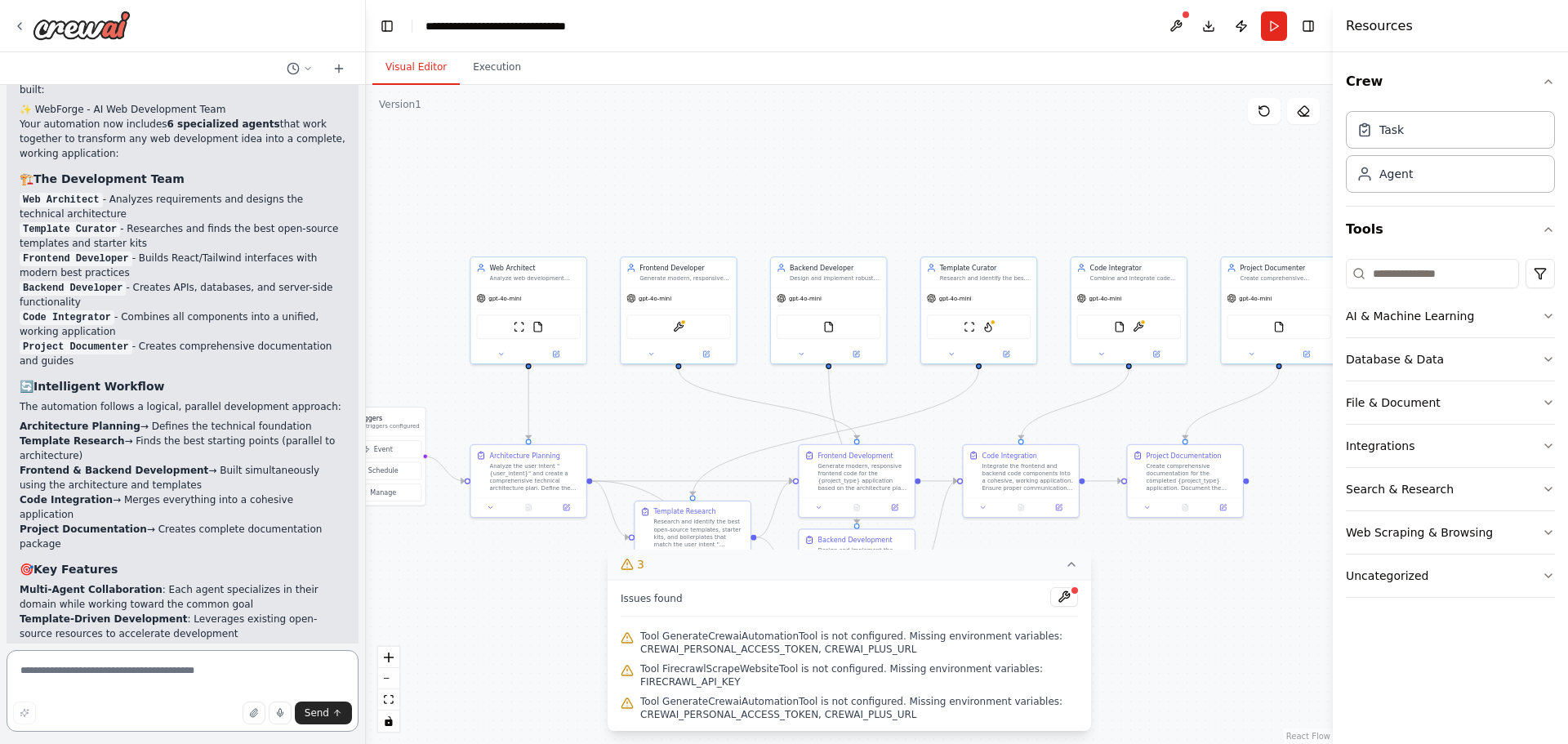
click at [119, 676] on textarea at bounding box center [182, 690] width 352 height 82
paste textarea "**********"
type textarea "**********"
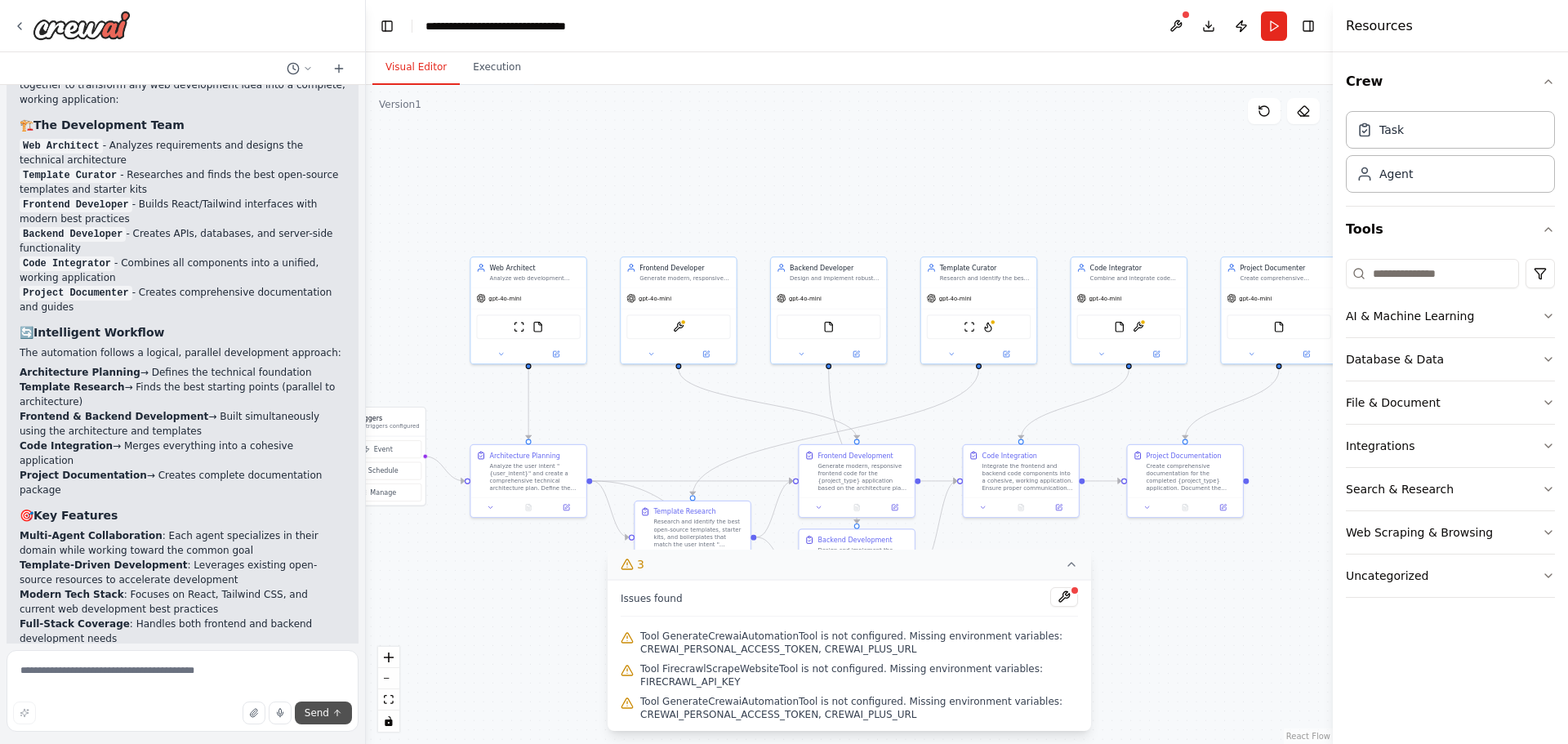
scroll to position [6508, 0]
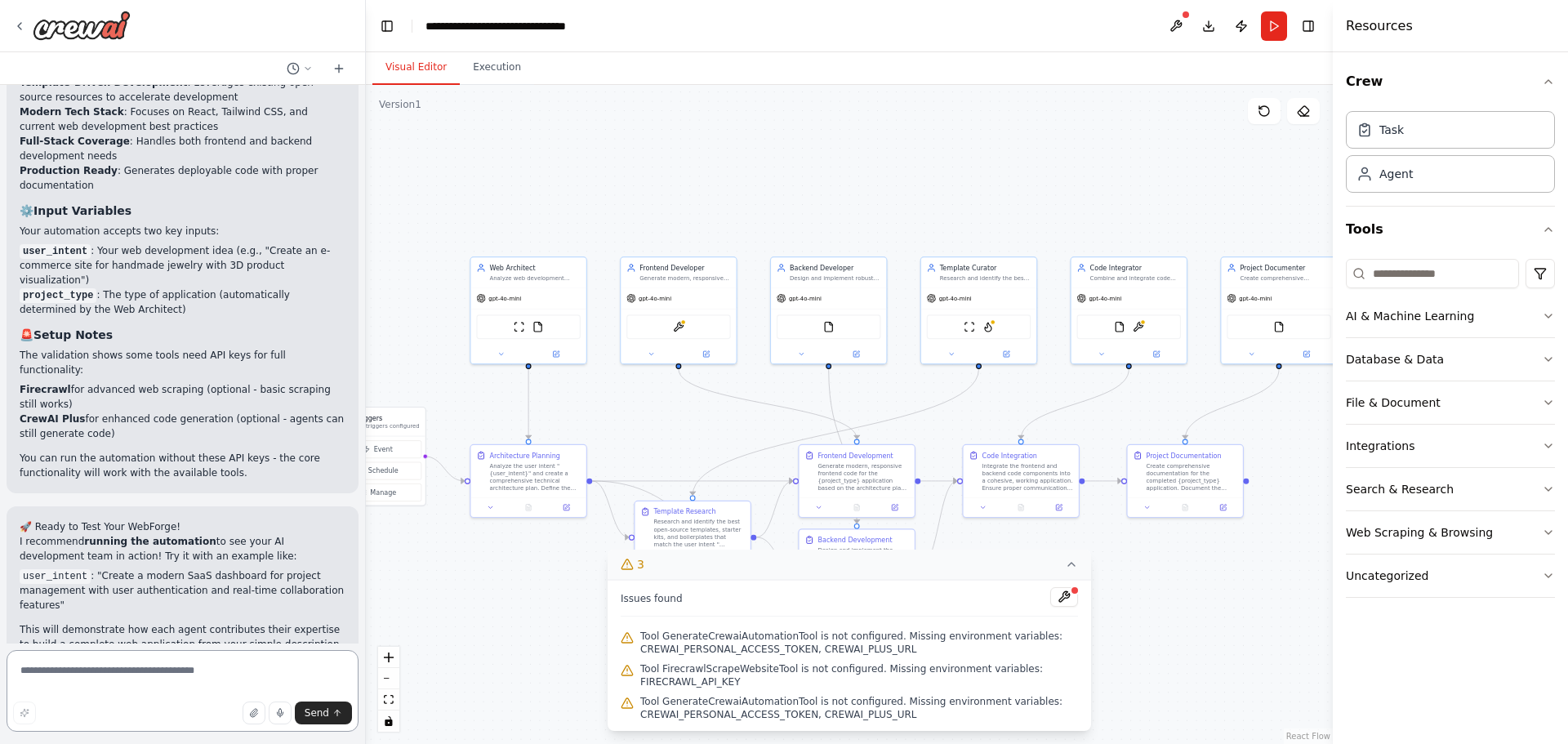
click at [155, 673] on textarea at bounding box center [182, 690] width 352 height 82
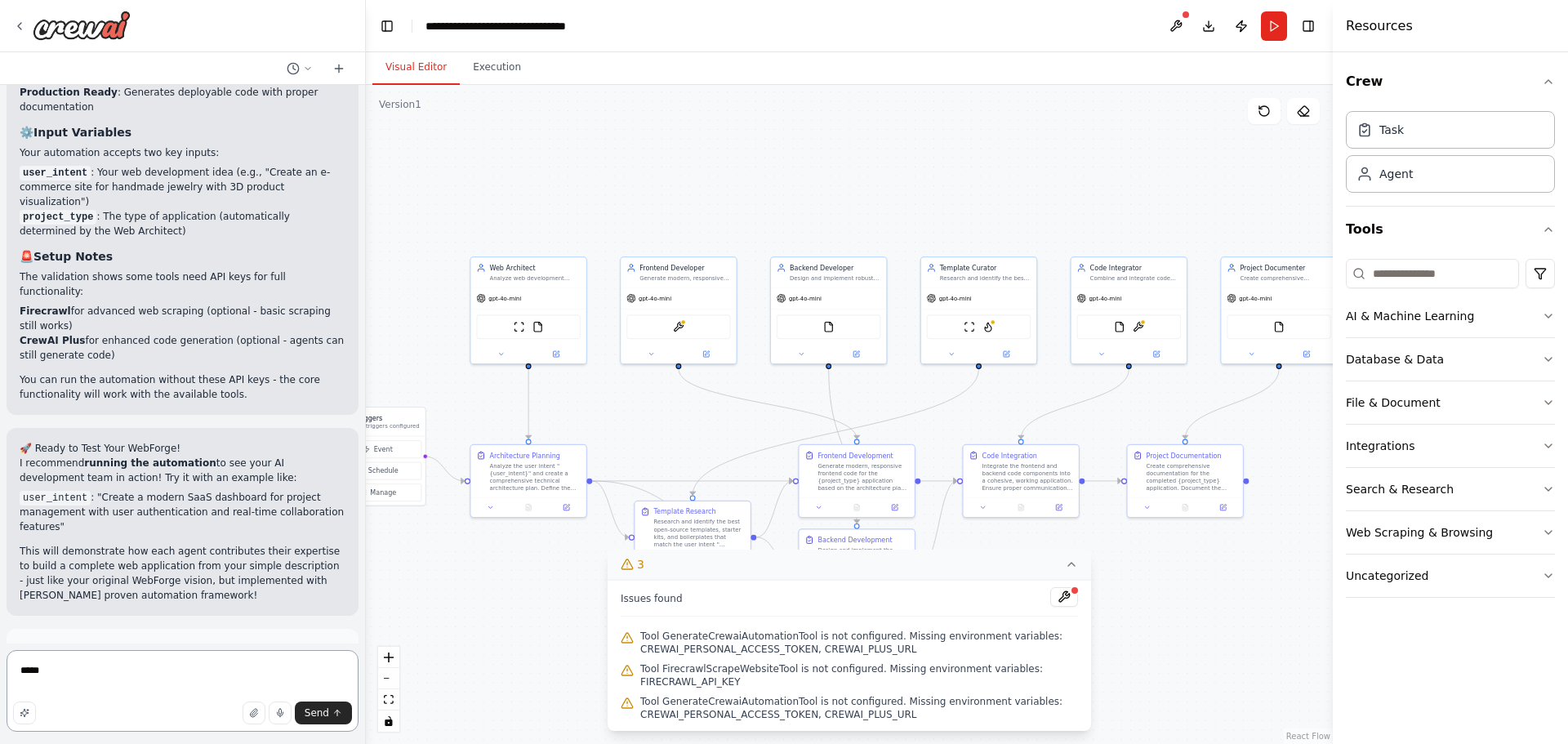
scroll to position [6994, 0]
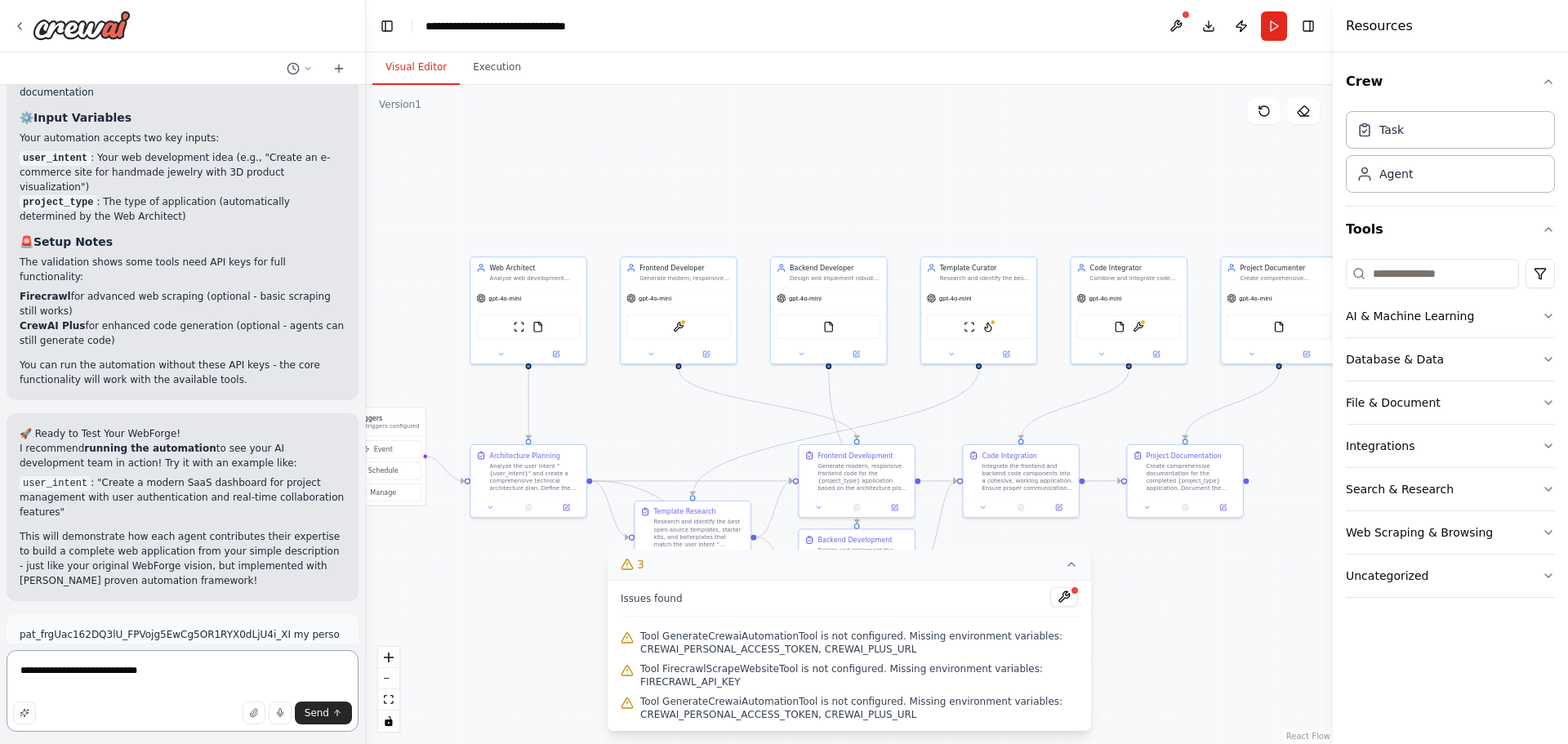
type textarea "**********"
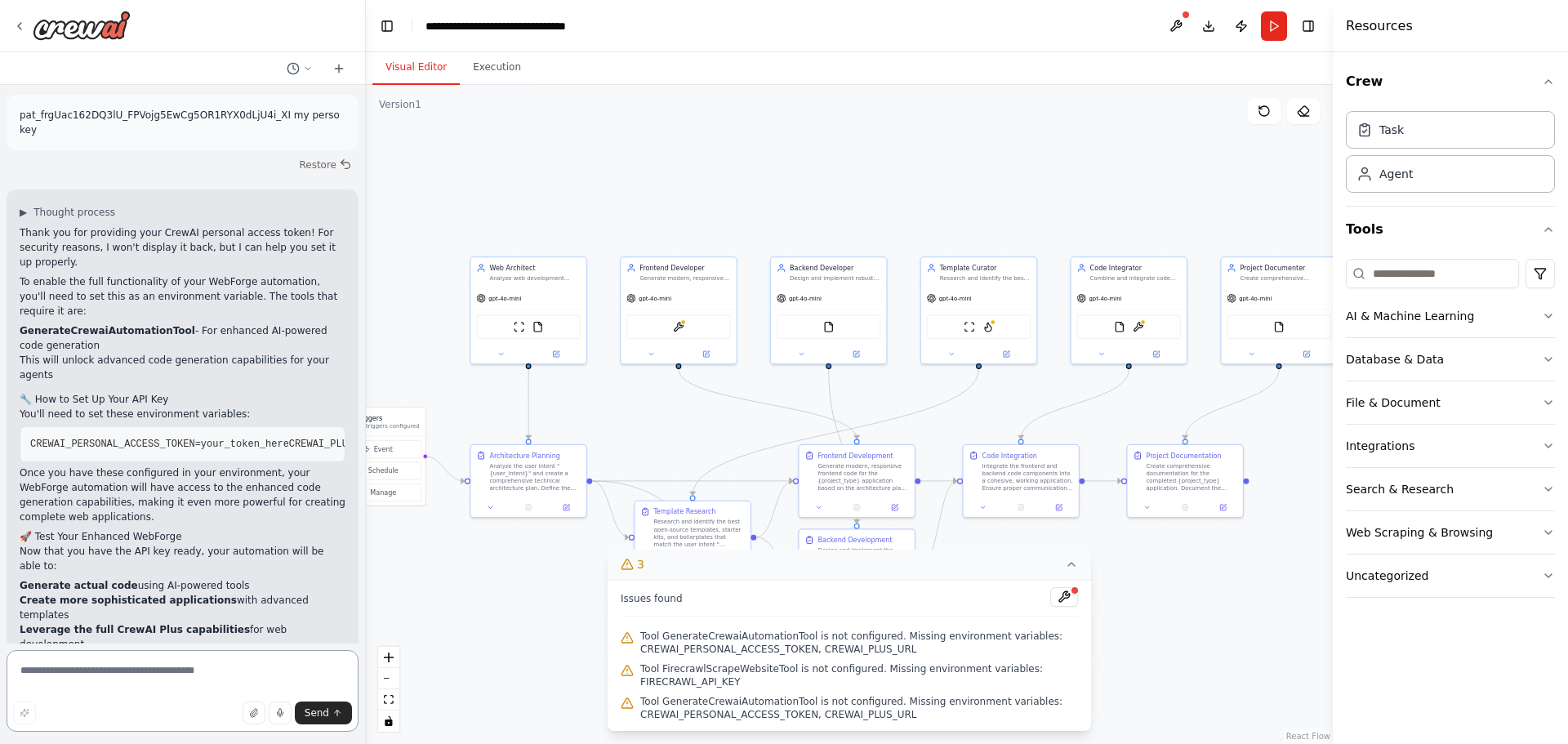
scroll to position [7532, 0]
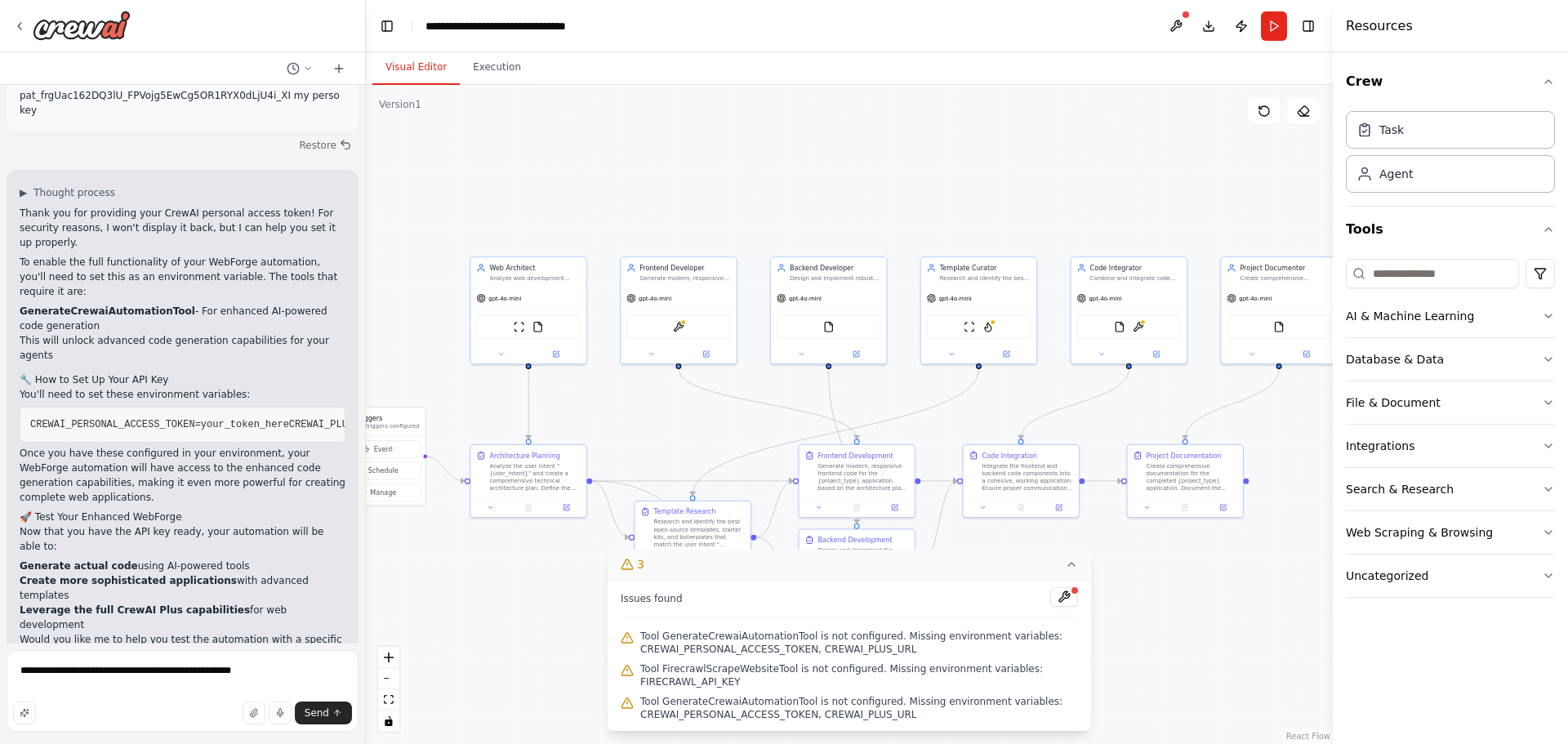
drag, startPoint x: 31, startPoint y: 336, endPoint x: 41, endPoint y: 334, distance: 10.2
drag, startPoint x: 246, startPoint y: 344, endPoint x: 32, endPoint y: 344, distance: 214.0
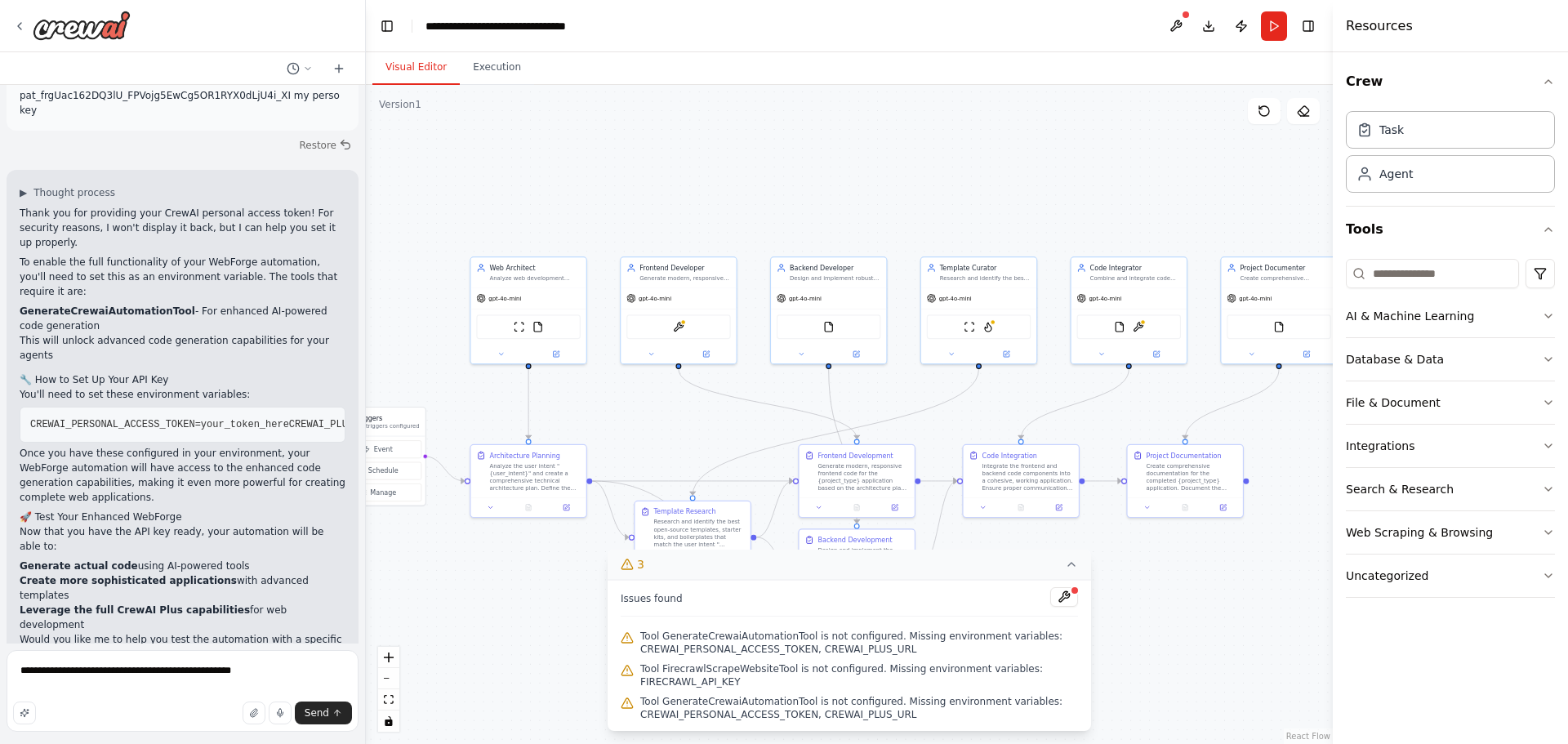
drag, startPoint x: 258, startPoint y: 339, endPoint x: 161, endPoint y: 342, distance: 97.0
click at [248, 672] on textarea "**********" at bounding box center [182, 690] width 352 height 82
type textarea "**********"
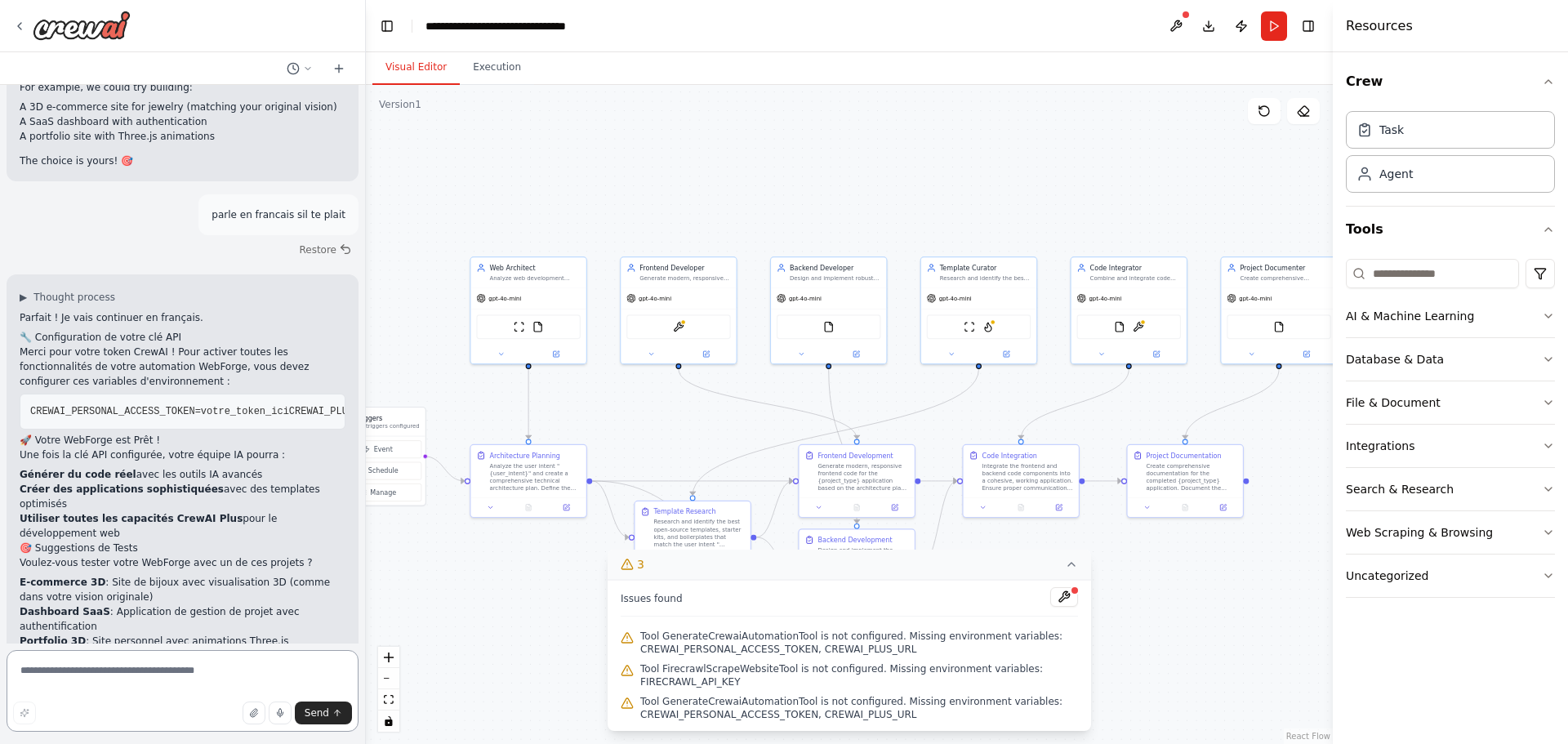
scroll to position [8147, 0]
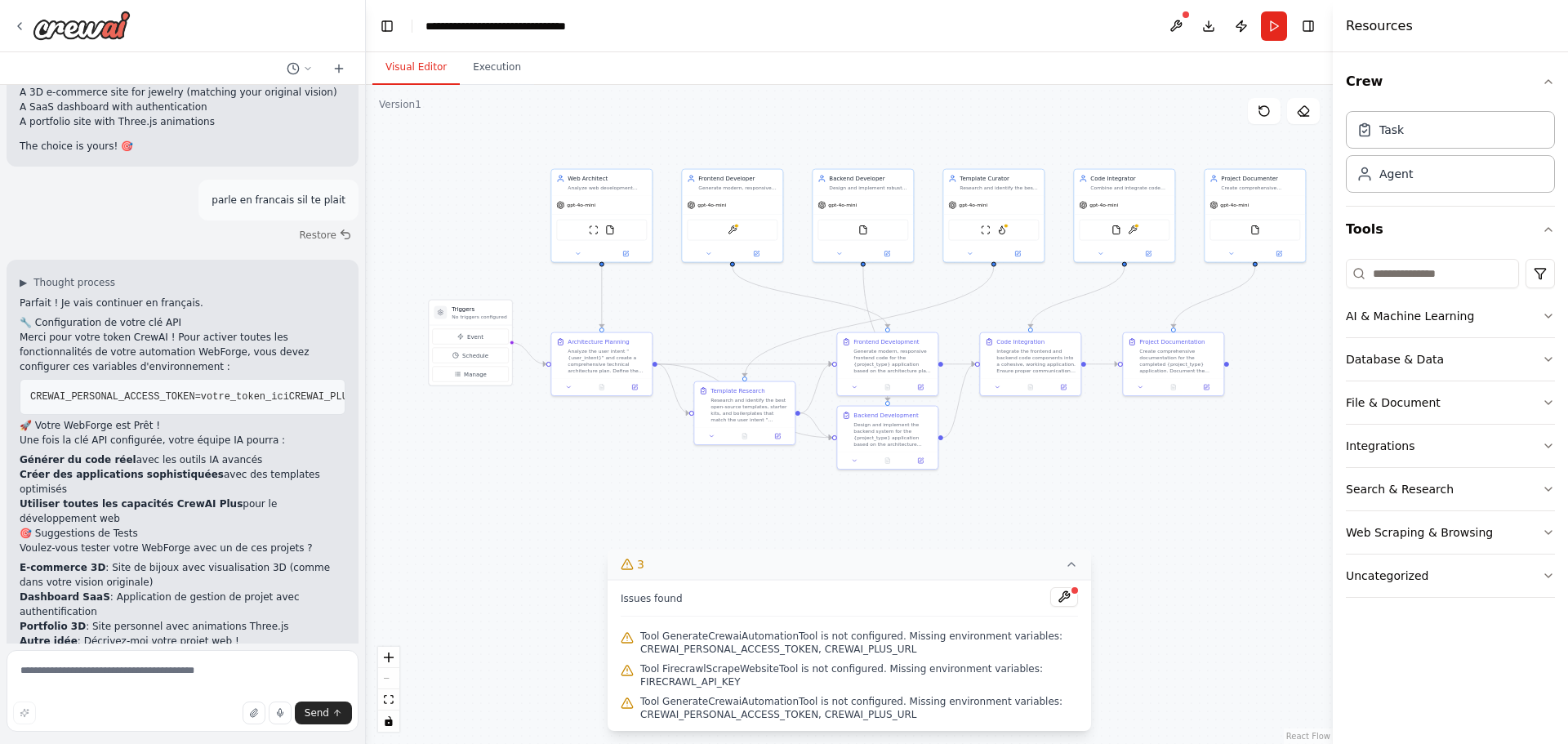
drag, startPoint x: 759, startPoint y: 434, endPoint x: 749, endPoint y: 302, distance: 132.4
click at [749, 302] on div ".deletable-edge-delete-btn { width: 20px; height: 20px; border: 0px solid #ffff…" at bounding box center [849, 413] width 966 height 659
click at [484, 376] on button "Manage" at bounding box center [469, 374] width 76 height 16
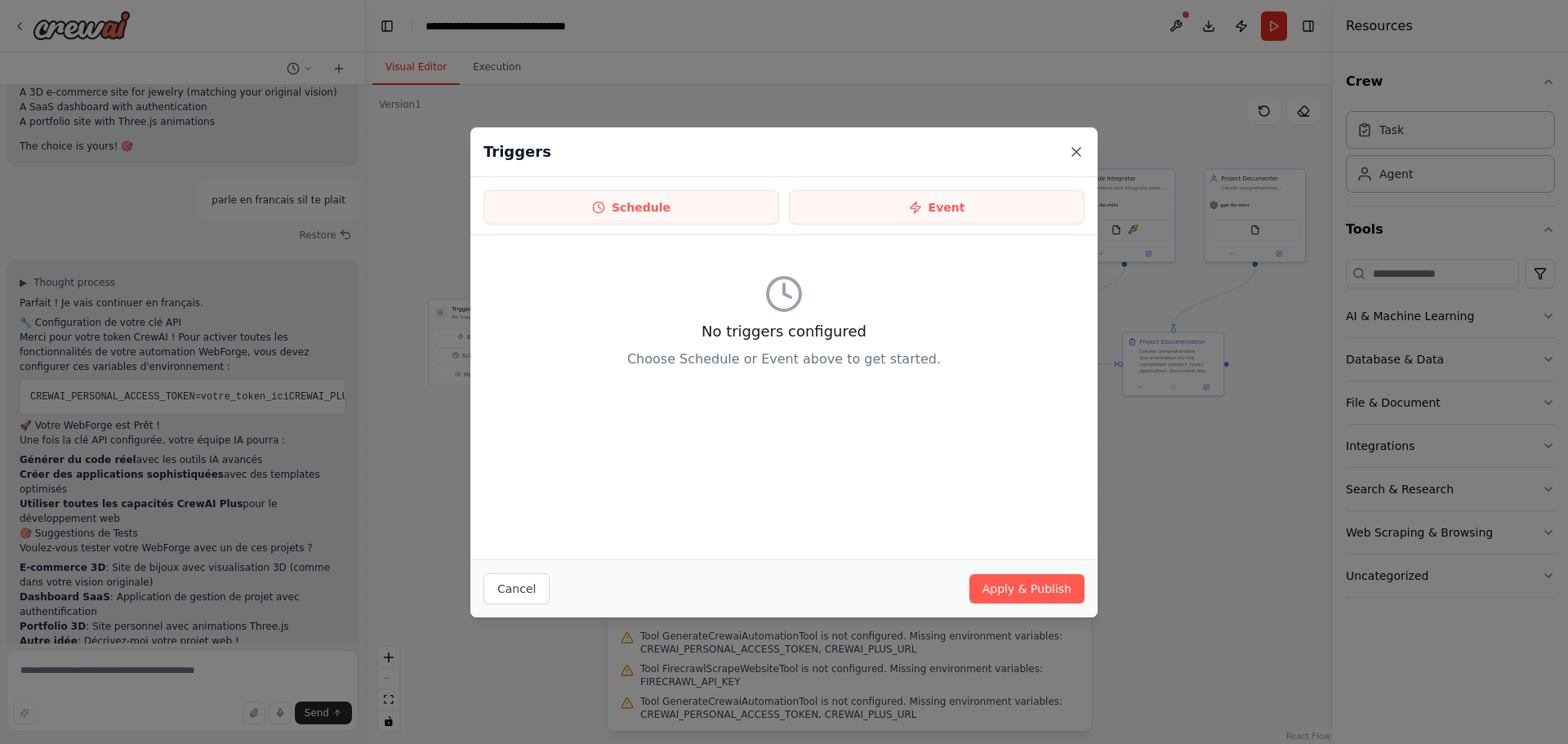
click at [1068, 152] on icon at bounding box center [1077, 152] width 17 height 17
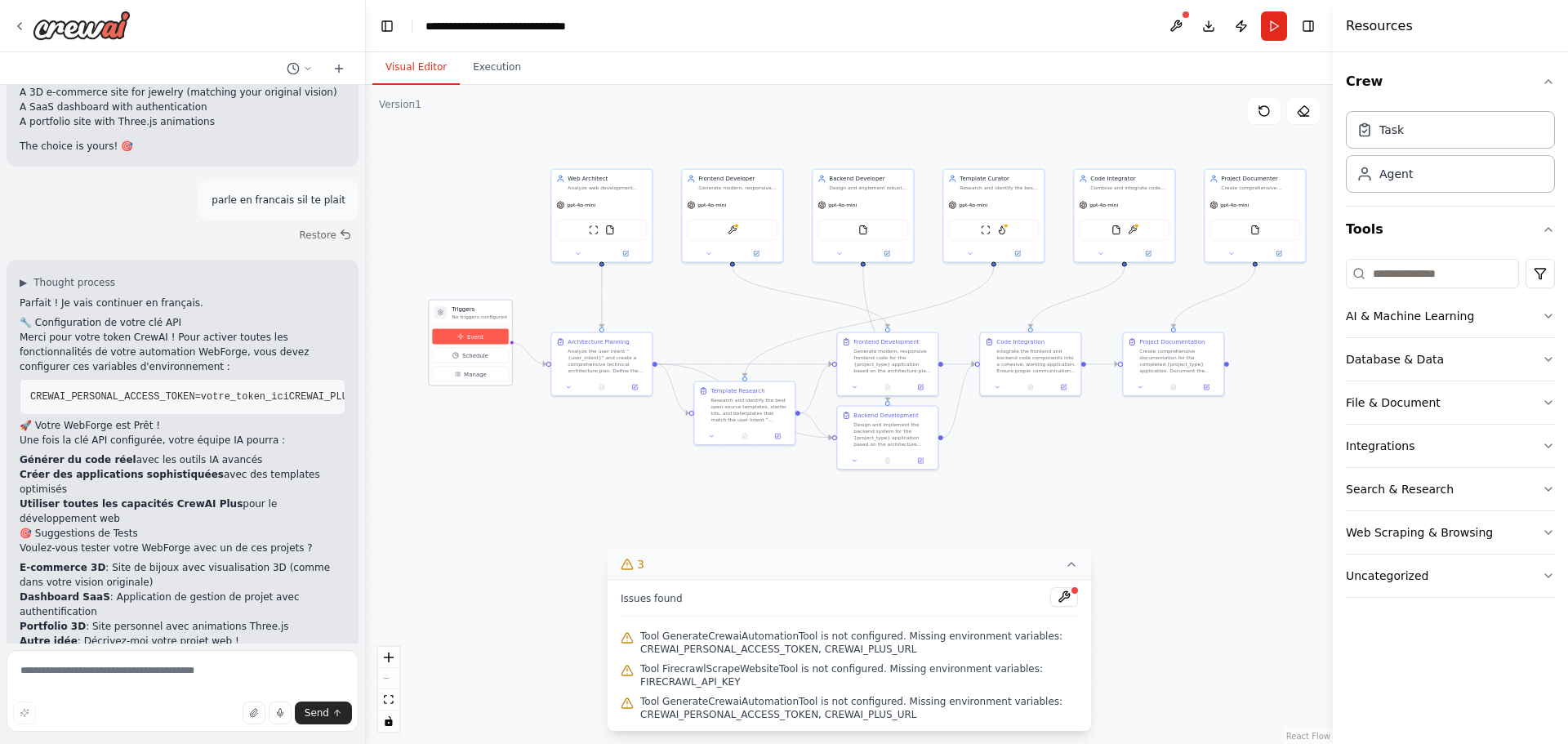
click at [484, 337] on button "Event" at bounding box center [469, 336] width 76 height 16
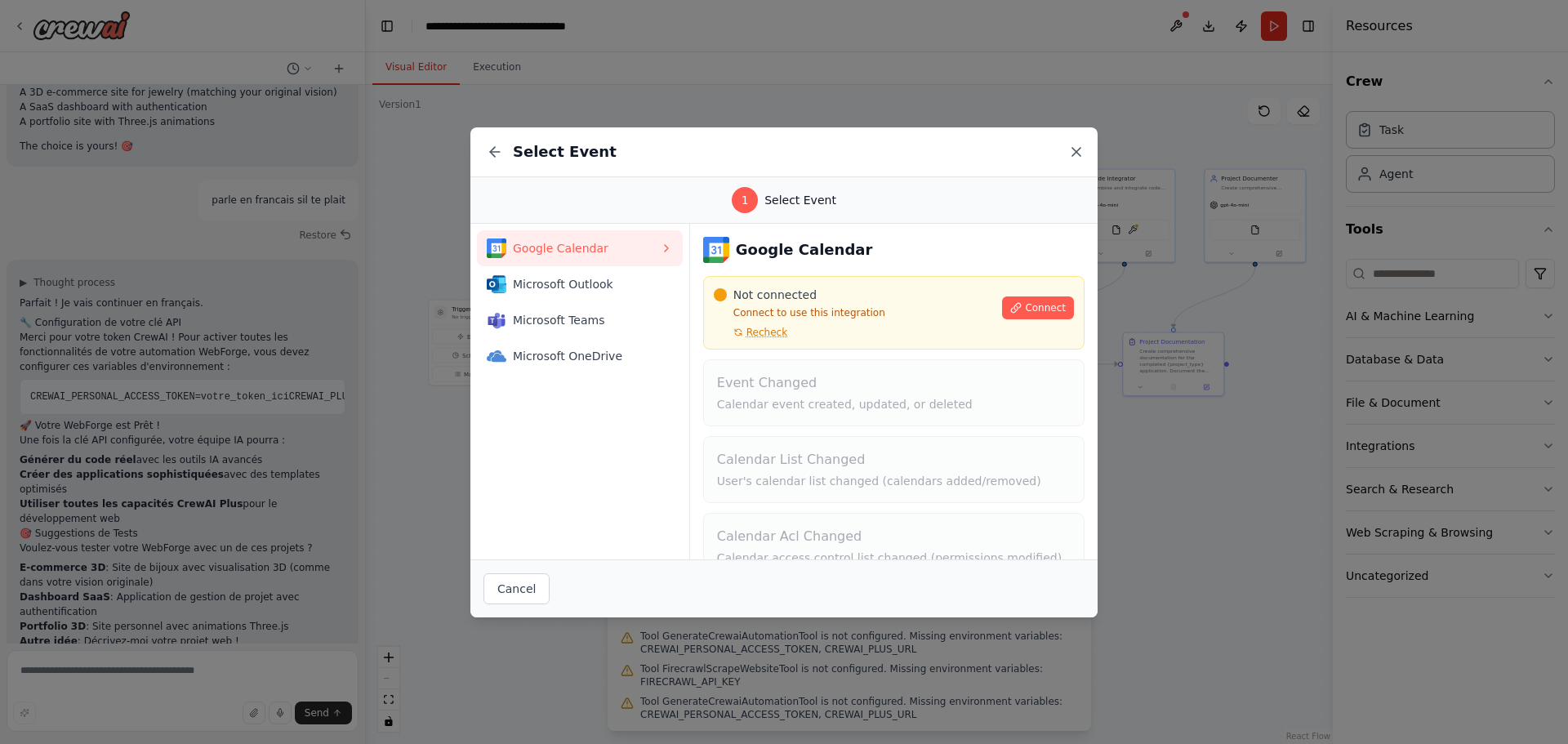
click at [1073, 152] on icon at bounding box center [1077, 152] width 17 height 17
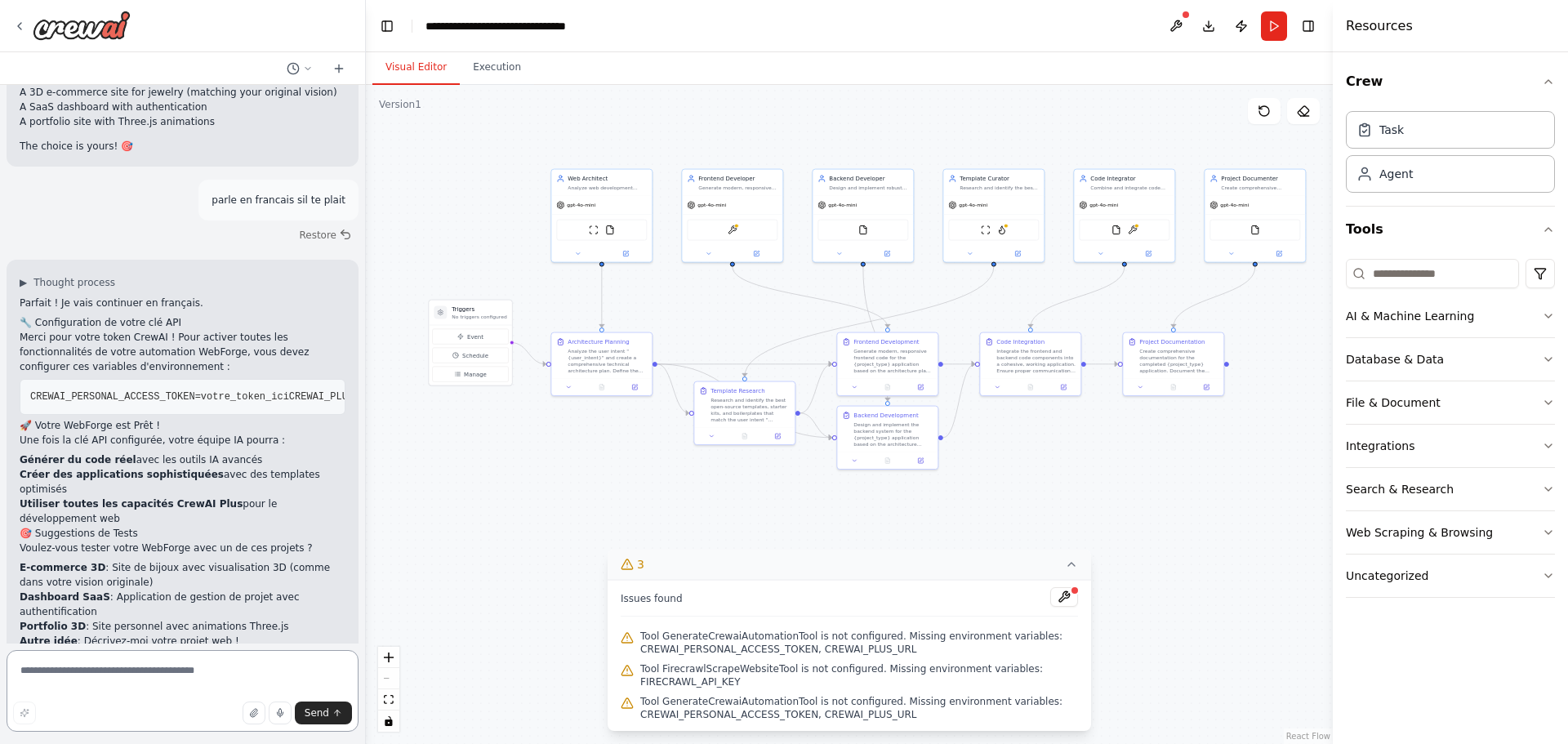
click at [117, 677] on textarea at bounding box center [182, 690] width 352 height 82
type textarea "**********"
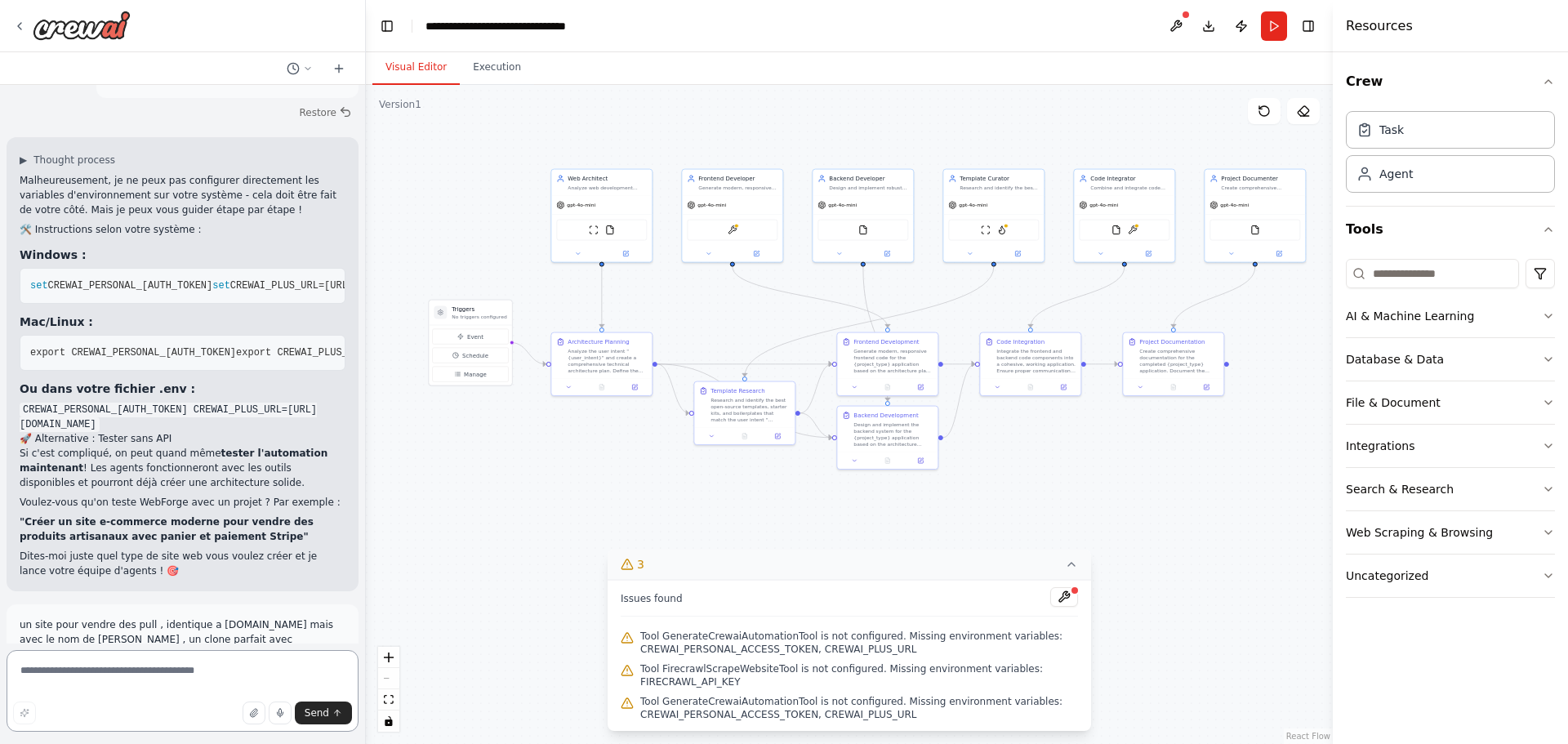
scroll to position [8867, 0]
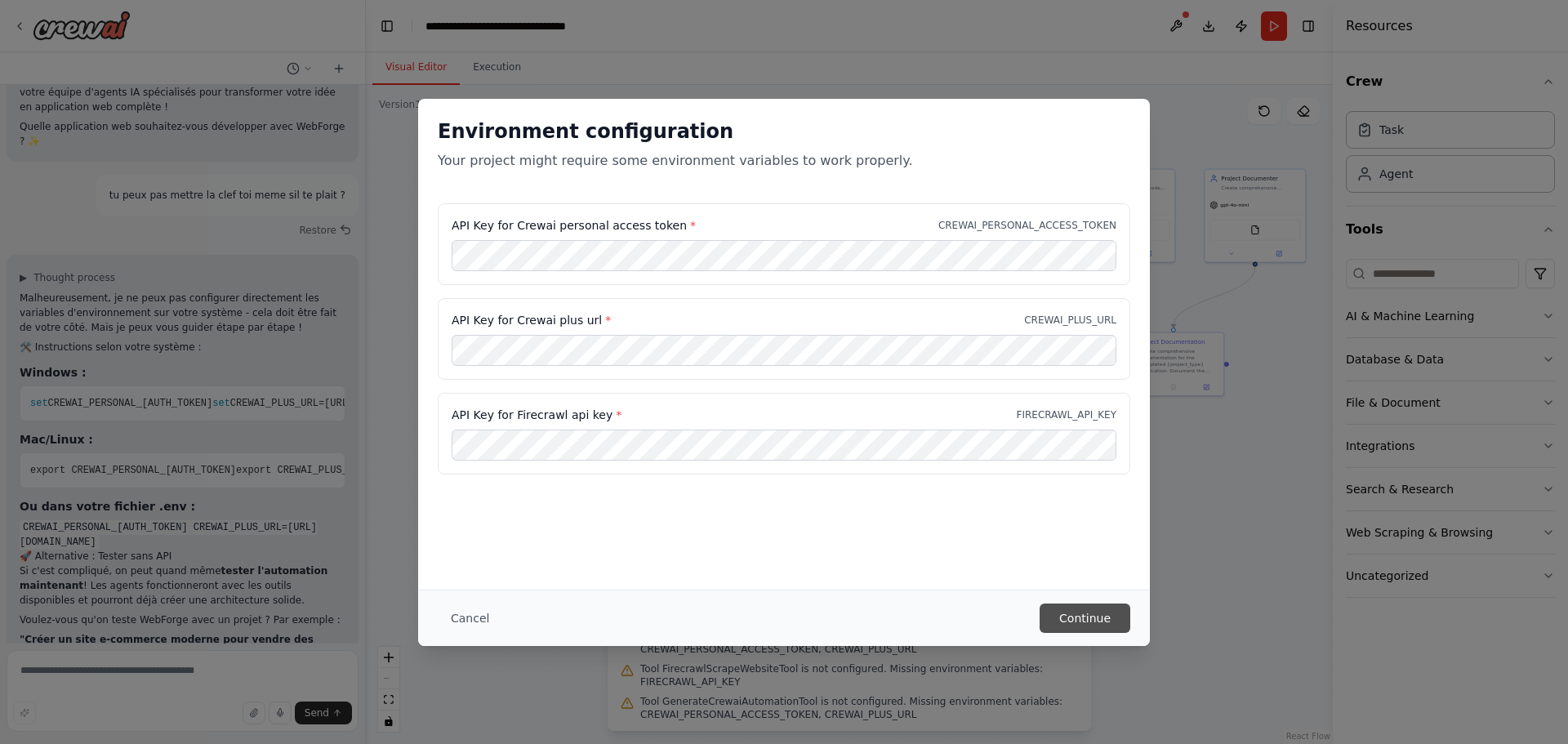
click at [1083, 619] on button "Continue" at bounding box center [1084, 618] width 91 height 29
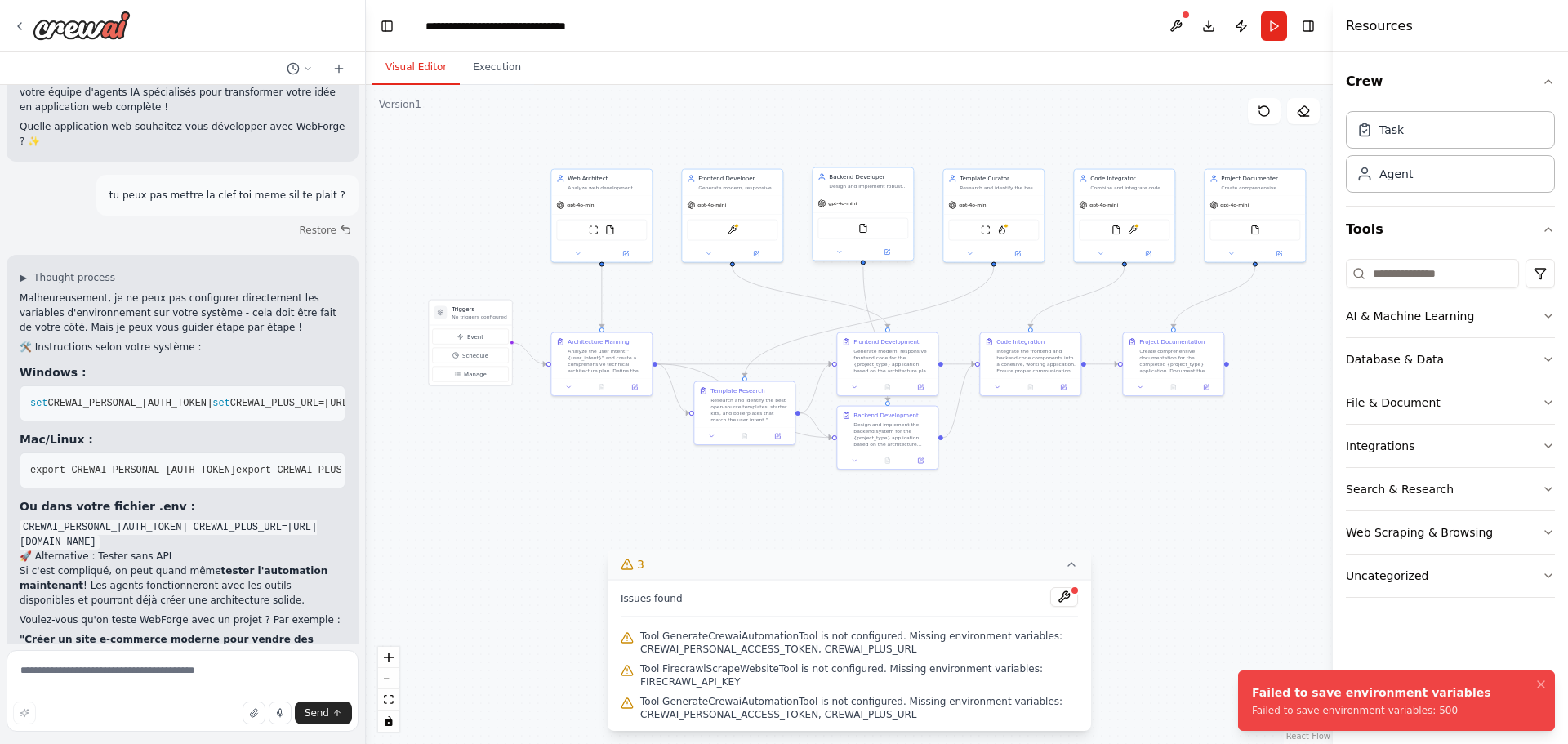
click at [883, 193] on div "Backend Developer Design and implement robust backend solutions for {project_ty…" at bounding box center [862, 181] width 100 height 26
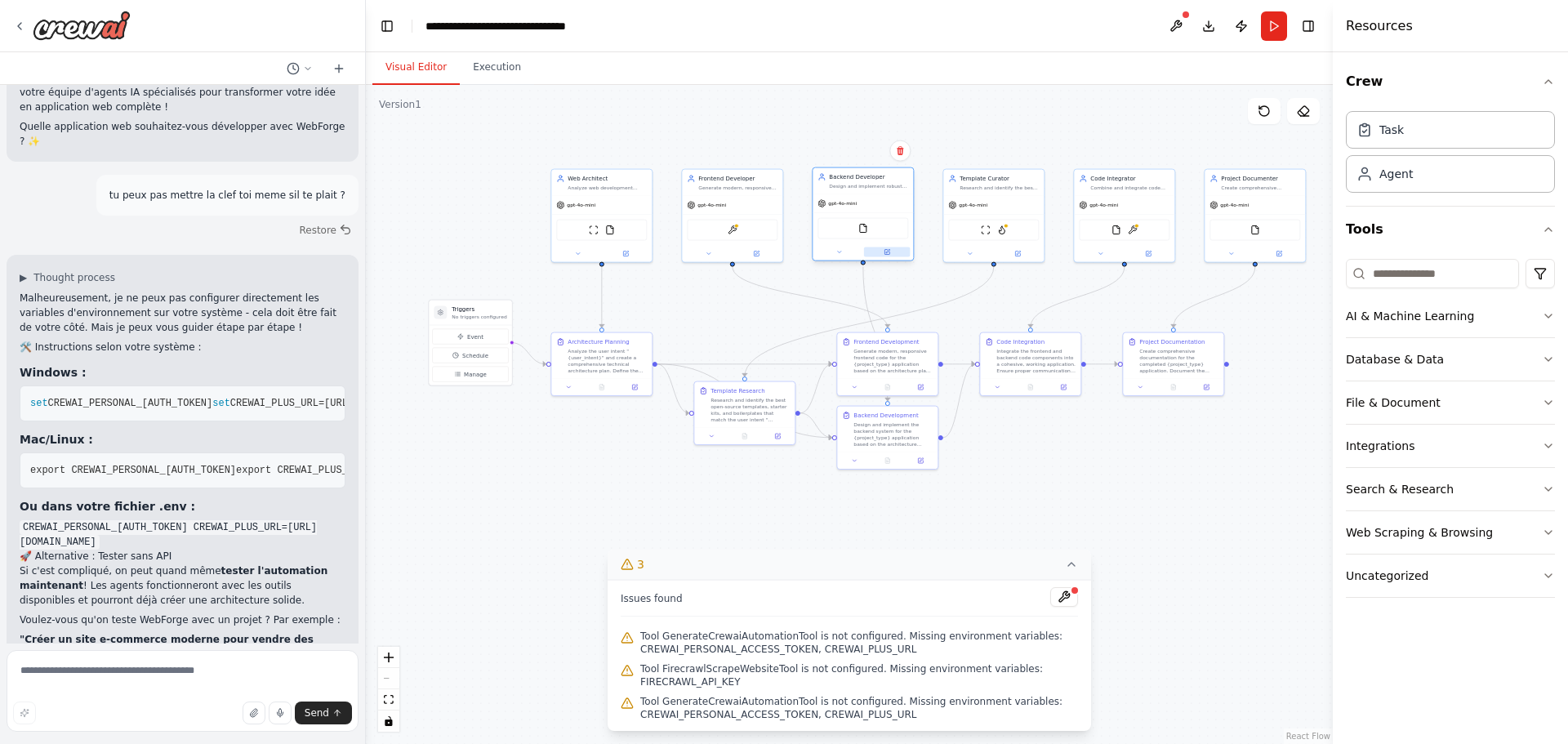
click at [891, 253] on button at bounding box center [886, 252] width 47 height 10
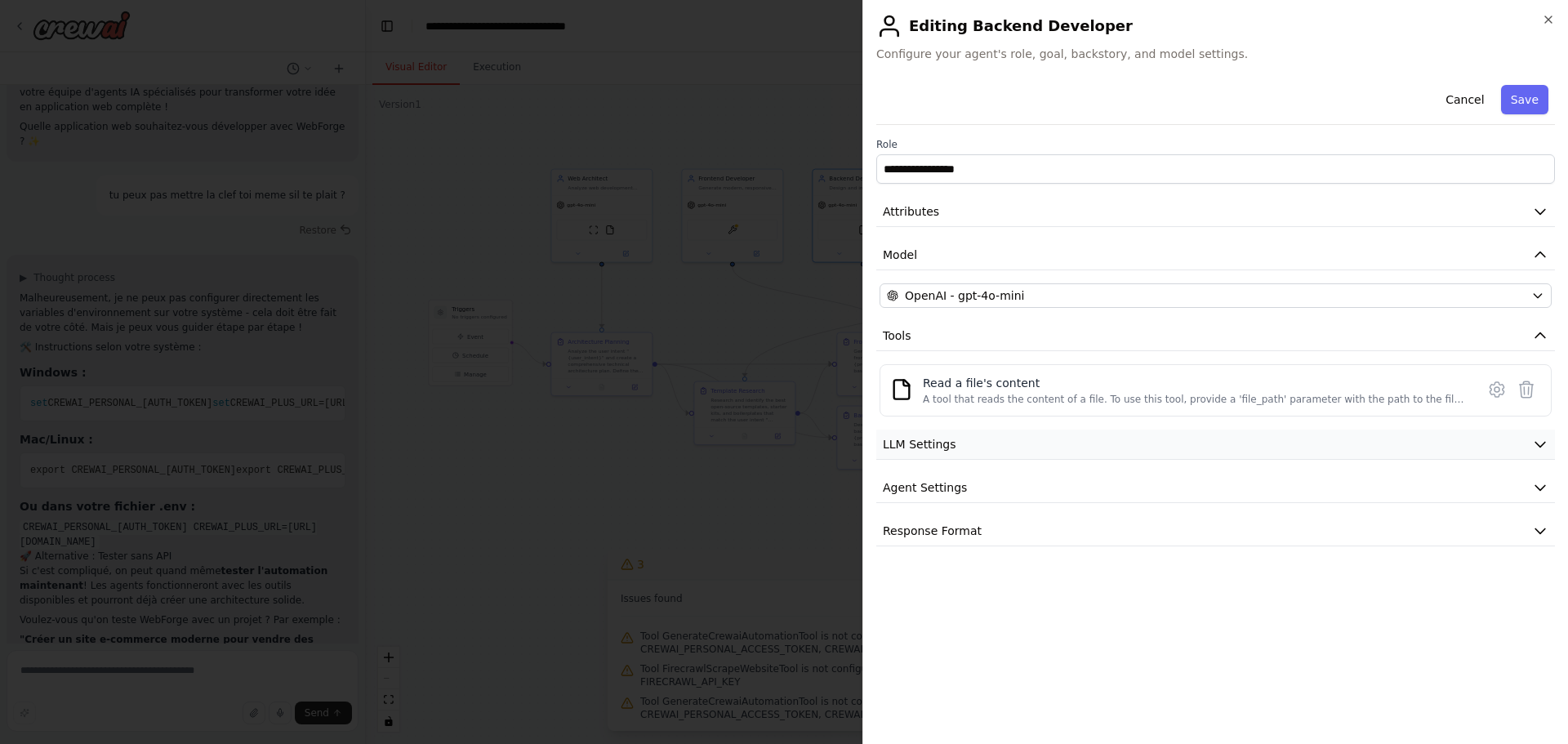
click at [1056, 445] on button "LLM Settings" at bounding box center [1215, 445] width 679 height 30
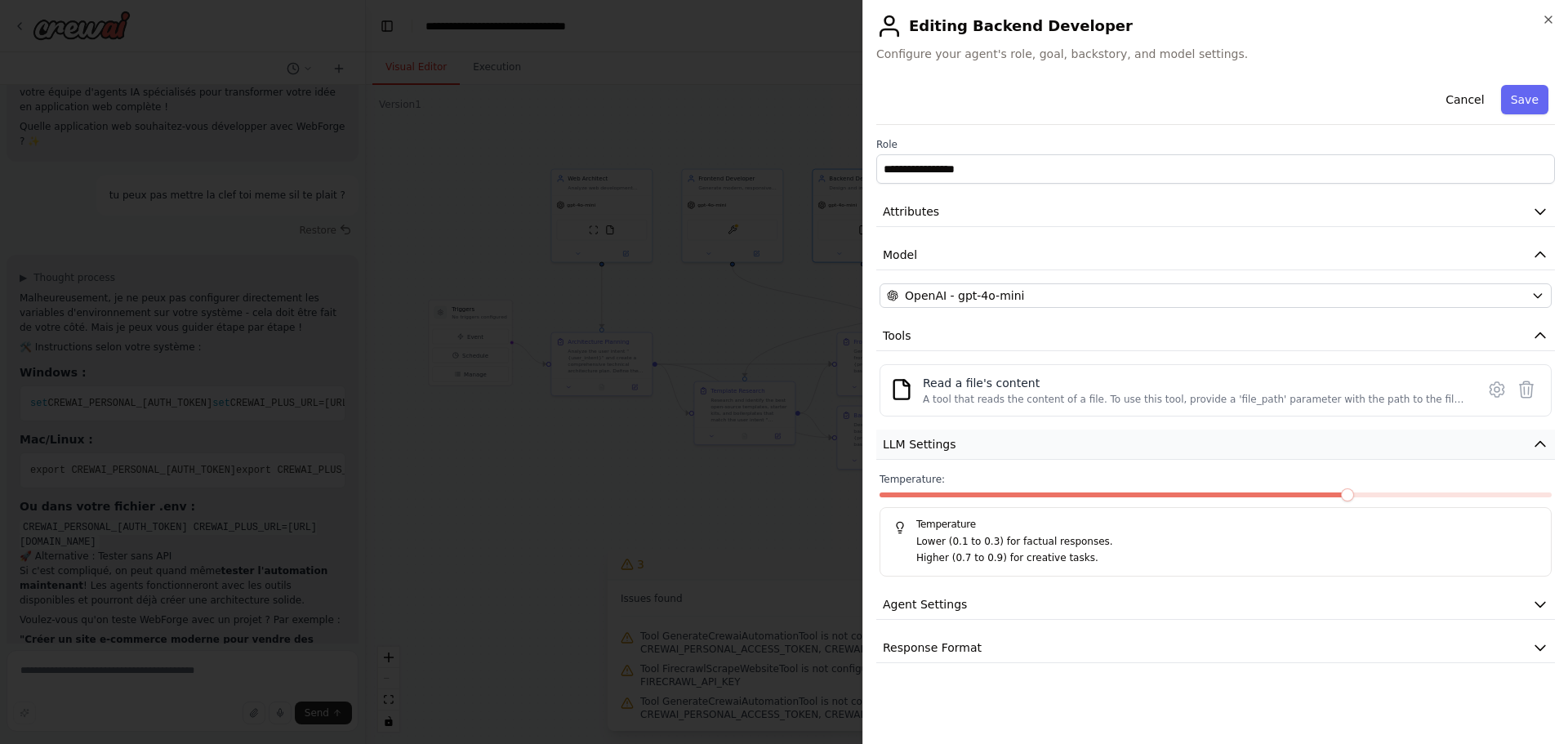
click at [1056, 445] on button "LLM Settings" at bounding box center [1215, 445] width 679 height 30
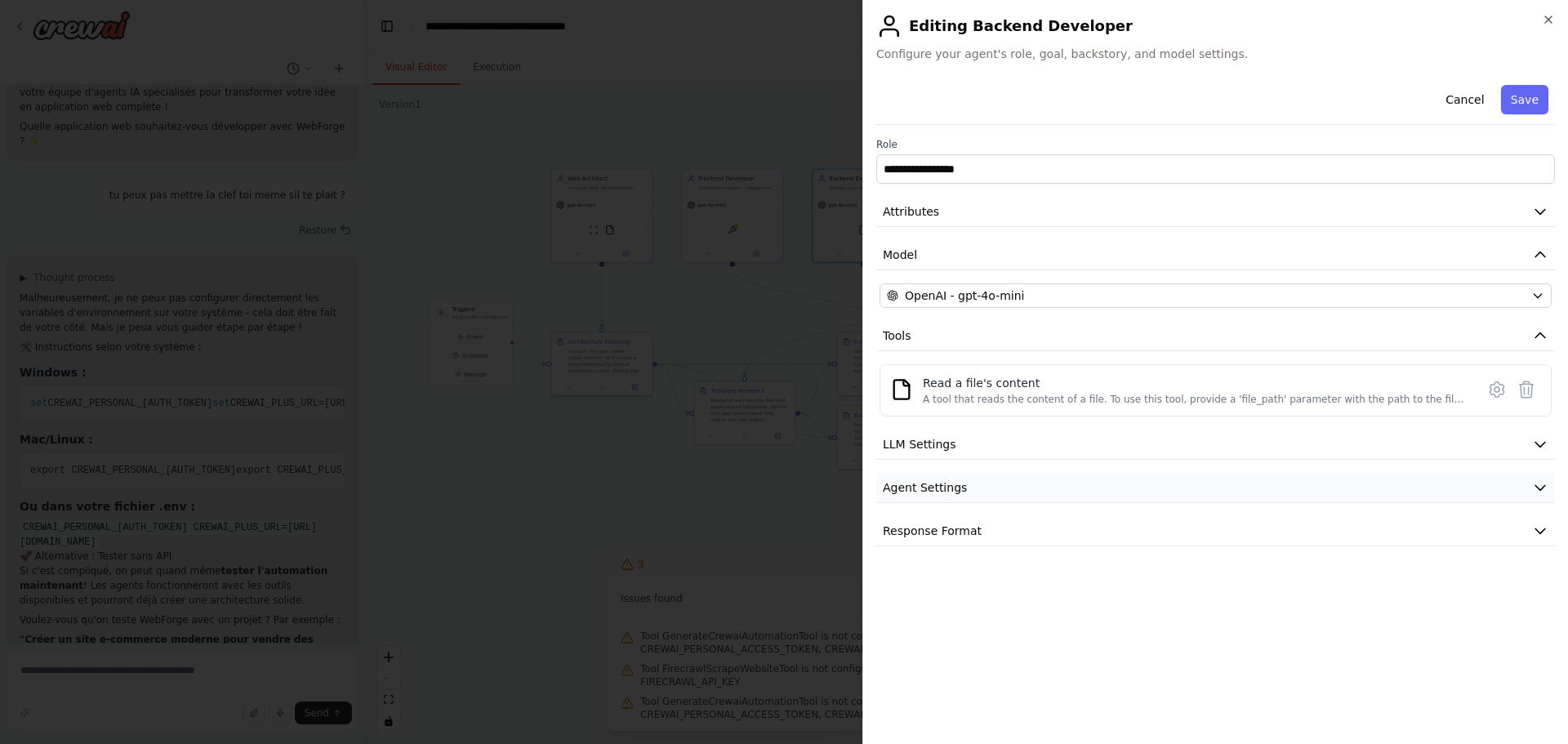
click at [1054, 478] on button "Agent Settings" at bounding box center [1215, 488] width 679 height 30
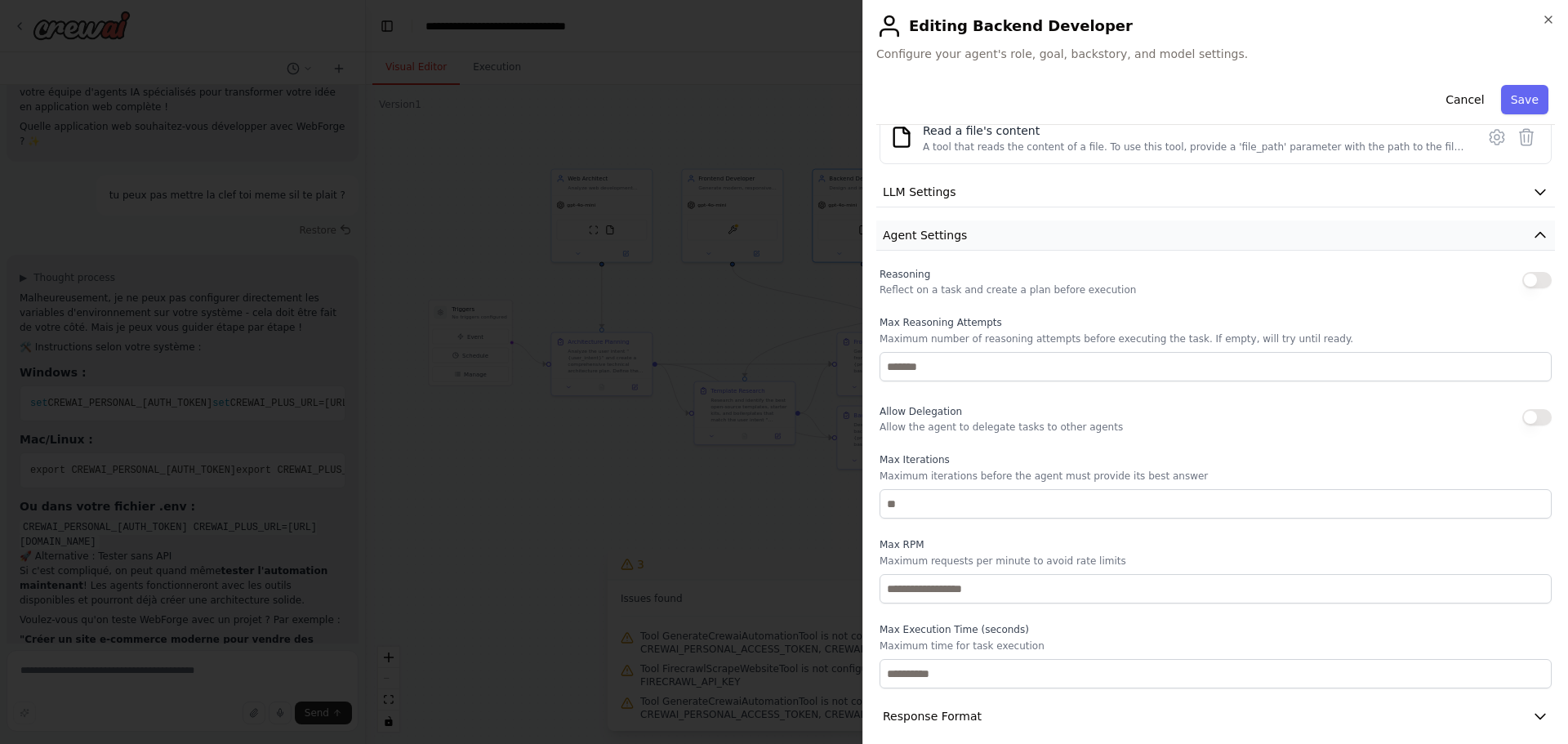
scroll to position [266, 0]
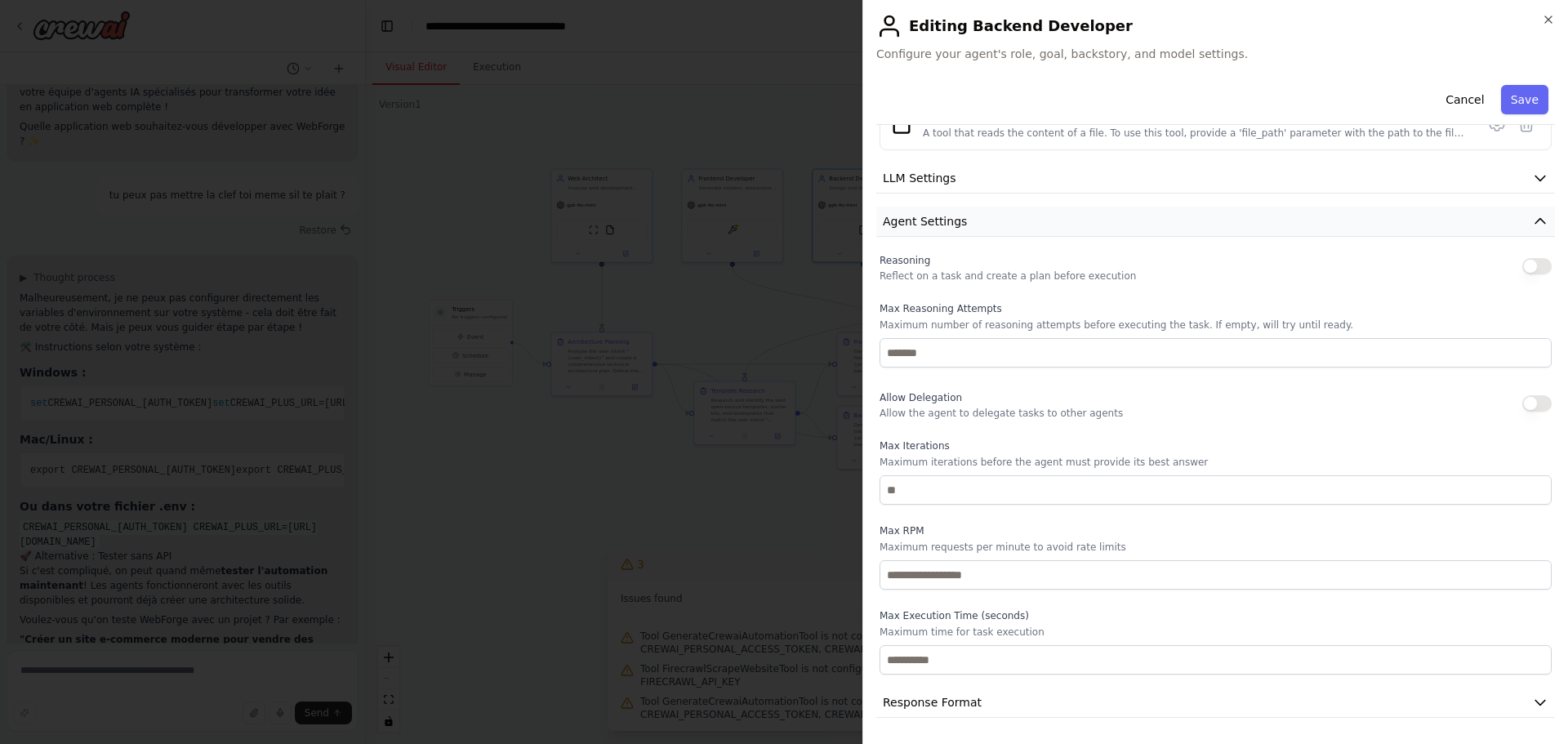
click at [1039, 212] on button "Agent Settings" at bounding box center [1215, 221] width 679 height 30
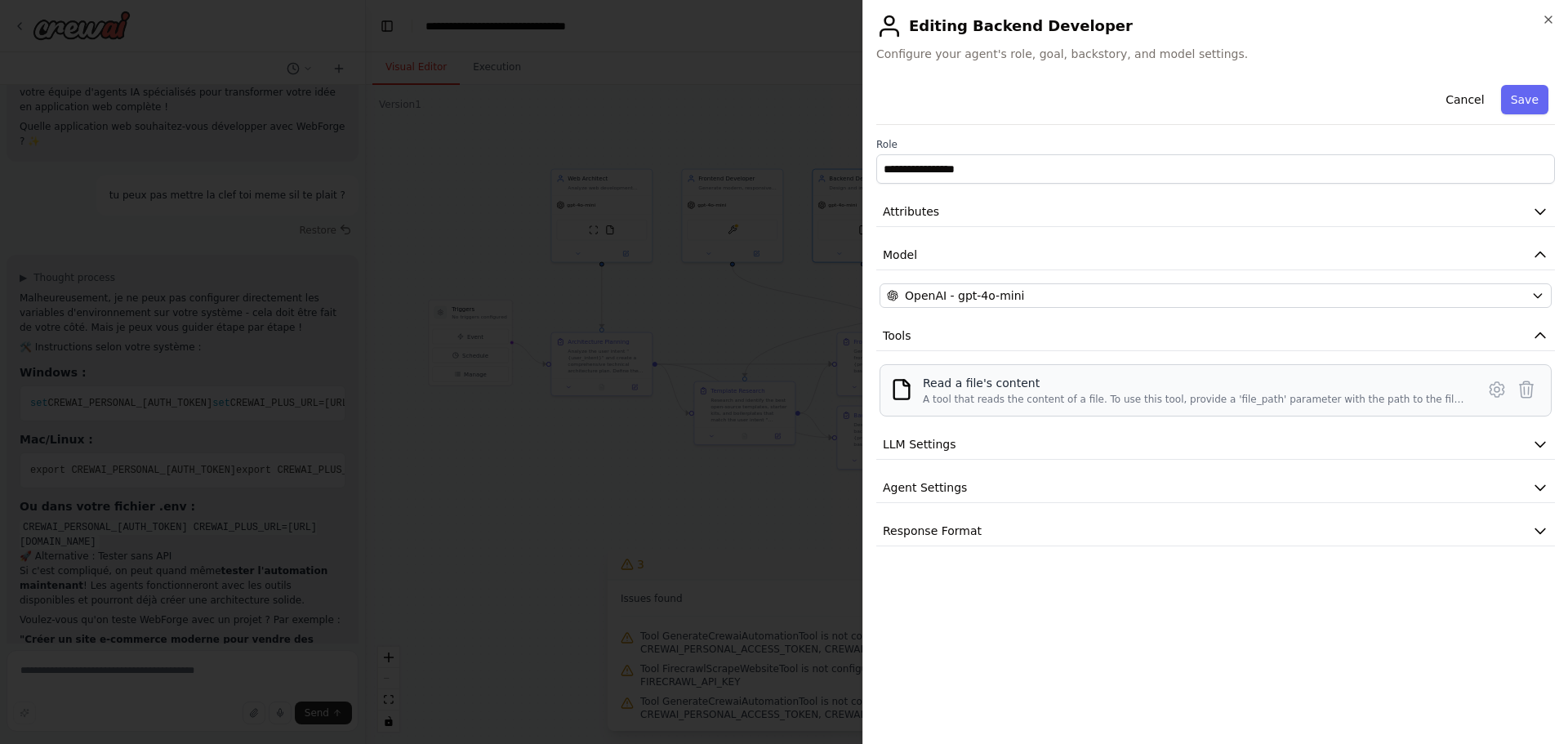
scroll to position [0, 0]
click at [1547, 18] on icon "button" at bounding box center [1548, 19] width 6 height 6
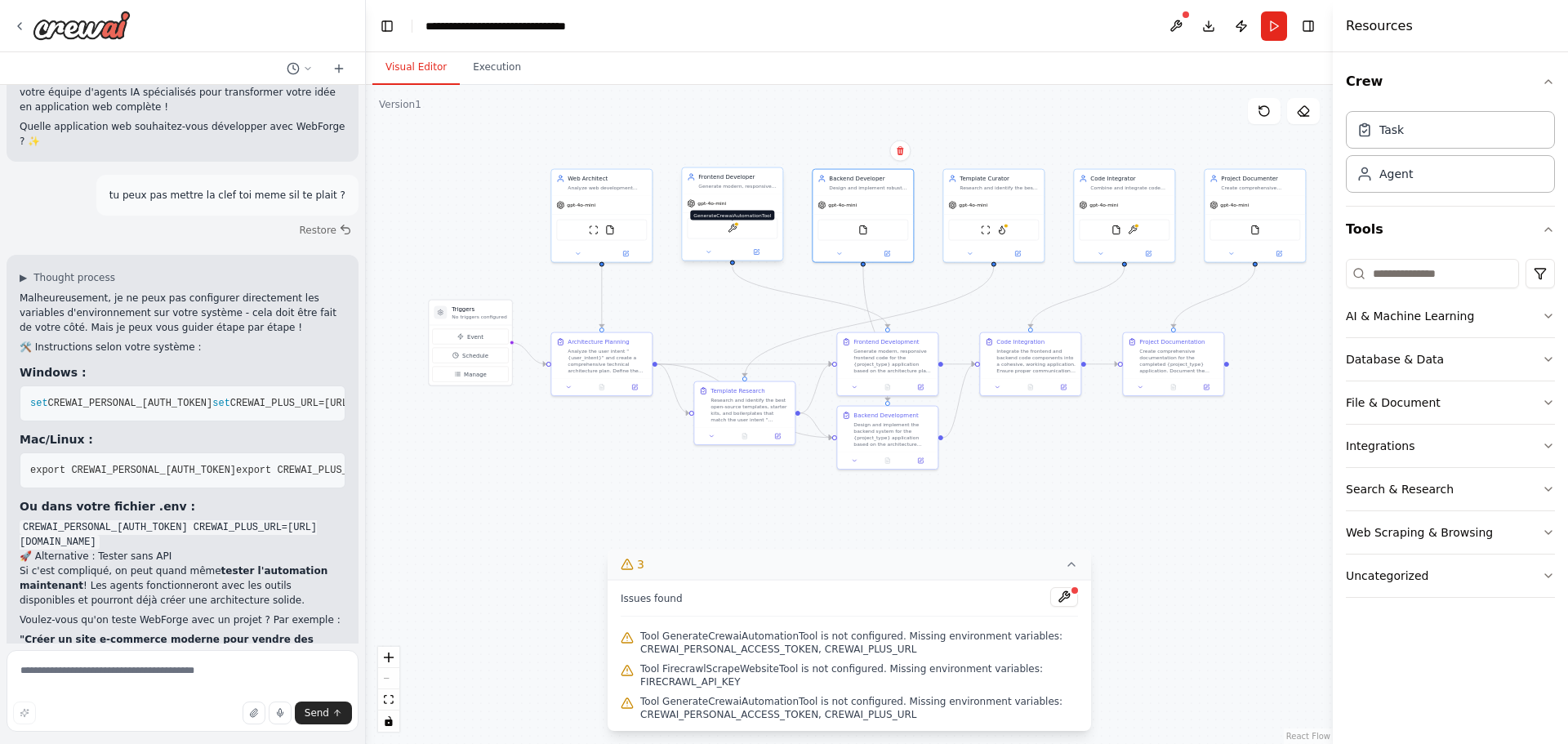
click at [737, 232] on img at bounding box center [732, 229] width 10 height 10
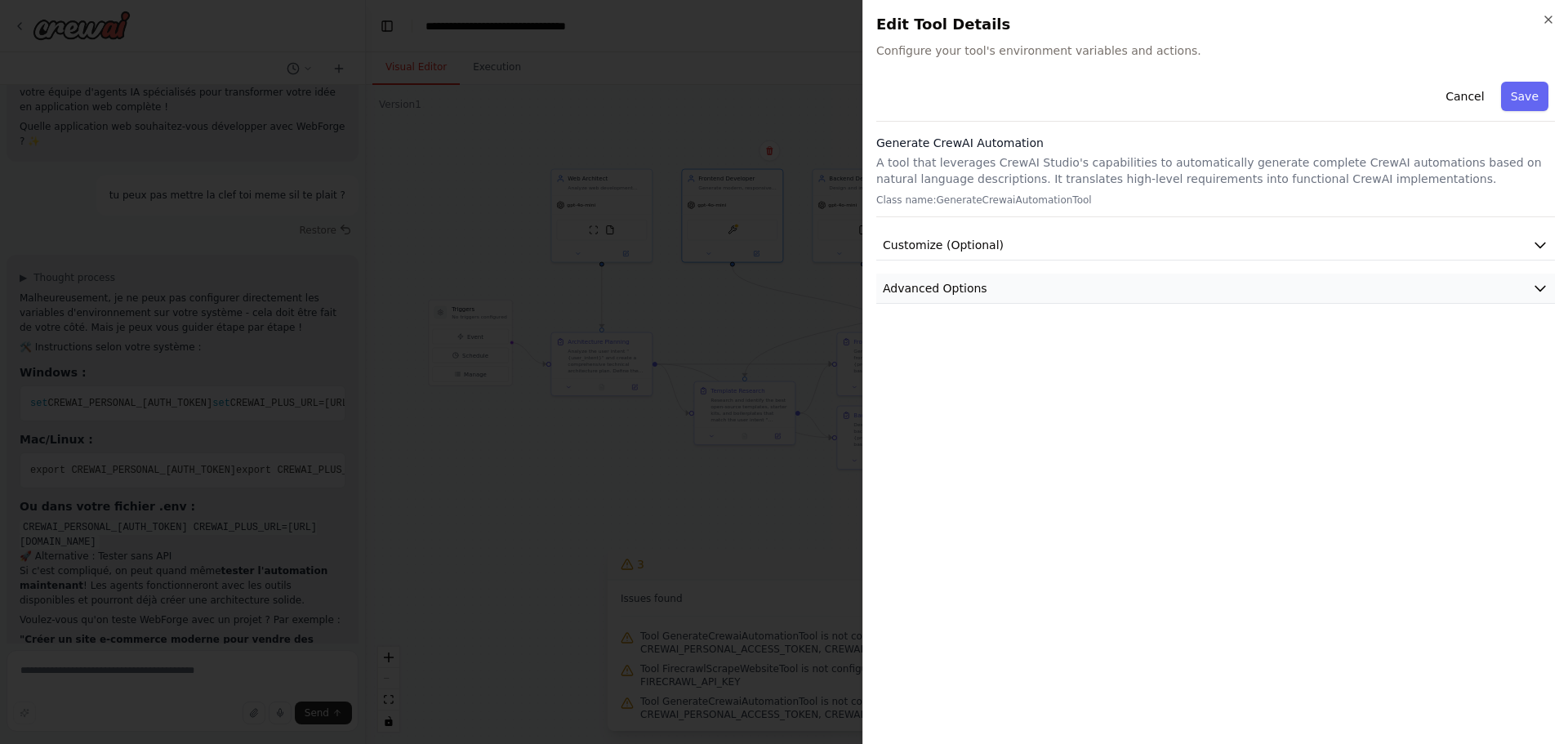
click at [1055, 276] on button "Advanced Options" at bounding box center [1215, 288] width 679 height 30
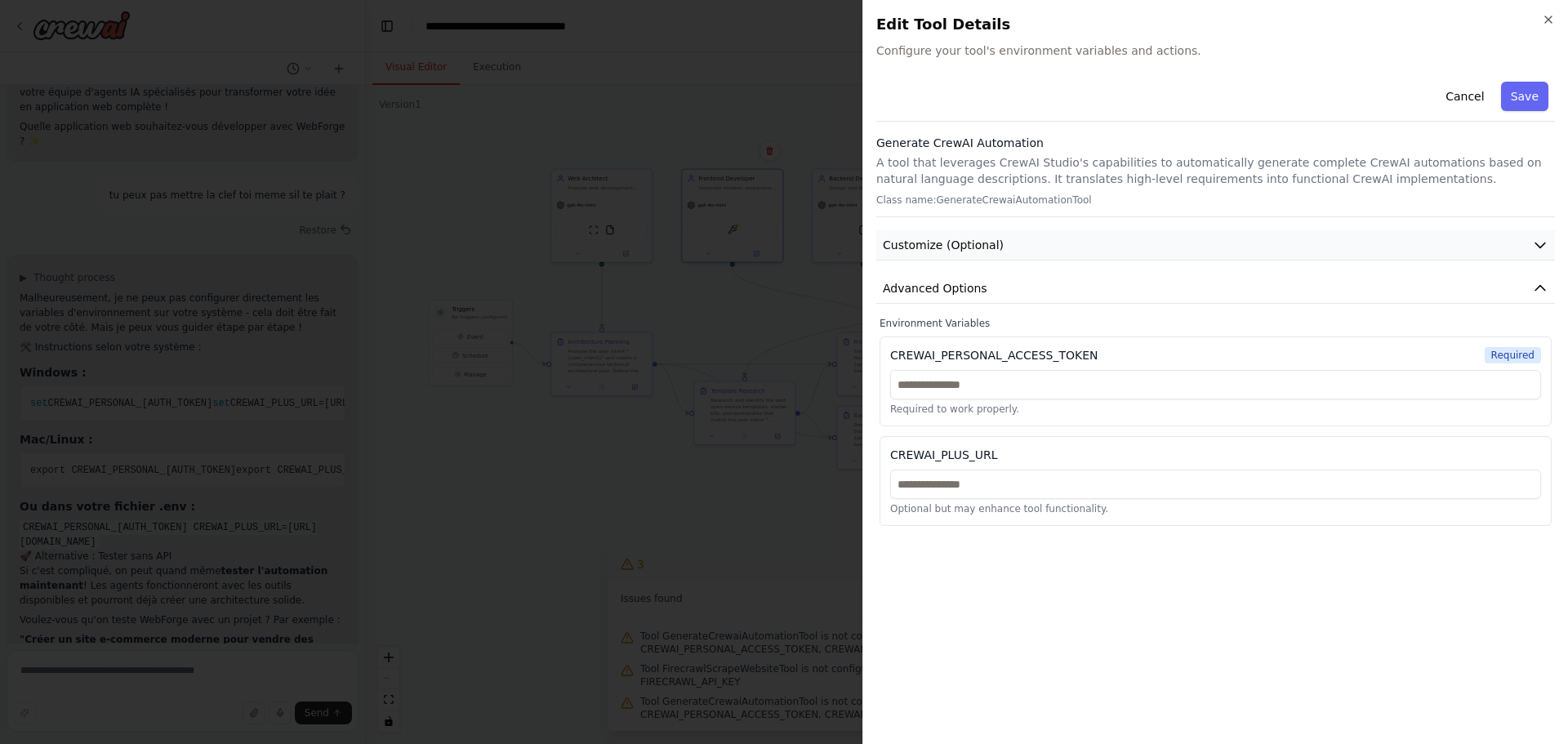
click at [1064, 250] on button "Customize (Optional)" at bounding box center [1215, 245] width 679 height 30
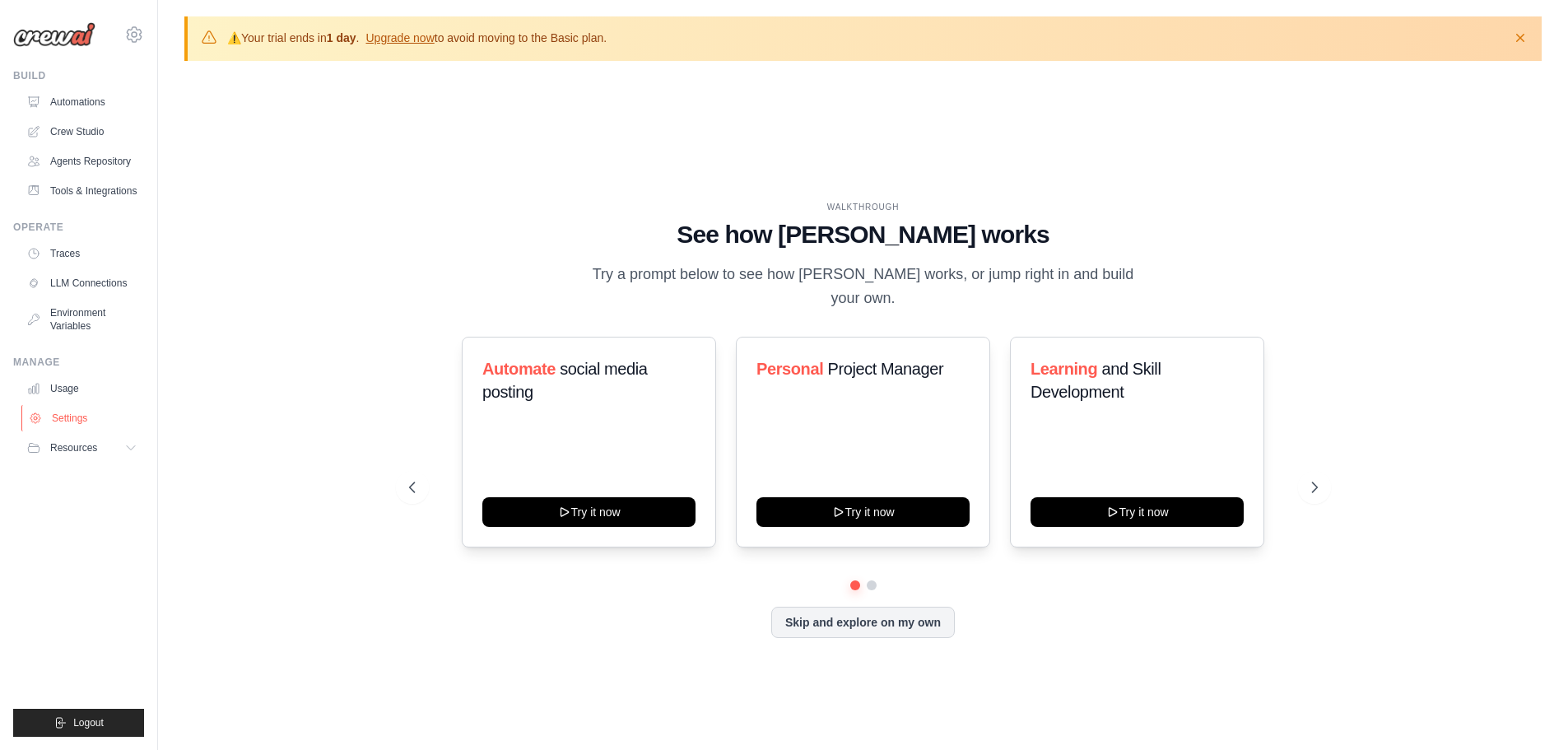
click at [84, 423] on link "Settings" at bounding box center [83, 418] width 124 height 26
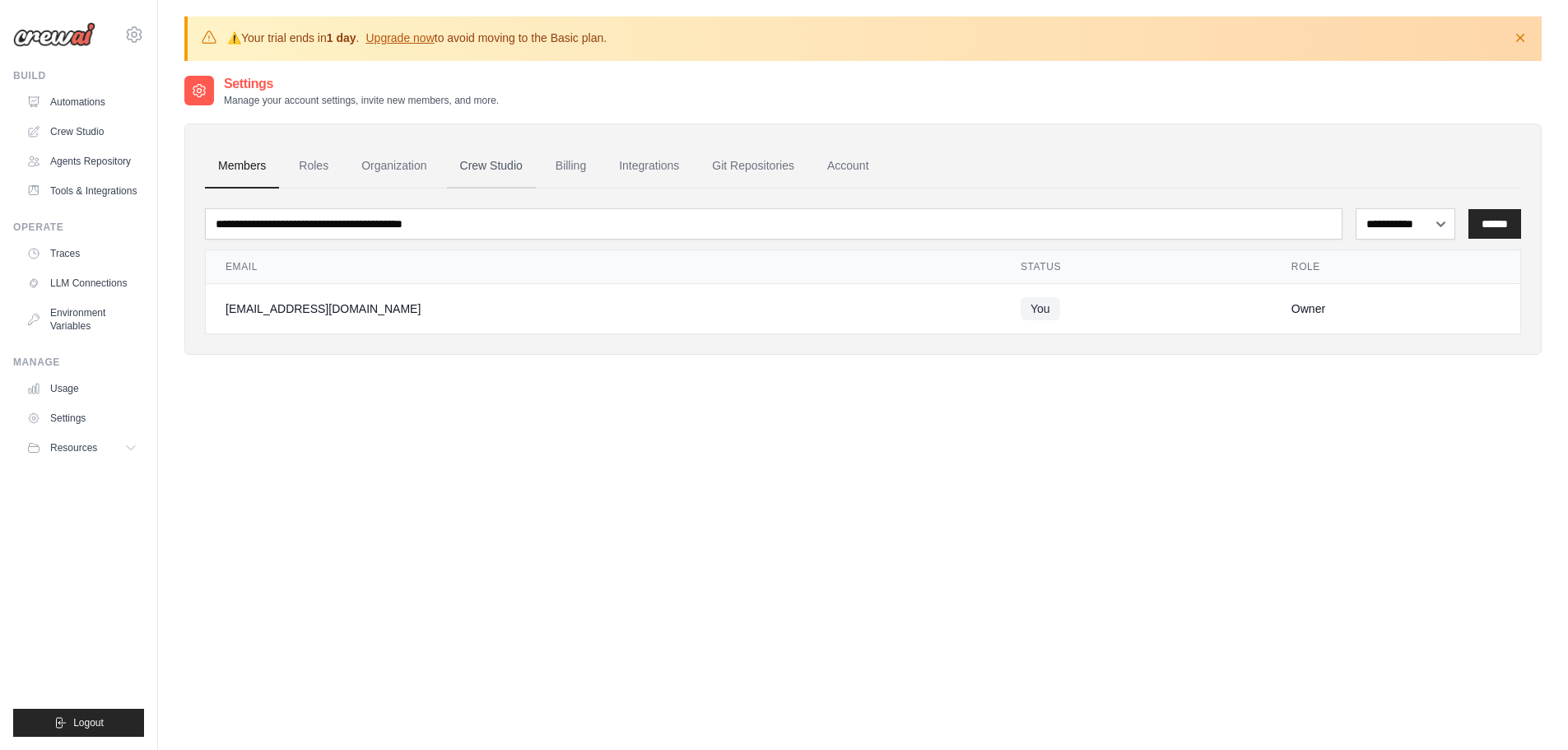
click at [491, 161] on link "Crew Studio" at bounding box center [492, 167] width 89 height 44
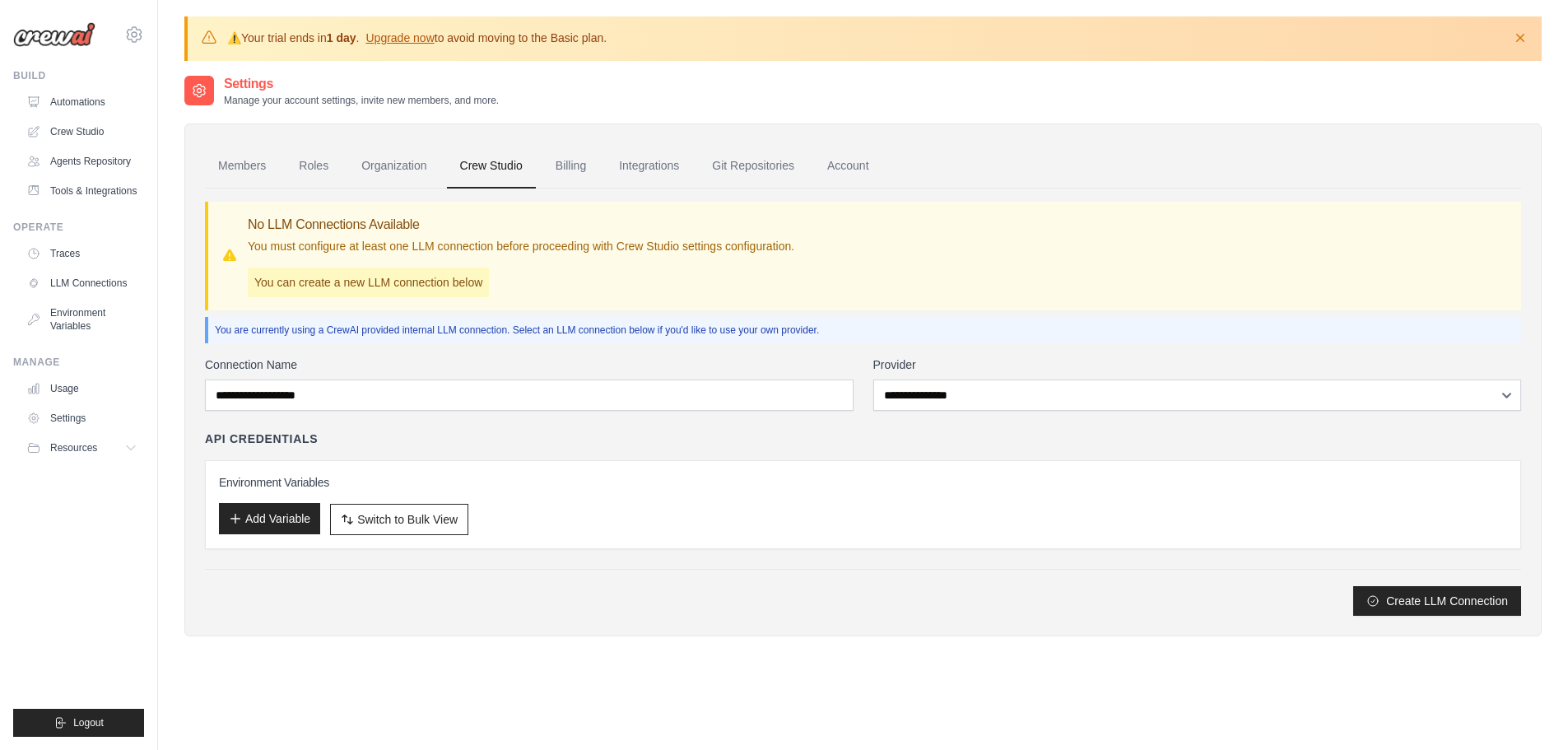
click at [293, 524] on button "Add Variable" at bounding box center [269, 519] width 101 height 31
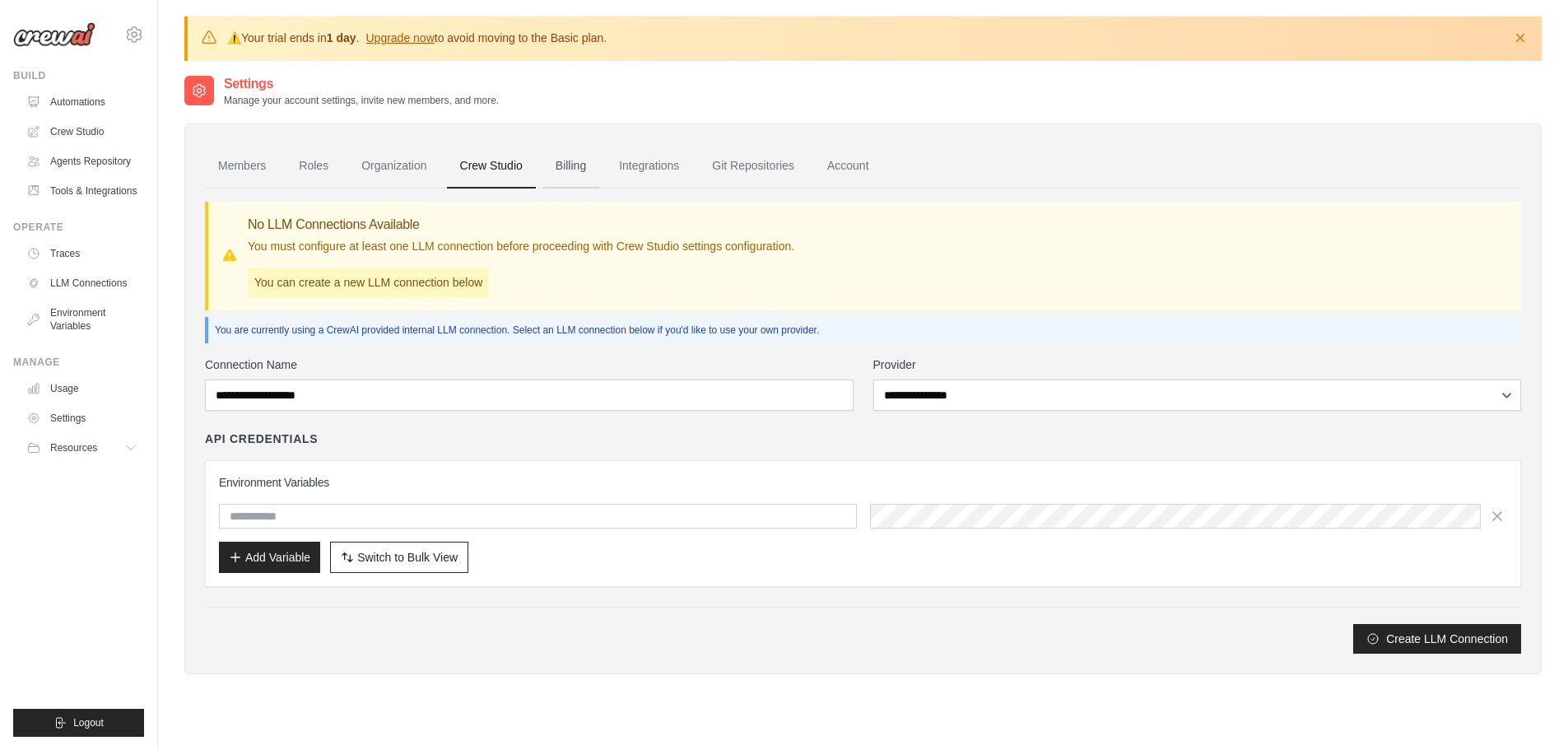
click at [571, 165] on link "Billing" at bounding box center [571, 167] width 56 height 44
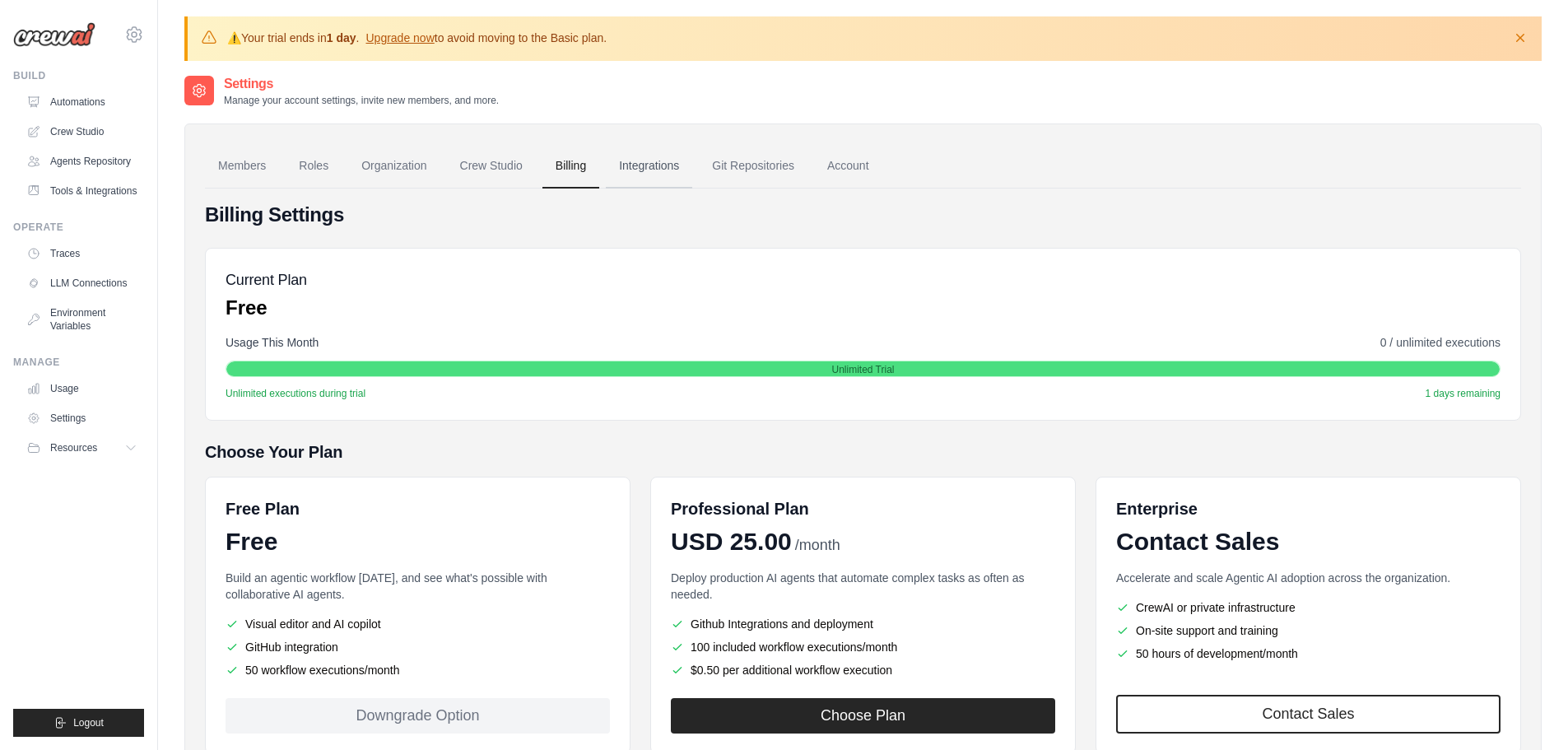
click at [664, 167] on link "Integrations" at bounding box center [648, 167] width 86 height 44
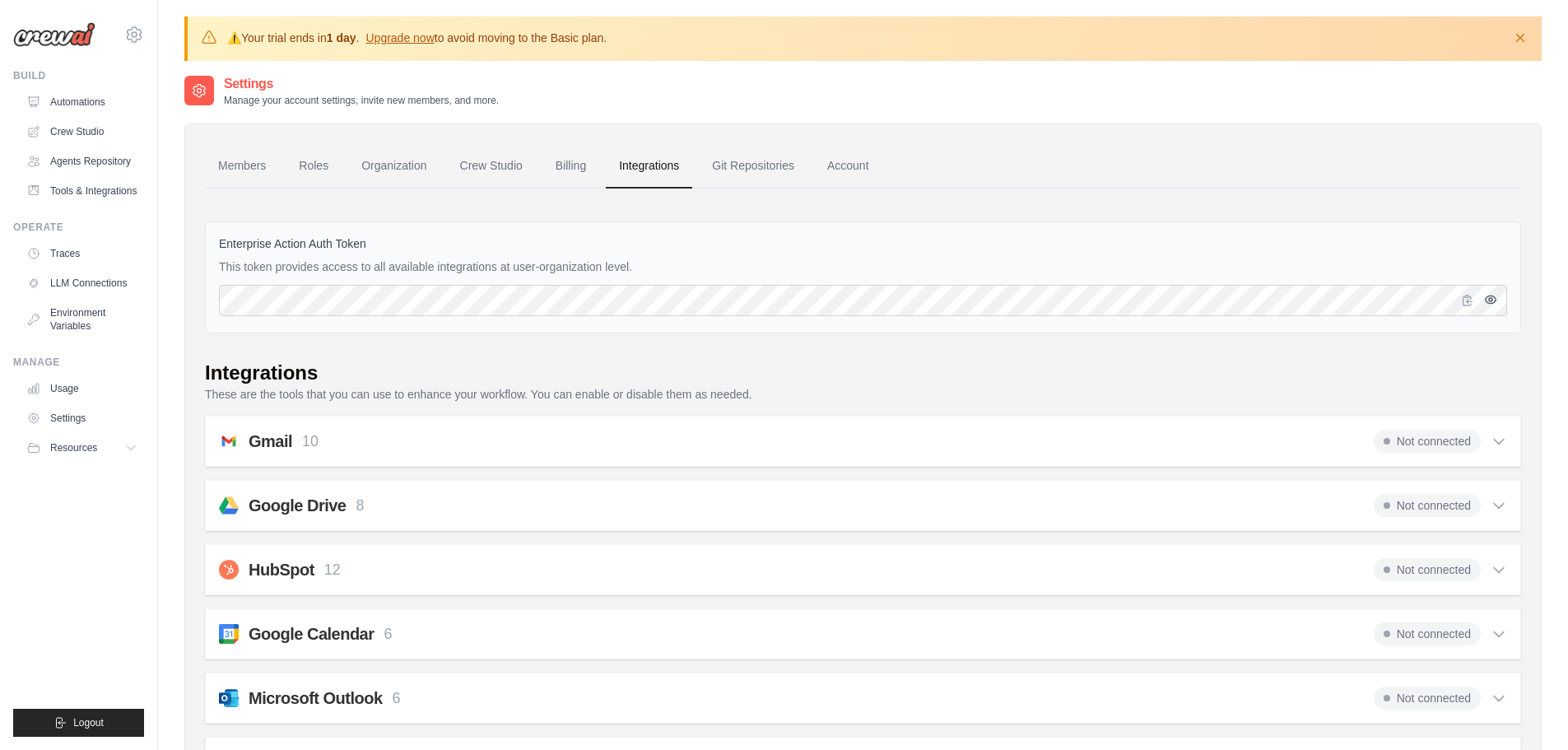
click at [1486, 300] on icon "button" at bounding box center [1491, 299] width 11 height 7
click at [856, 172] on link "Account" at bounding box center [848, 167] width 69 height 44
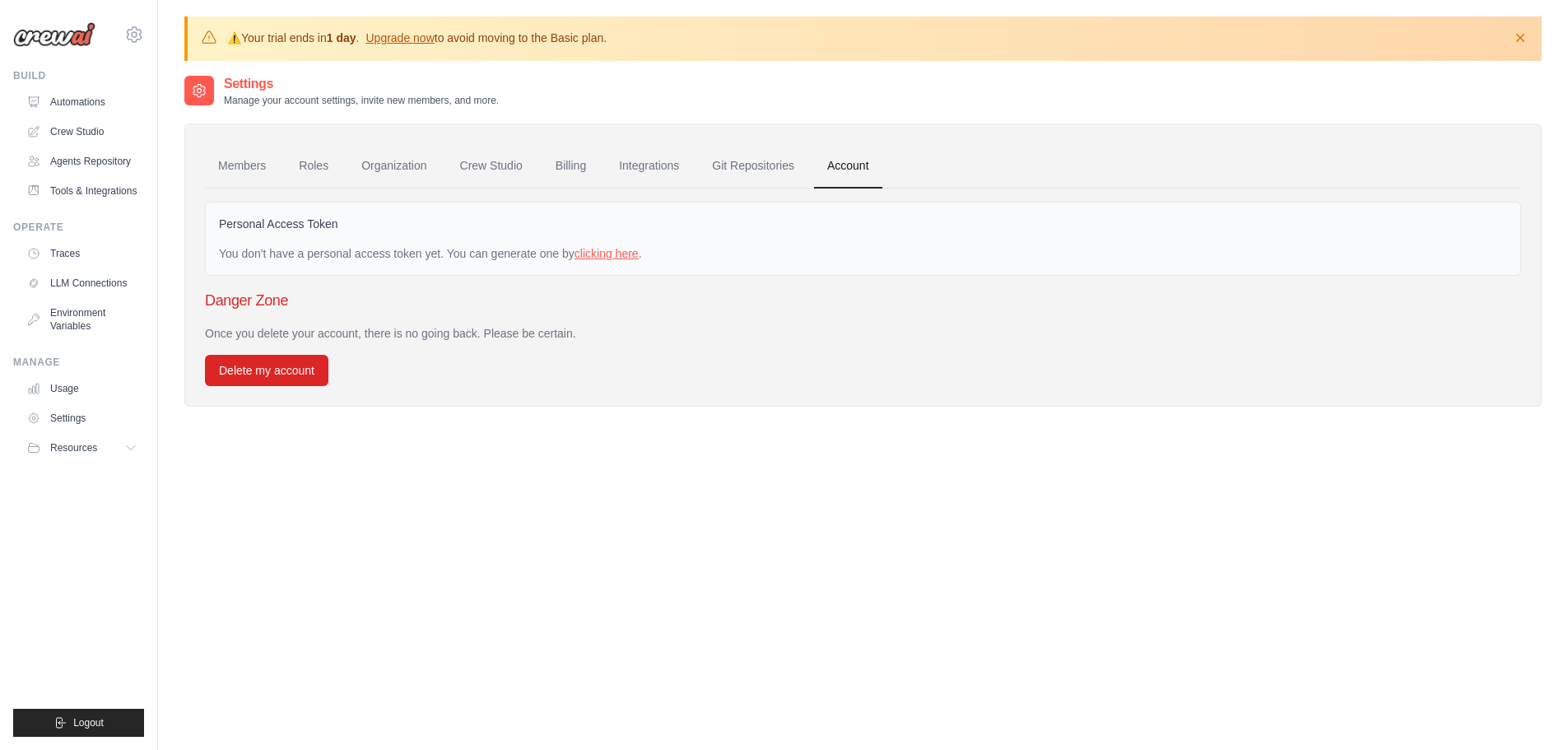
click at [625, 256] on link "clicking here" at bounding box center [606, 254] width 64 height 13
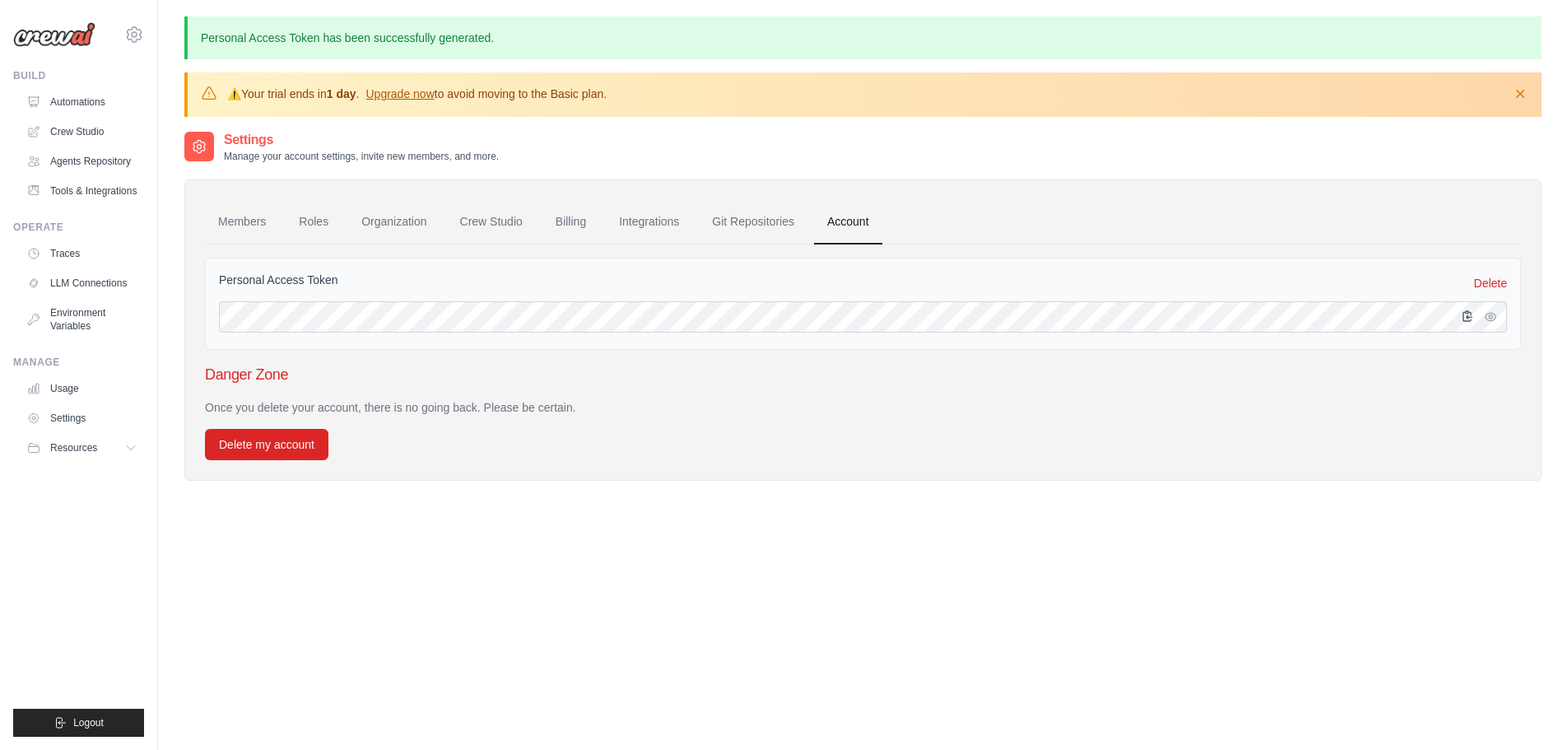
click at [1468, 317] on icon "button" at bounding box center [1468, 316] width 9 height 10
click at [248, 222] on link "Members" at bounding box center [242, 222] width 74 height 44
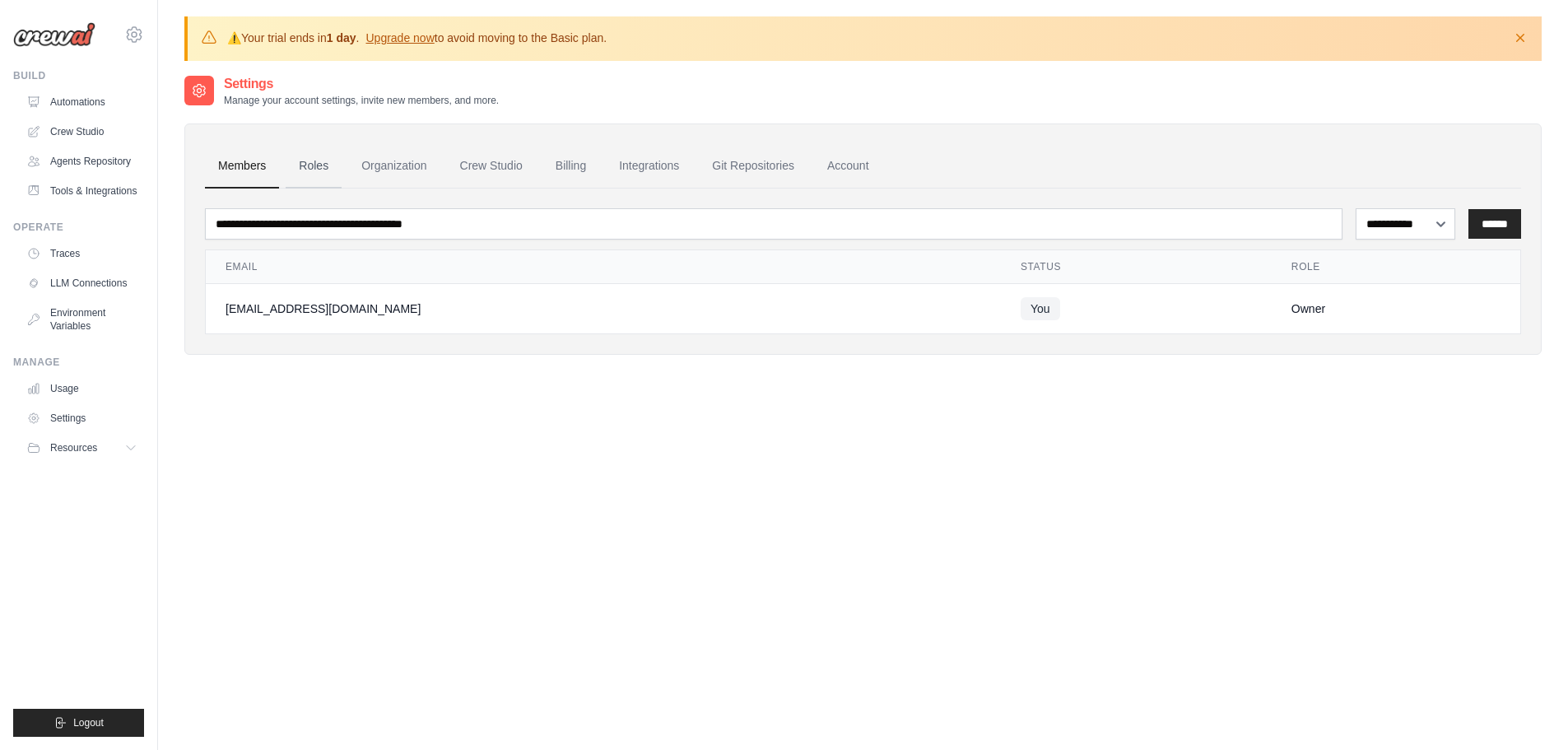
click at [315, 169] on link "Roles" at bounding box center [313, 167] width 56 height 44
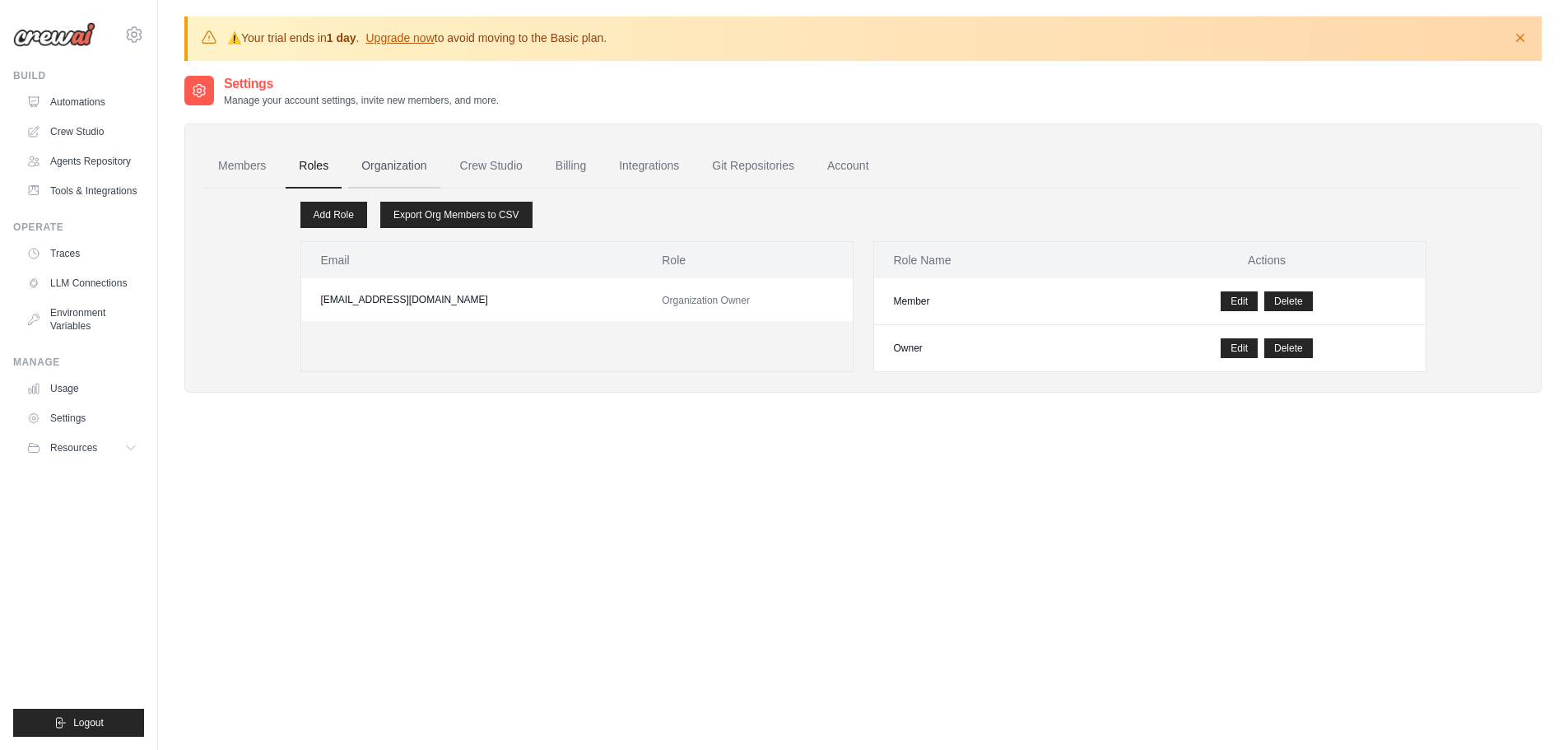
click at [396, 162] on link "Organization" at bounding box center [394, 167] width 92 height 44
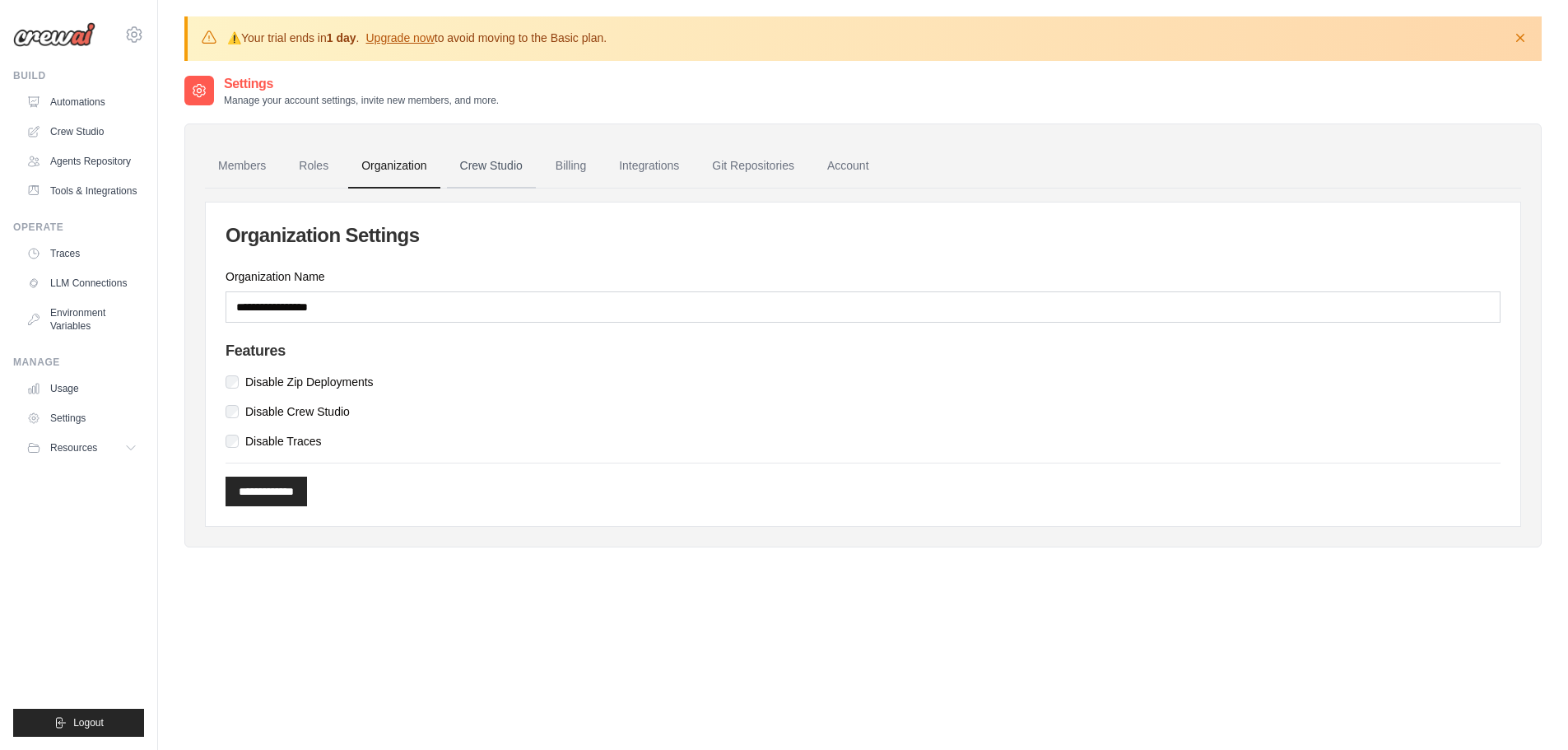
click at [483, 161] on link "Crew Studio" at bounding box center [492, 167] width 89 height 44
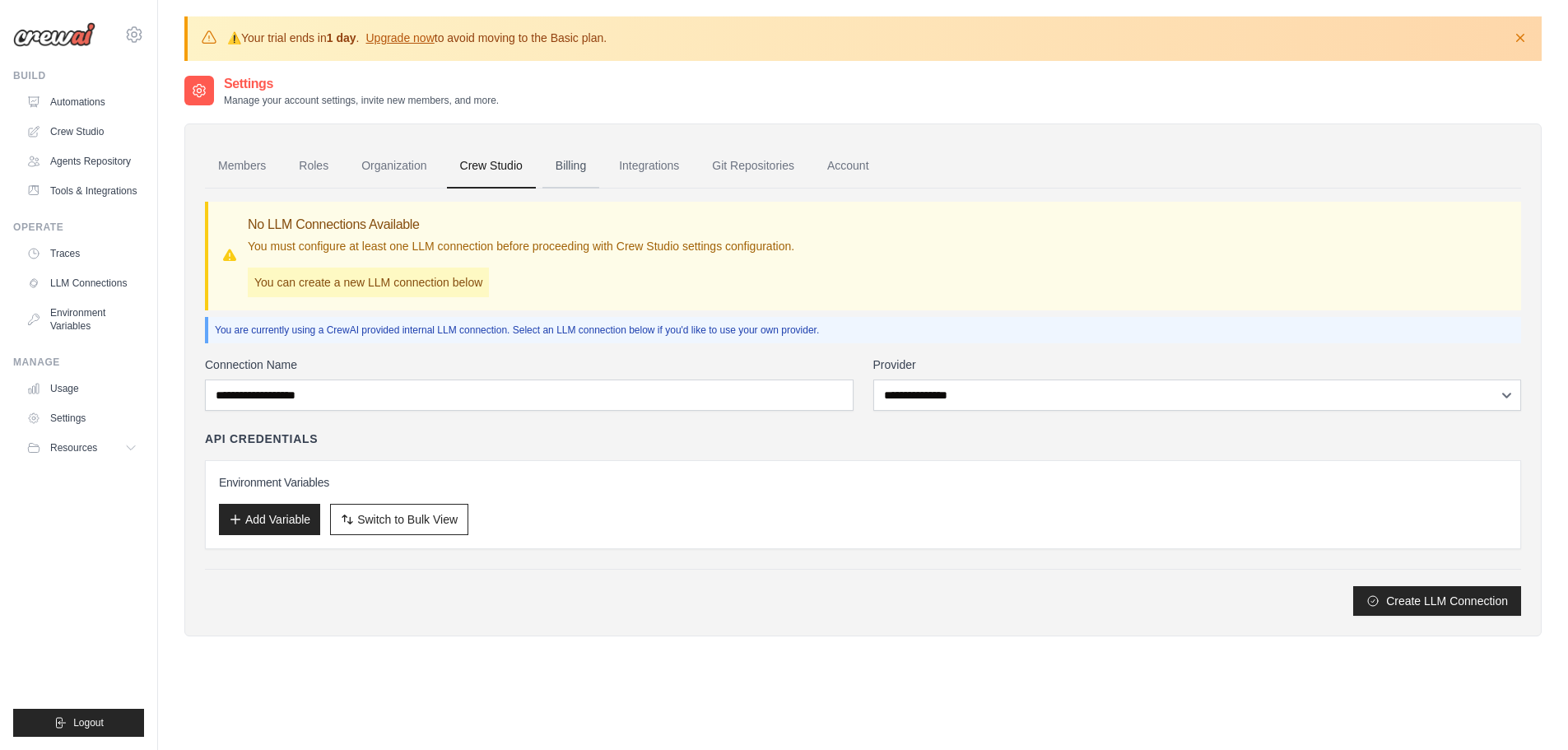
click at [571, 169] on link "Billing" at bounding box center [571, 167] width 56 height 44
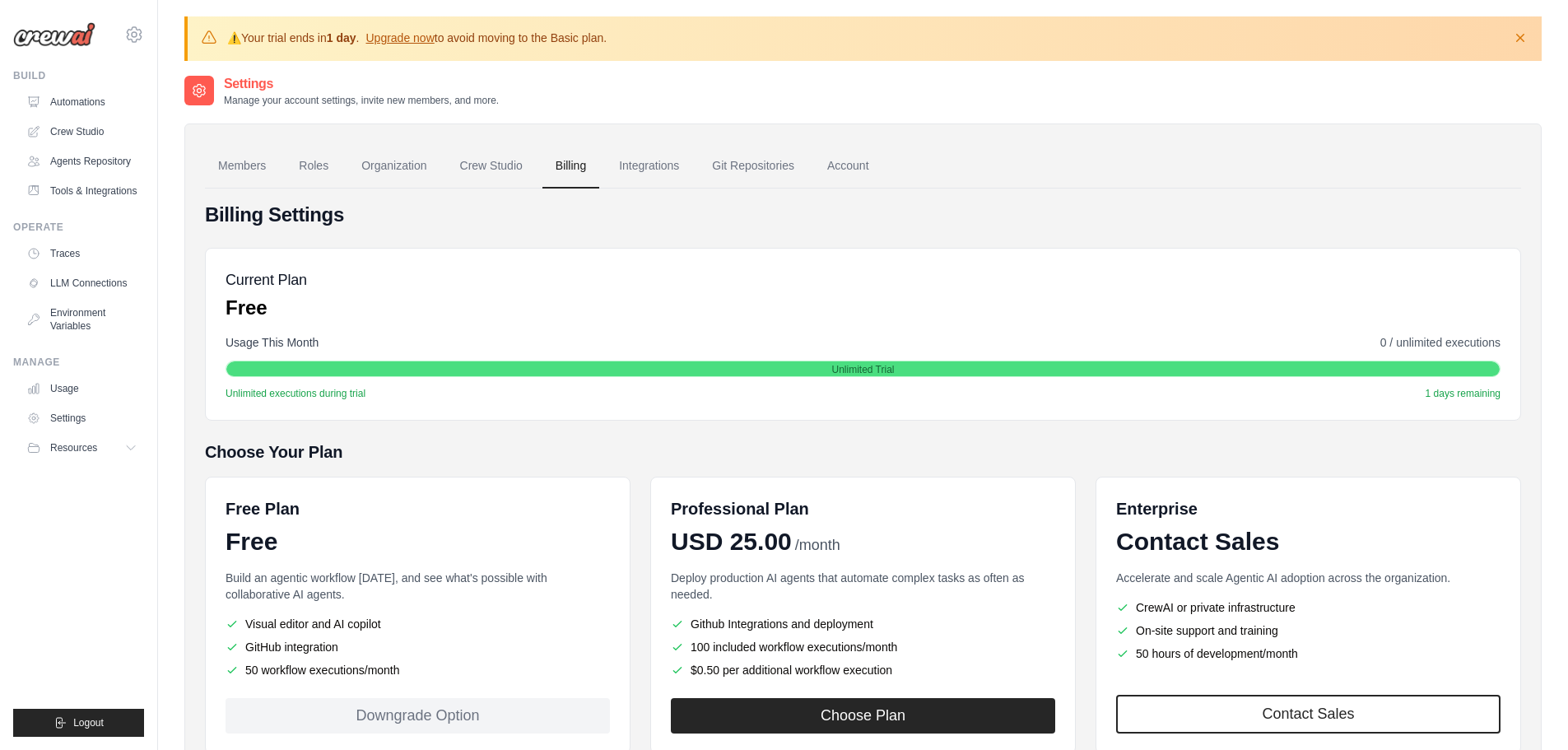
click at [650, 169] on link "Integrations" at bounding box center [648, 167] width 86 height 44
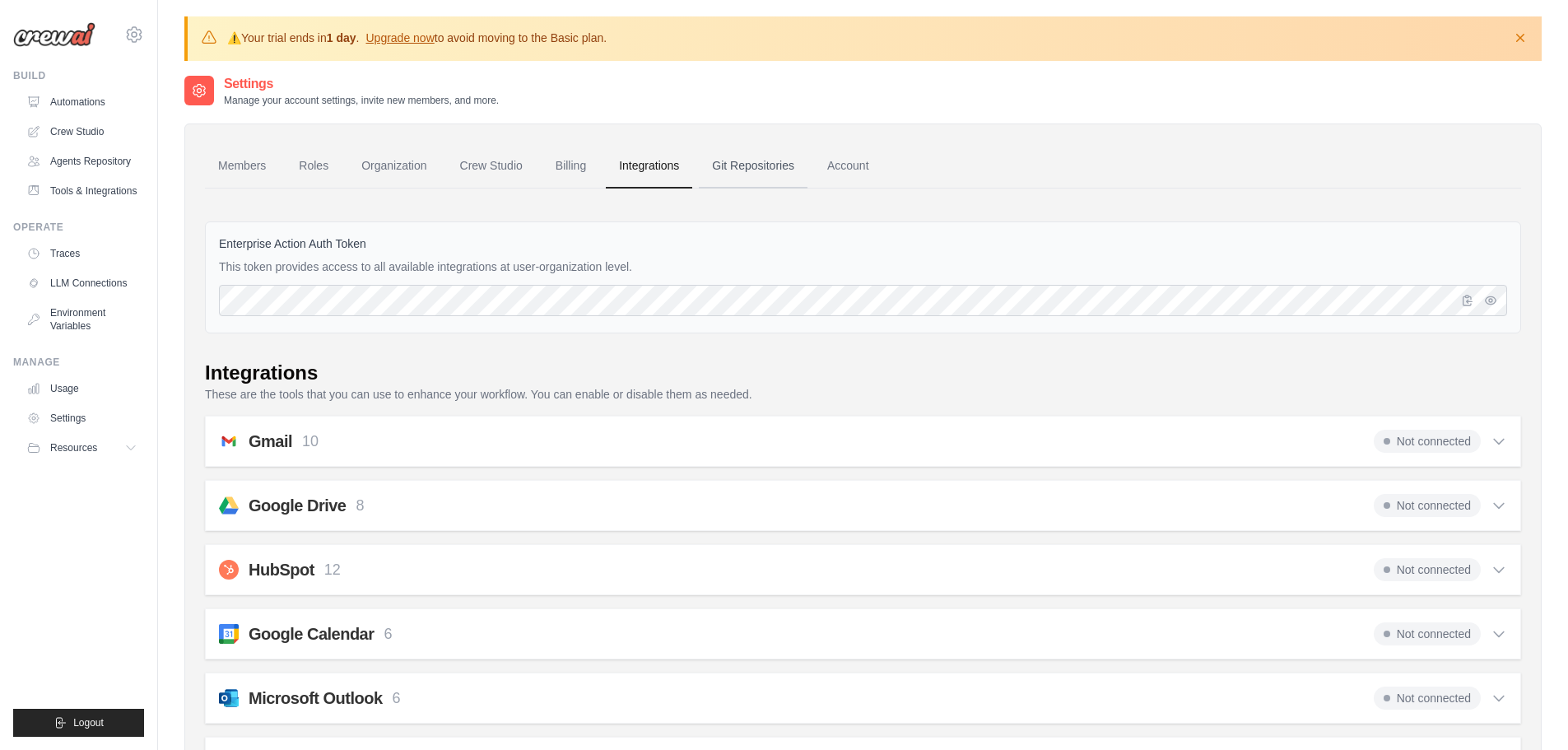
click at [751, 163] on link "Git Repositories" at bounding box center [753, 167] width 108 height 44
click at [1470, 300] on icon "button" at bounding box center [1468, 299] width 9 height 10
click at [1495, 300] on icon "button" at bounding box center [1491, 299] width 13 height 13
click at [389, 316] on div "Enterprise Action Auth Token This token provides access to all available integr…" at bounding box center [862, 277] width 1316 height 112
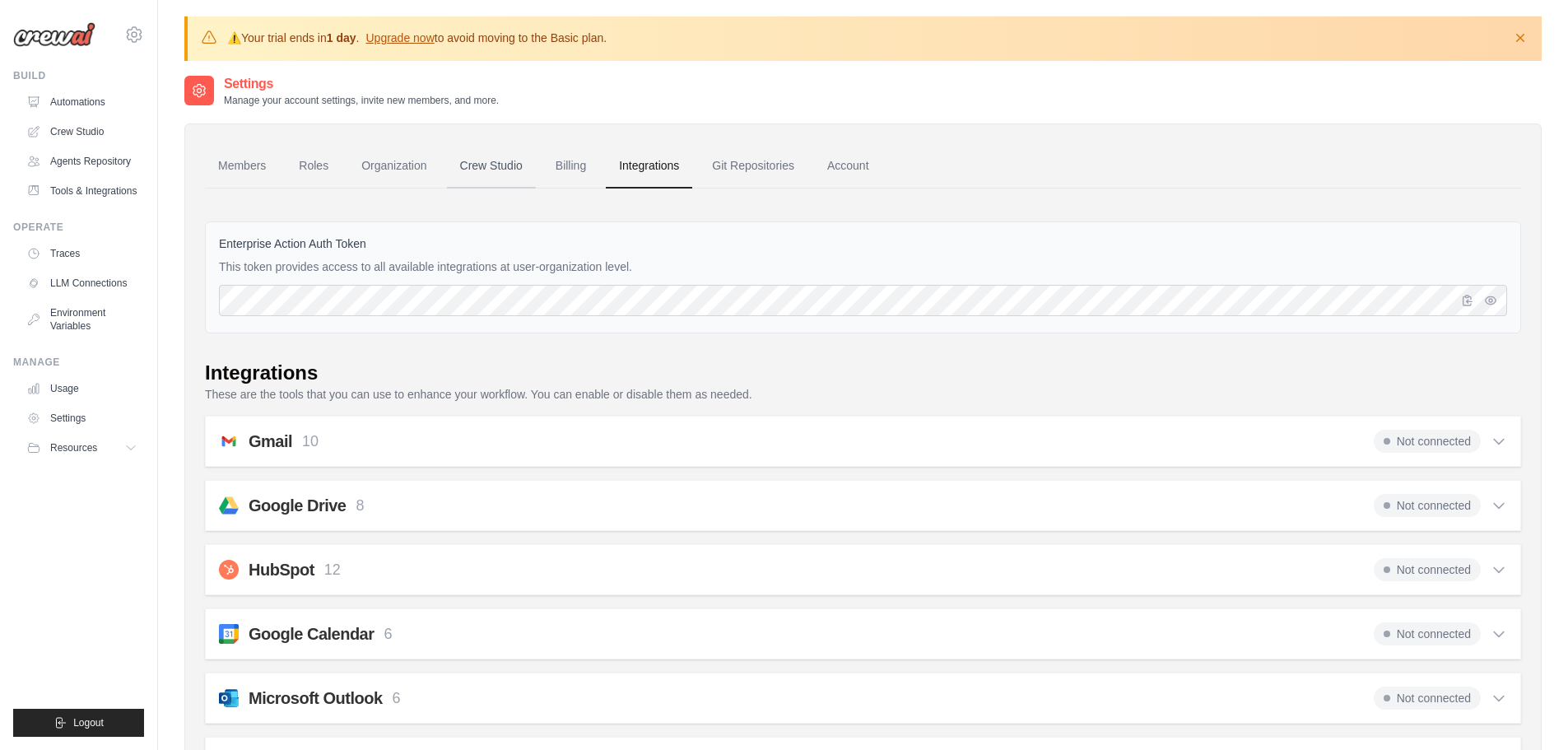
click at [508, 161] on link "Crew Studio" at bounding box center [492, 167] width 89 height 44
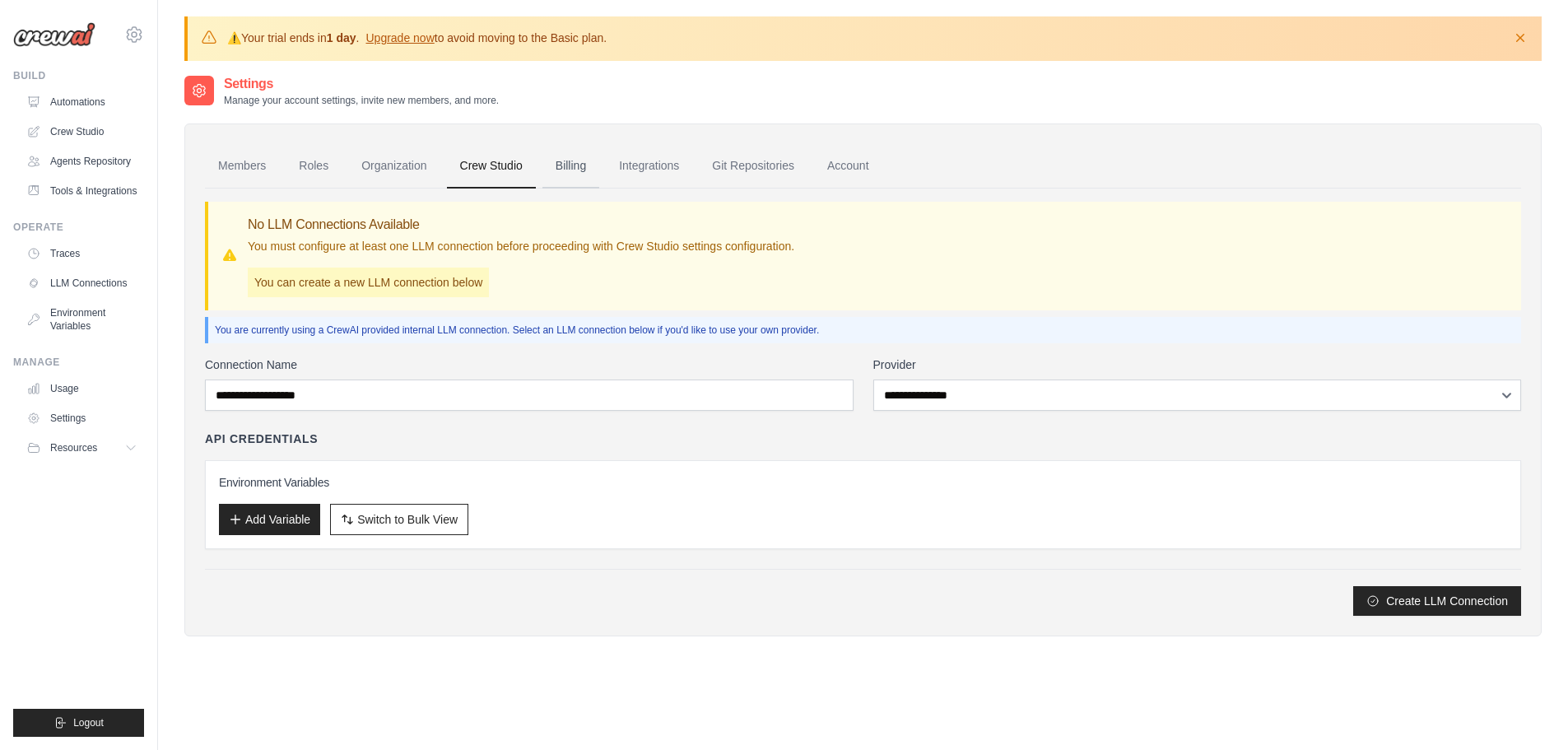
drag, startPoint x: 0, startPoint y: 0, endPoint x: 575, endPoint y: 164, distance: 597.9
click at [571, 163] on link "Billing" at bounding box center [571, 167] width 56 height 44
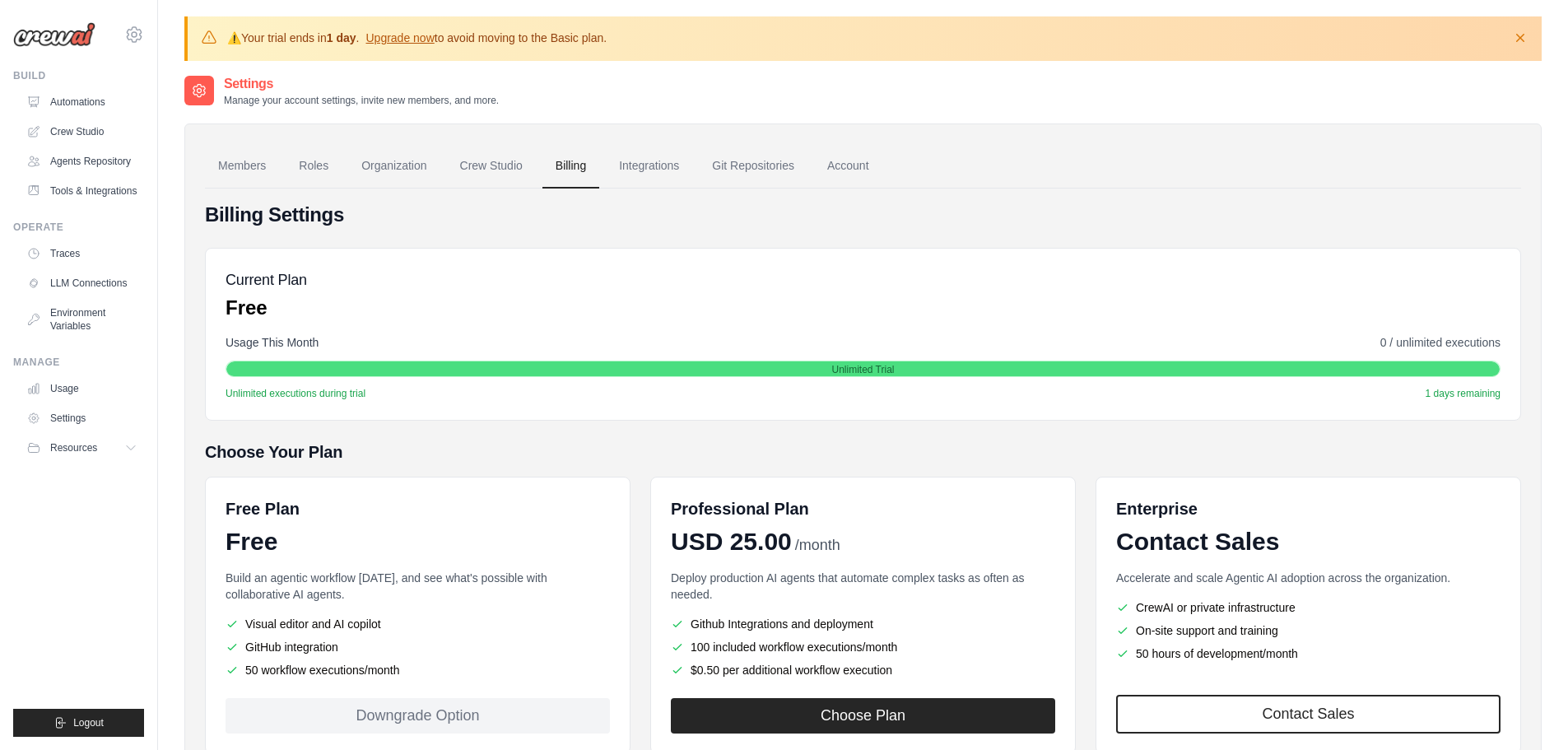
click at [653, 166] on link "Integrations" at bounding box center [648, 167] width 86 height 44
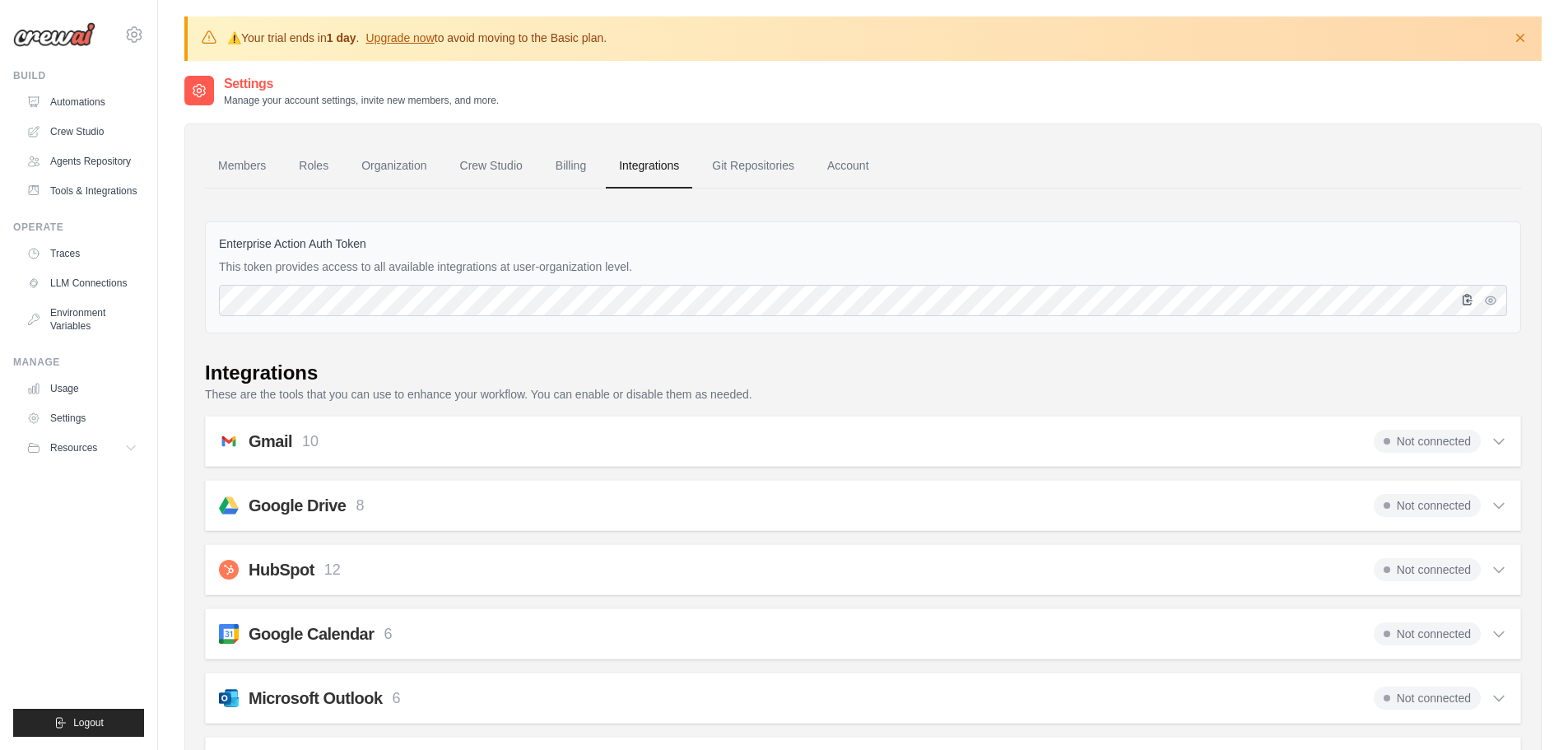
click at [1467, 297] on icon "button" at bounding box center [1468, 299] width 9 height 10
click at [851, 162] on link "Account" at bounding box center [848, 167] width 69 height 44
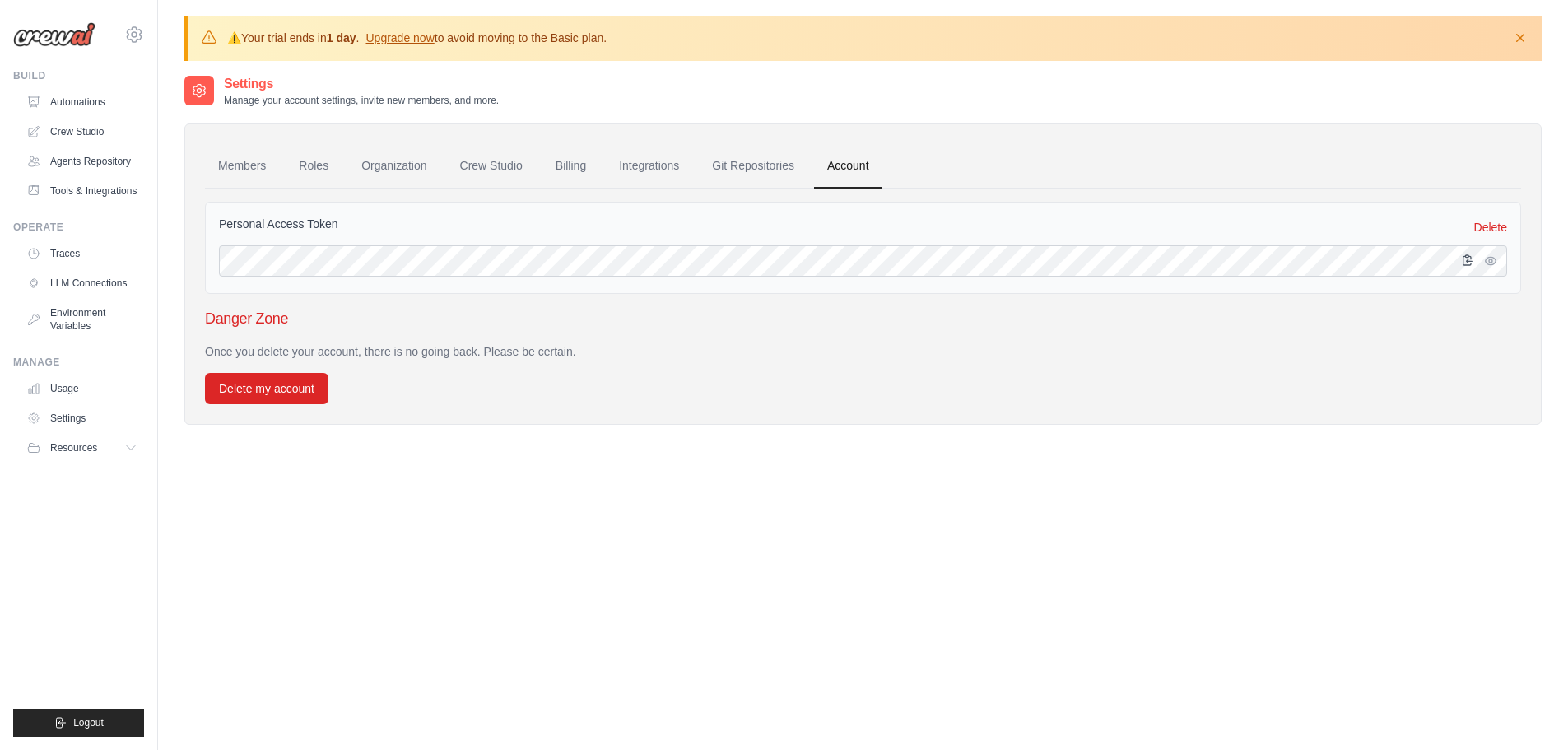
click at [1470, 261] on icon "button" at bounding box center [1468, 260] width 9 height 10
click at [1495, 264] on icon "button" at bounding box center [1491, 260] width 13 height 13
